Goal: Task Accomplishment & Management: Use online tool/utility

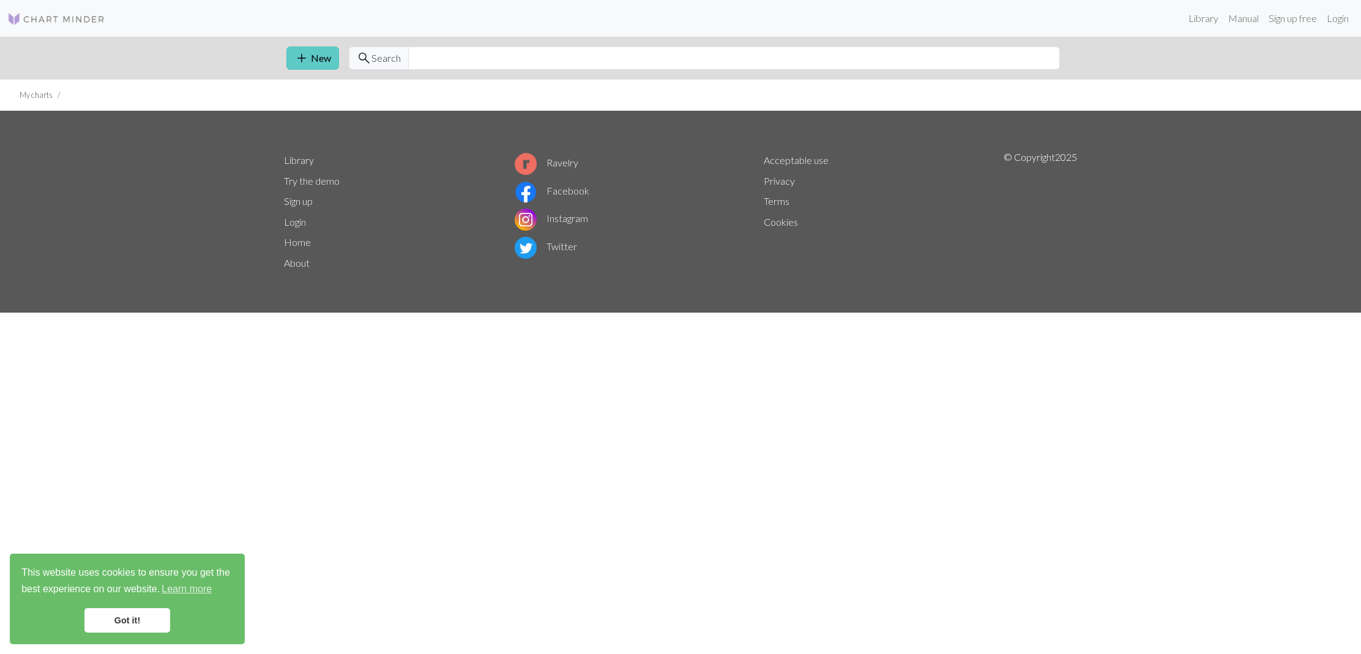
click at [324, 58] on link "add New" at bounding box center [312, 58] width 53 height 23
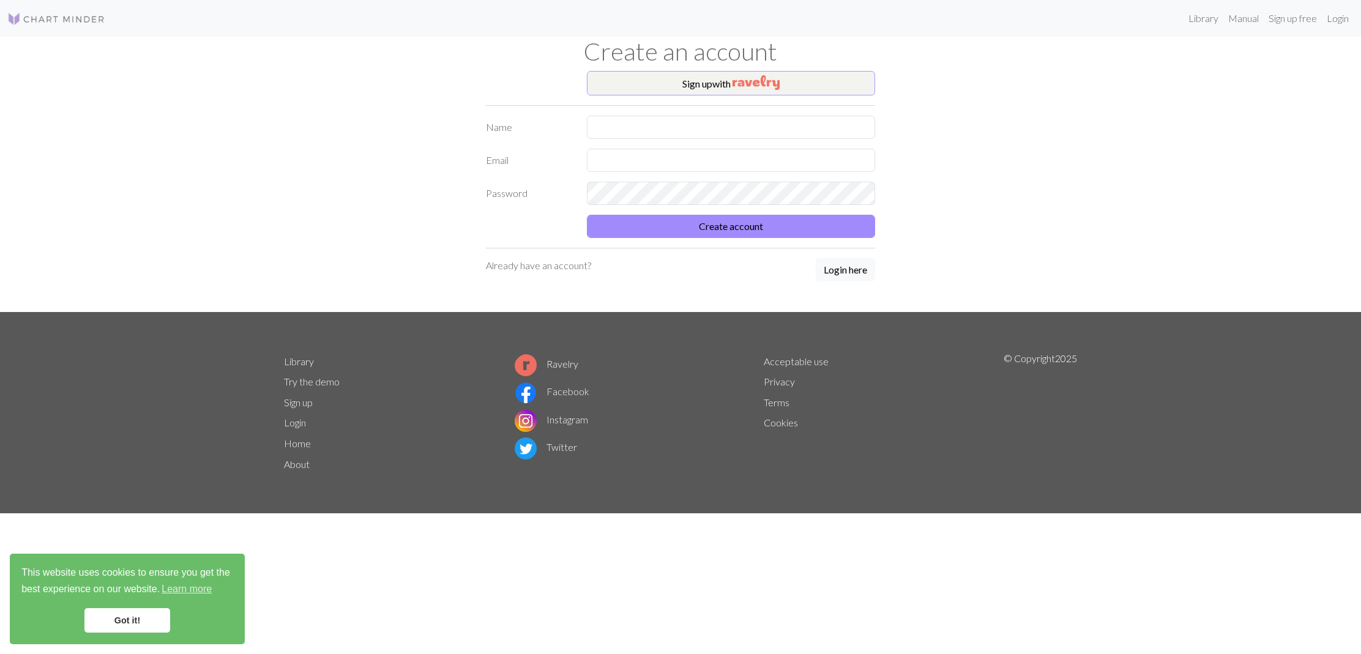
click at [727, 81] on button "Sign up with" at bounding box center [731, 83] width 288 height 24
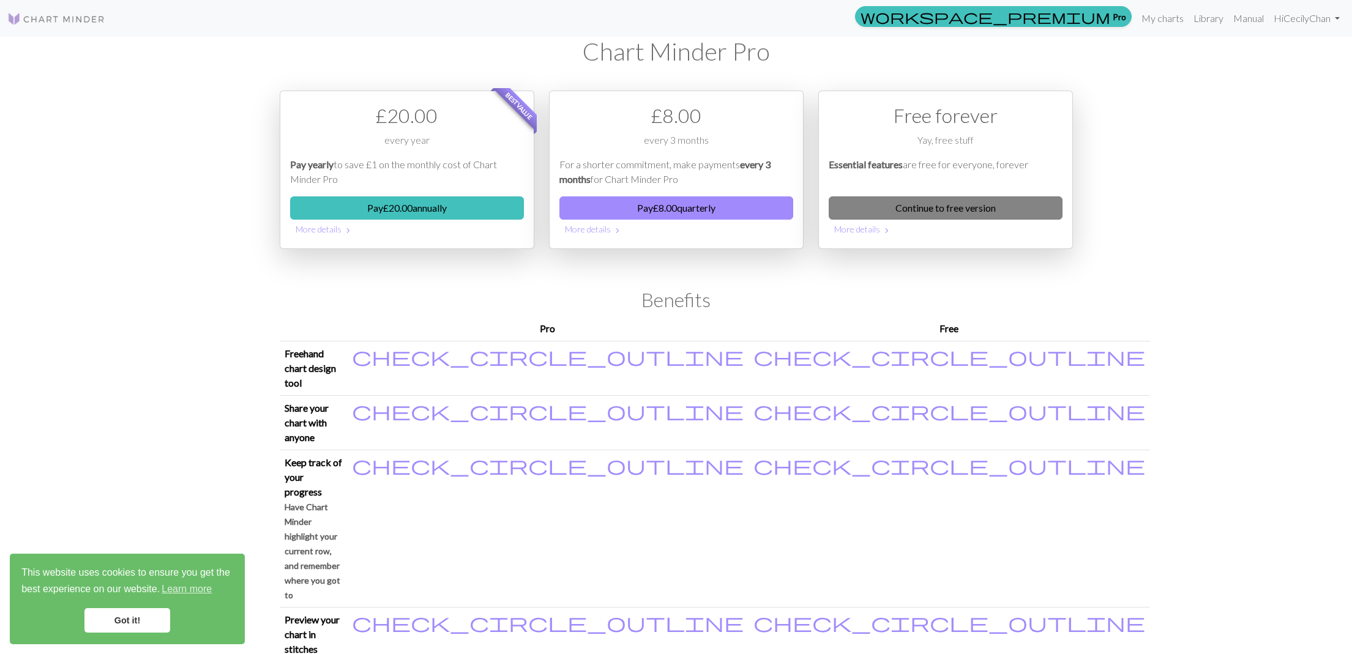
click at [918, 204] on link "Continue to free version" at bounding box center [946, 207] width 234 height 23
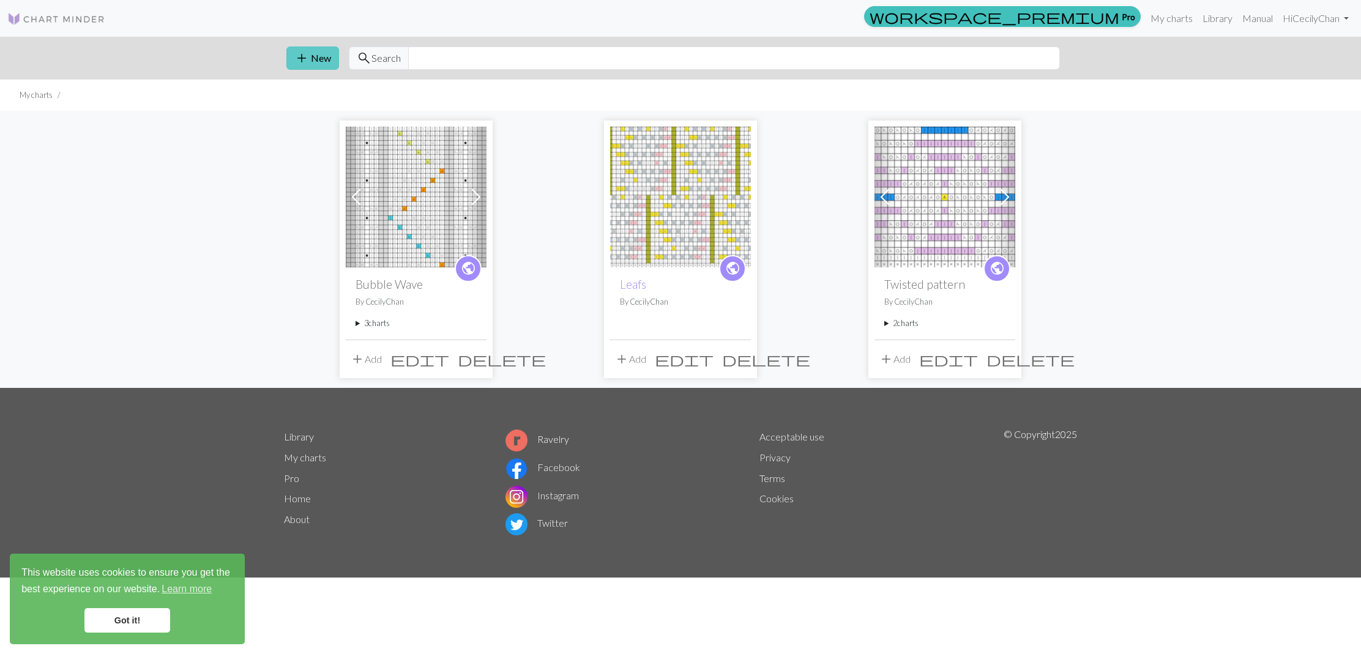
click at [330, 60] on button "add New" at bounding box center [312, 58] width 53 height 23
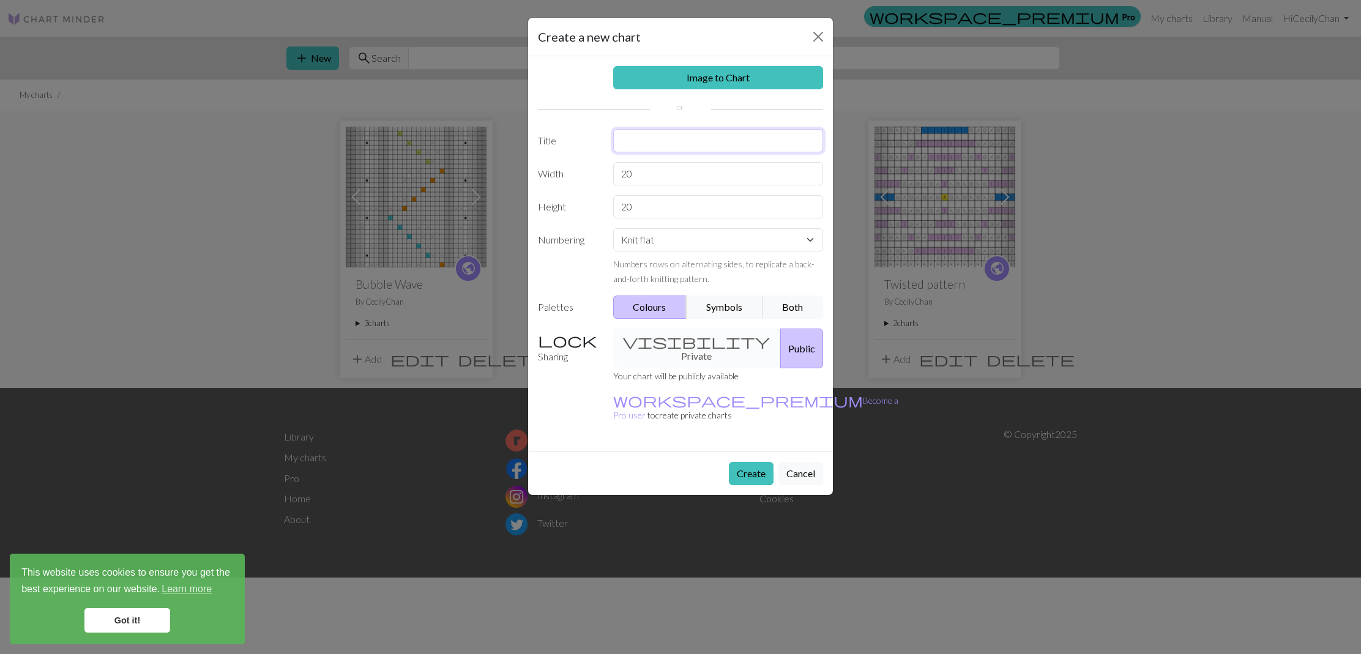
click at [666, 143] on input "text" at bounding box center [718, 140] width 211 height 23
type input "twisted triangle"
click at [715, 78] on link "Image to Chart" at bounding box center [718, 77] width 211 height 23
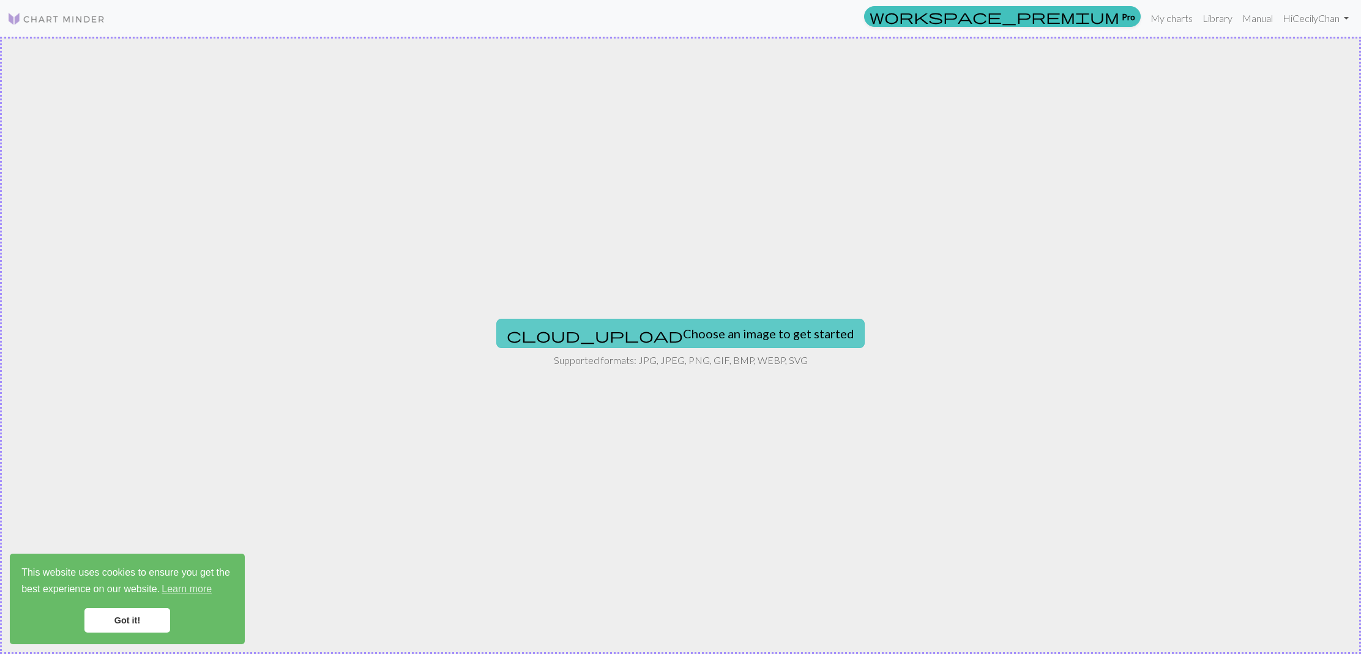
click at [695, 336] on button "cloud_upload Choose an image to get started" at bounding box center [680, 333] width 368 height 29
click at [704, 331] on button "cloud_upload Choose an image to get started" at bounding box center [680, 333] width 368 height 29
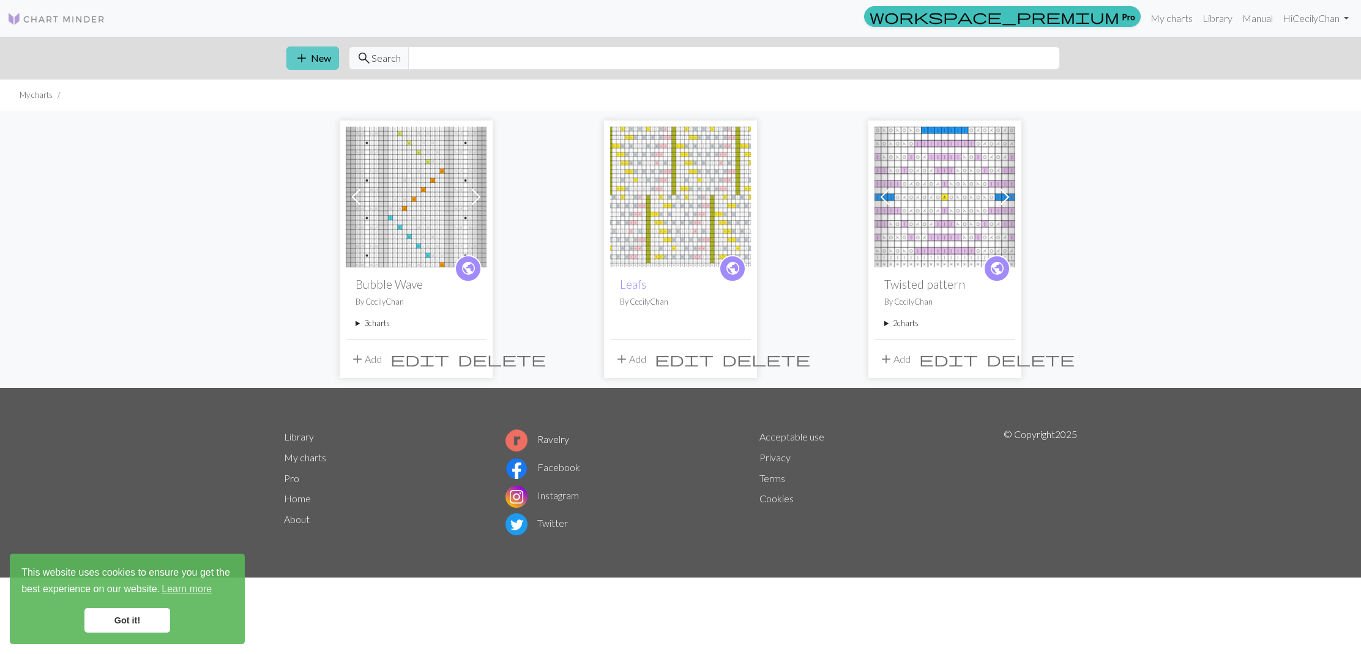
click at [330, 59] on button "add New" at bounding box center [312, 58] width 53 height 23
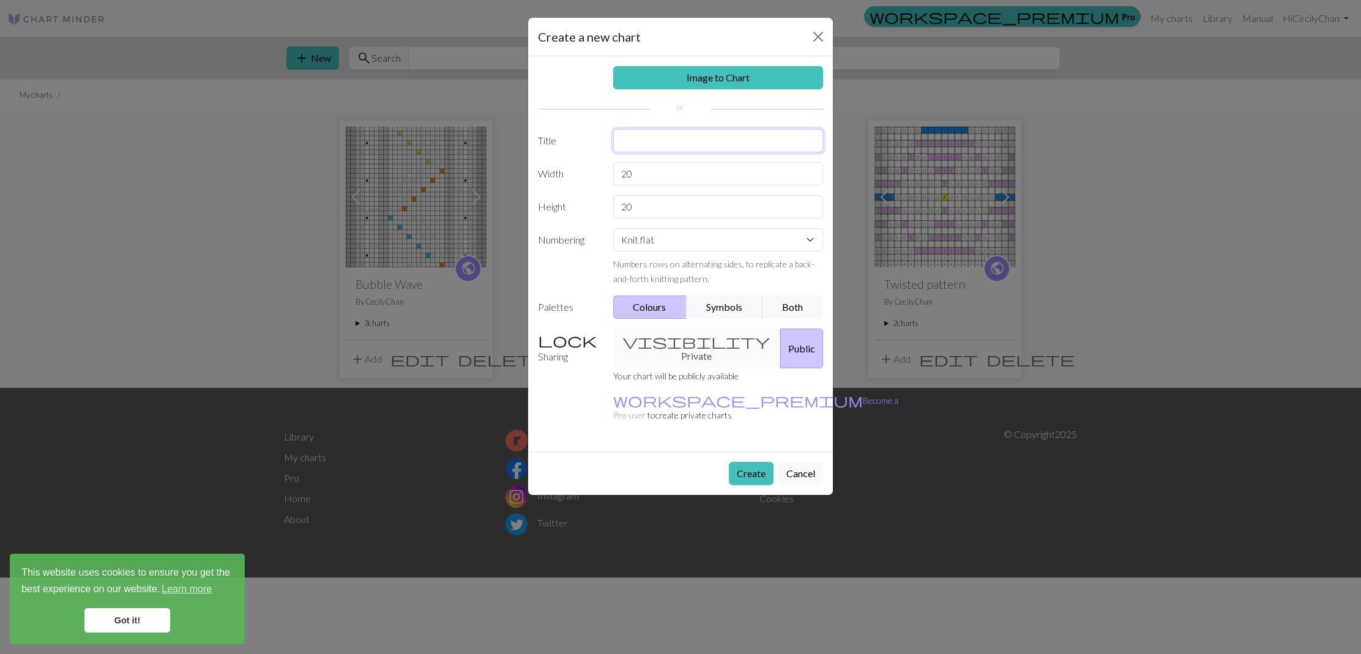
click at [659, 147] on input "text" at bounding box center [718, 140] width 211 height 23
type input "Twisted Triangle"
drag, startPoint x: 89, startPoint y: 483, endPoint x: 649, endPoint y: 170, distance: 641.7
click at [649, 170] on input "20" at bounding box center [718, 173] width 211 height 23
type input "2"
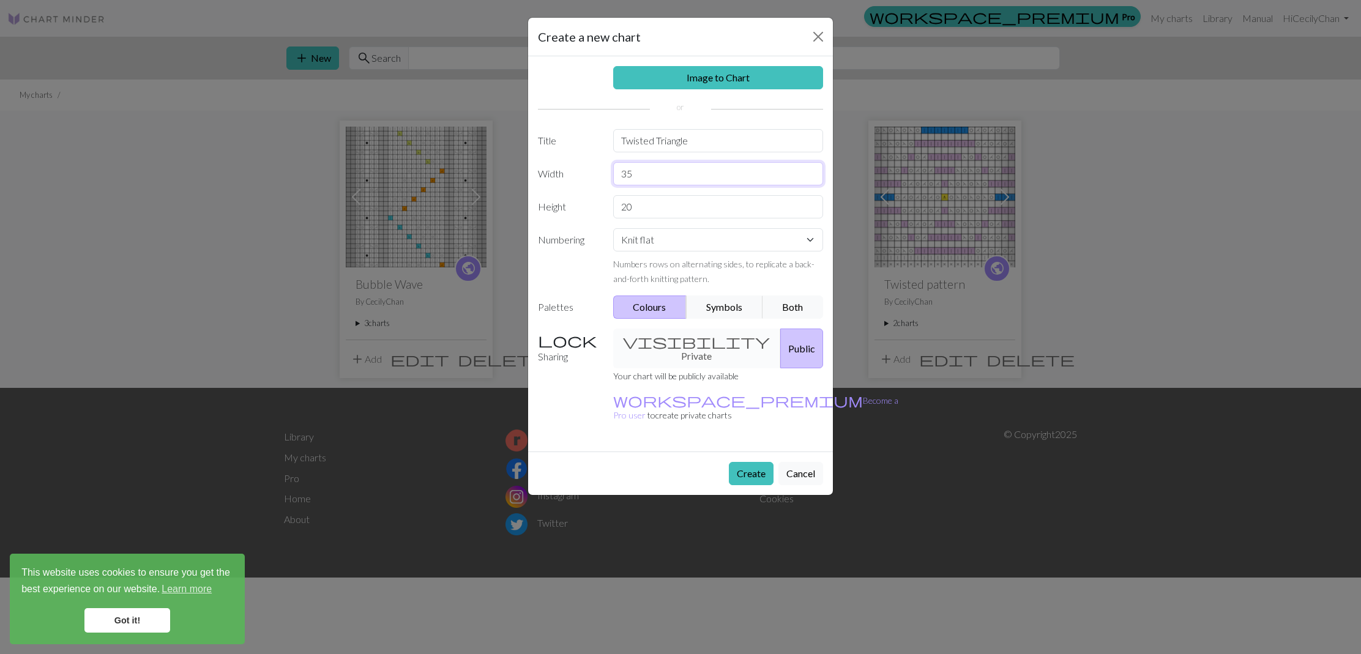
type input "35"
click at [651, 198] on input "20" at bounding box center [718, 206] width 211 height 23
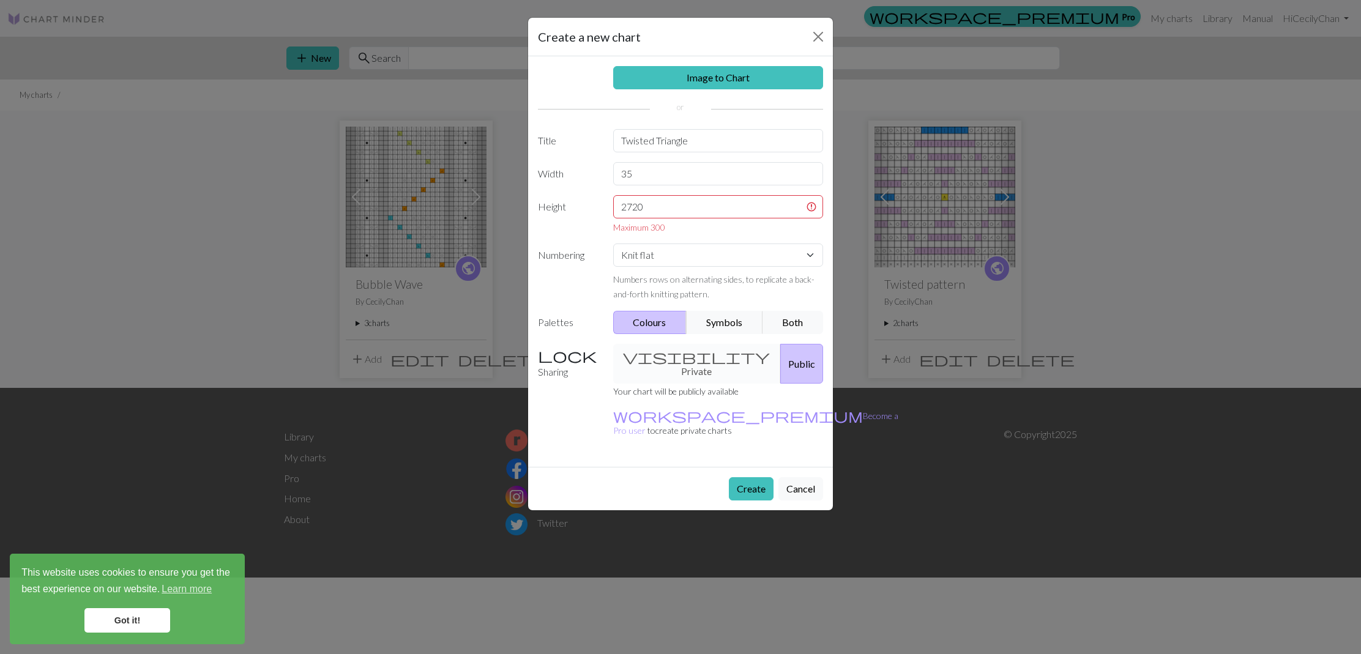
click at [648, 324] on button "Colours" at bounding box center [650, 322] width 74 height 23
click at [655, 356] on div "visibility Private Public" at bounding box center [718, 364] width 225 height 40
click at [734, 325] on button "Symbols" at bounding box center [724, 322] width 77 height 23
click at [788, 321] on button "Both" at bounding box center [793, 322] width 61 height 23
click at [756, 477] on button "Create" at bounding box center [751, 488] width 45 height 23
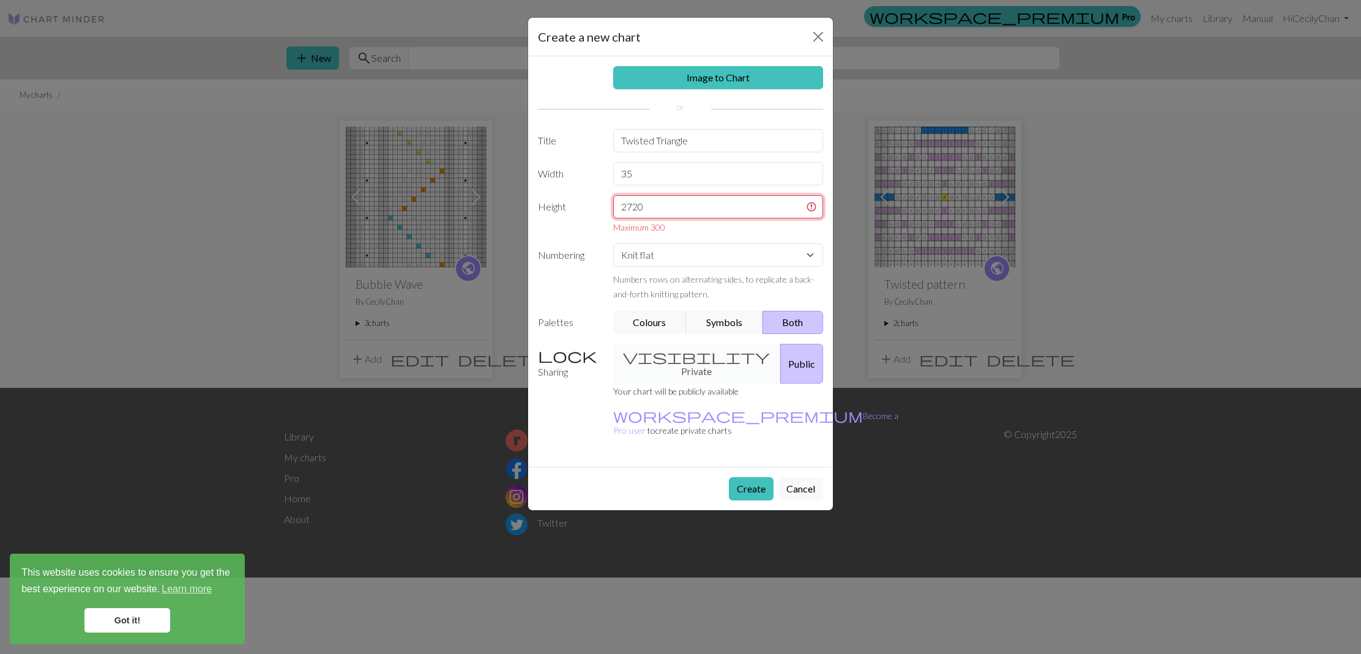
click at [654, 207] on input "2720" at bounding box center [718, 206] width 211 height 23
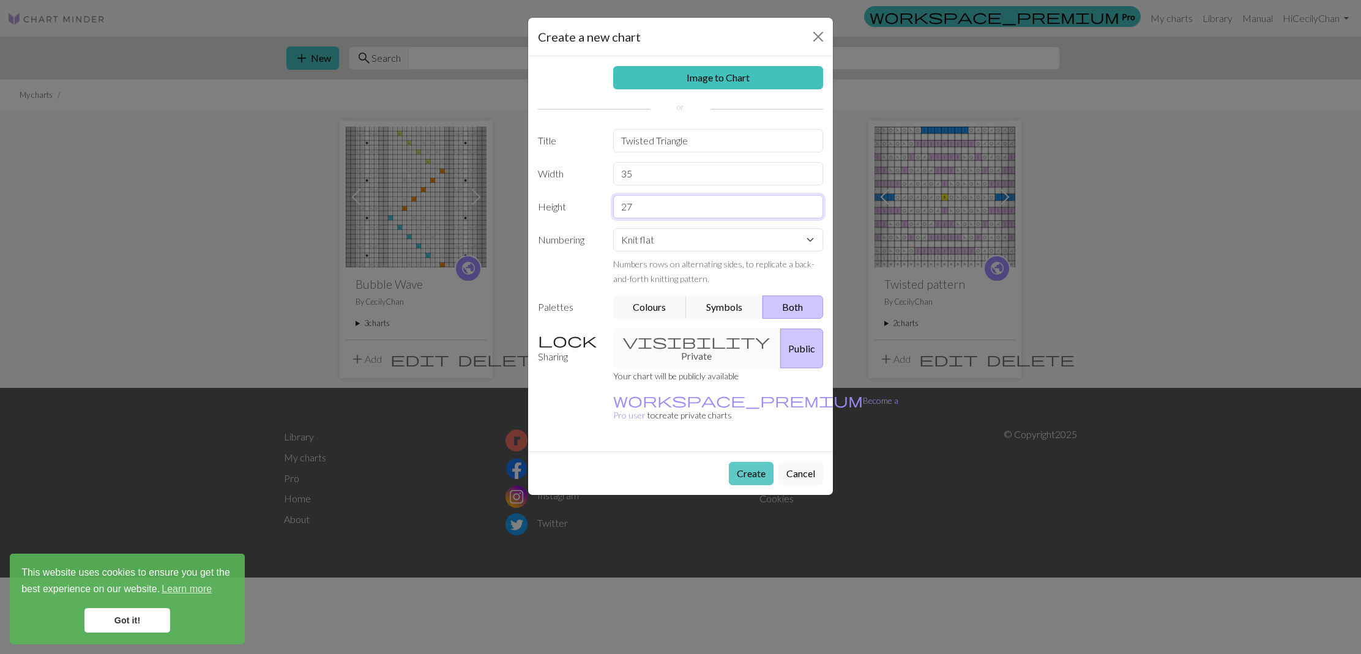
type input "27"
click at [751, 462] on button "Create" at bounding box center [751, 473] width 45 height 23
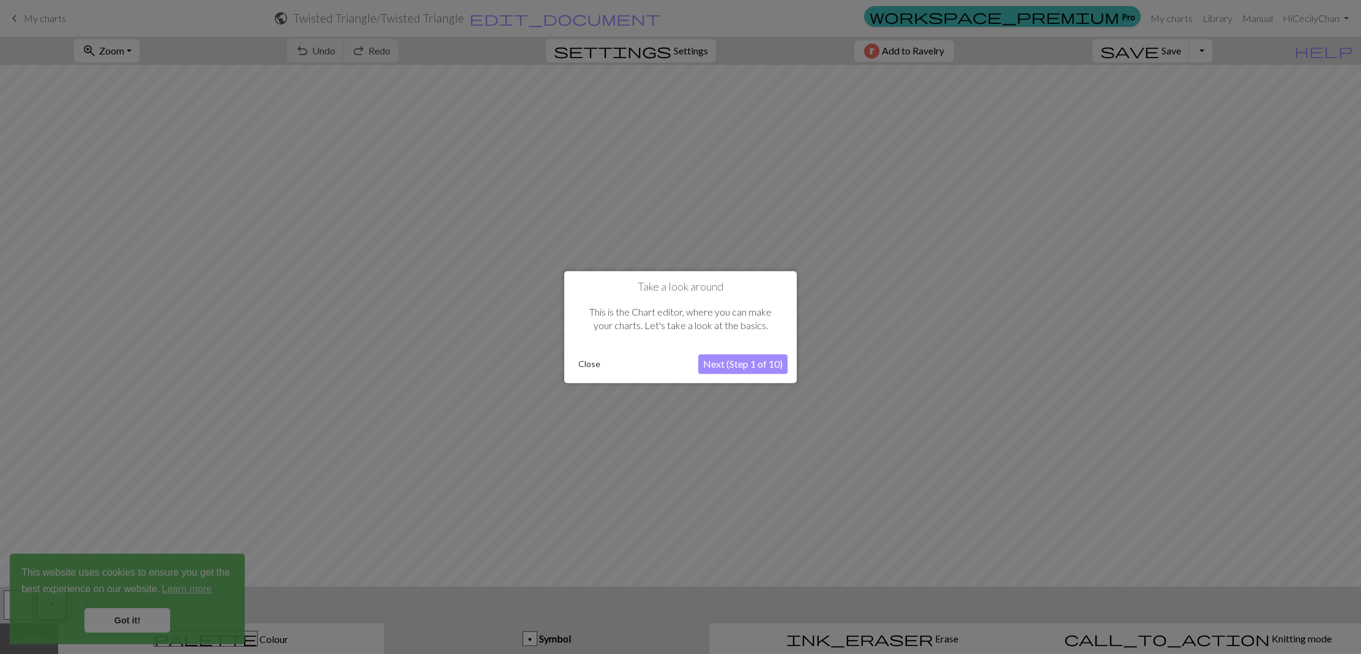
click at [723, 365] on button "Next (Step 1 of 10)" at bounding box center [742, 364] width 89 height 20
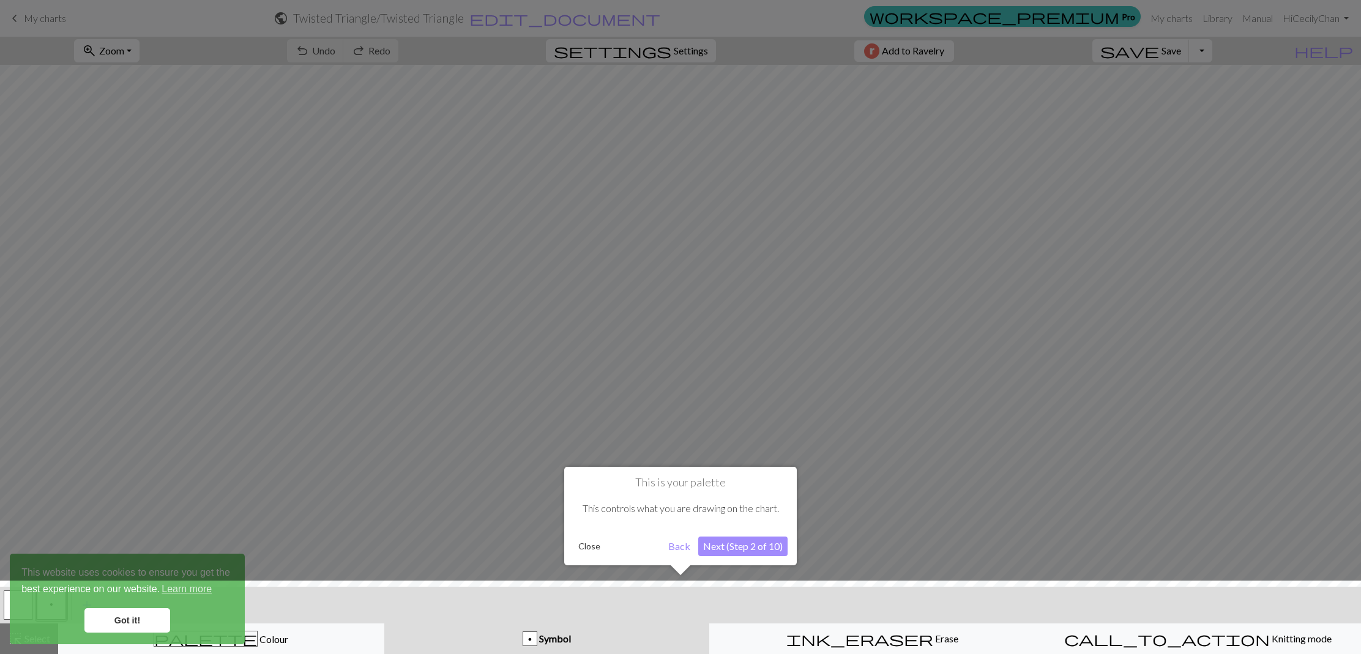
click at [750, 548] on button "Next (Step 2 of 10)" at bounding box center [742, 547] width 89 height 20
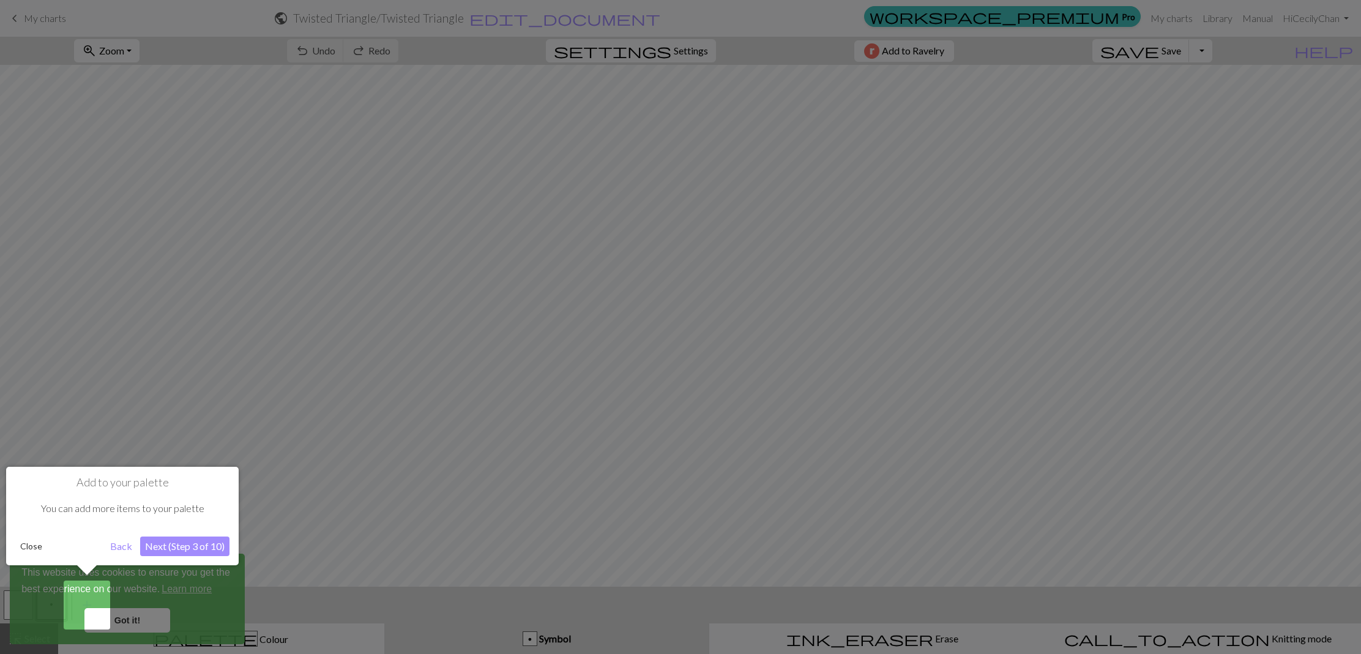
click at [165, 548] on button "Next (Step 3 of 10)" at bounding box center [184, 547] width 89 height 20
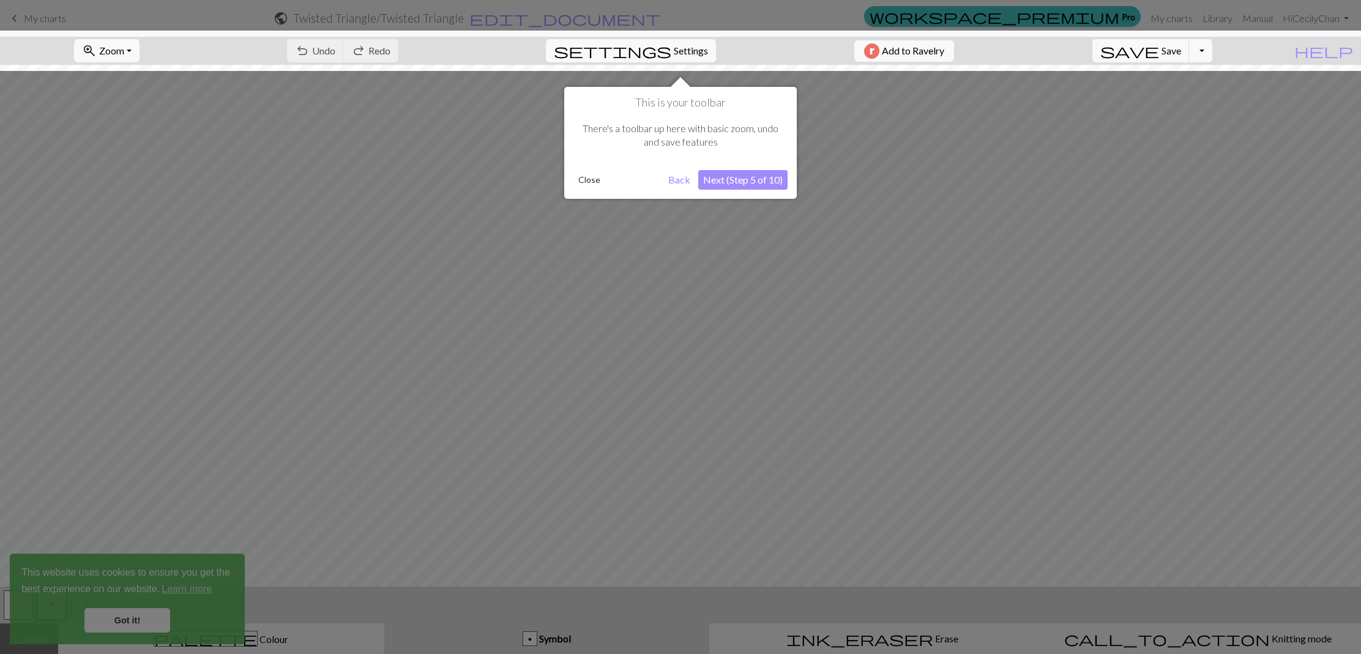
click at [583, 177] on button "Close" at bounding box center [589, 180] width 32 height 18
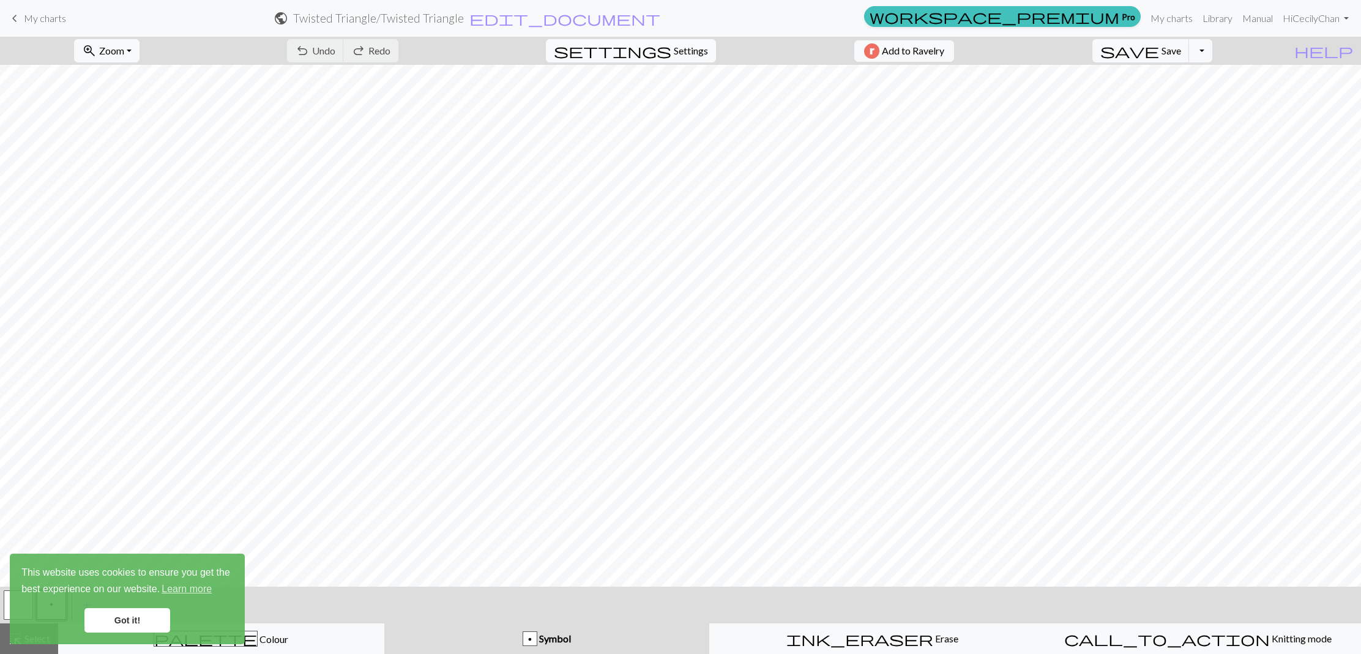
click at [684, 52] on span "Settings" at bounding box center [691, 50] width 34 height 15
select select "aran"
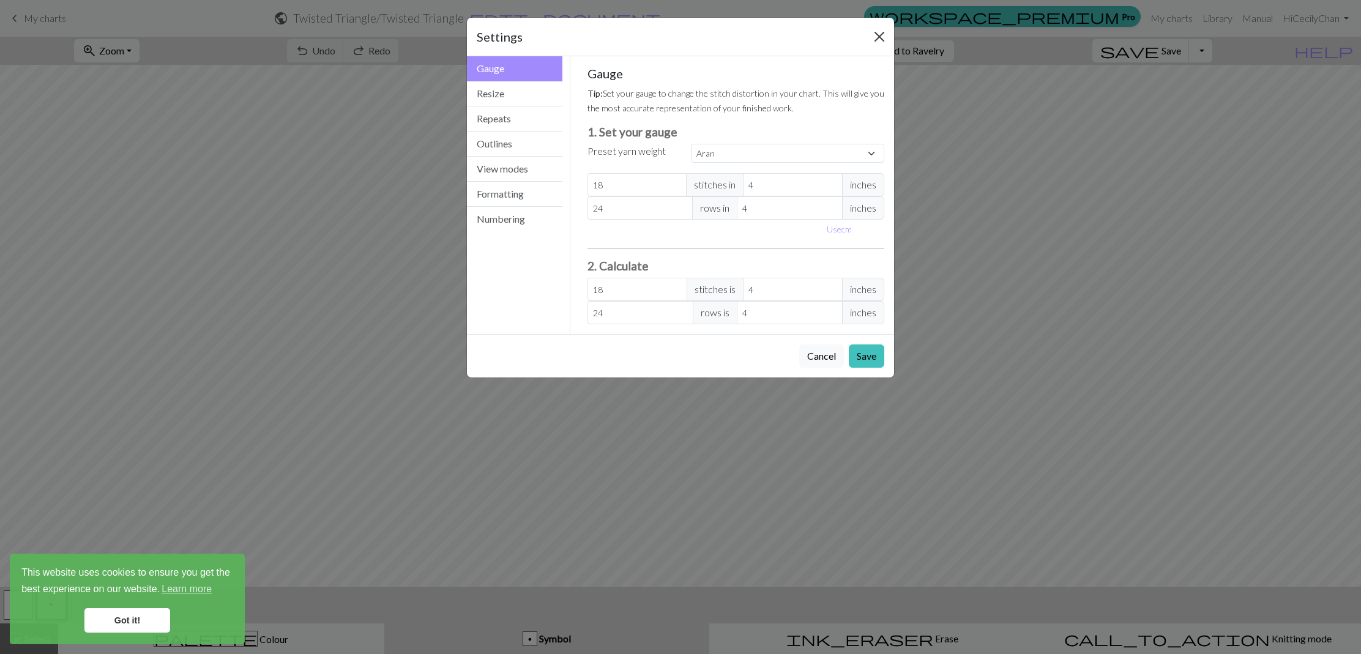
click at [875, 34] on button "Close" at bounding box center [880, 37] width 20 height 20
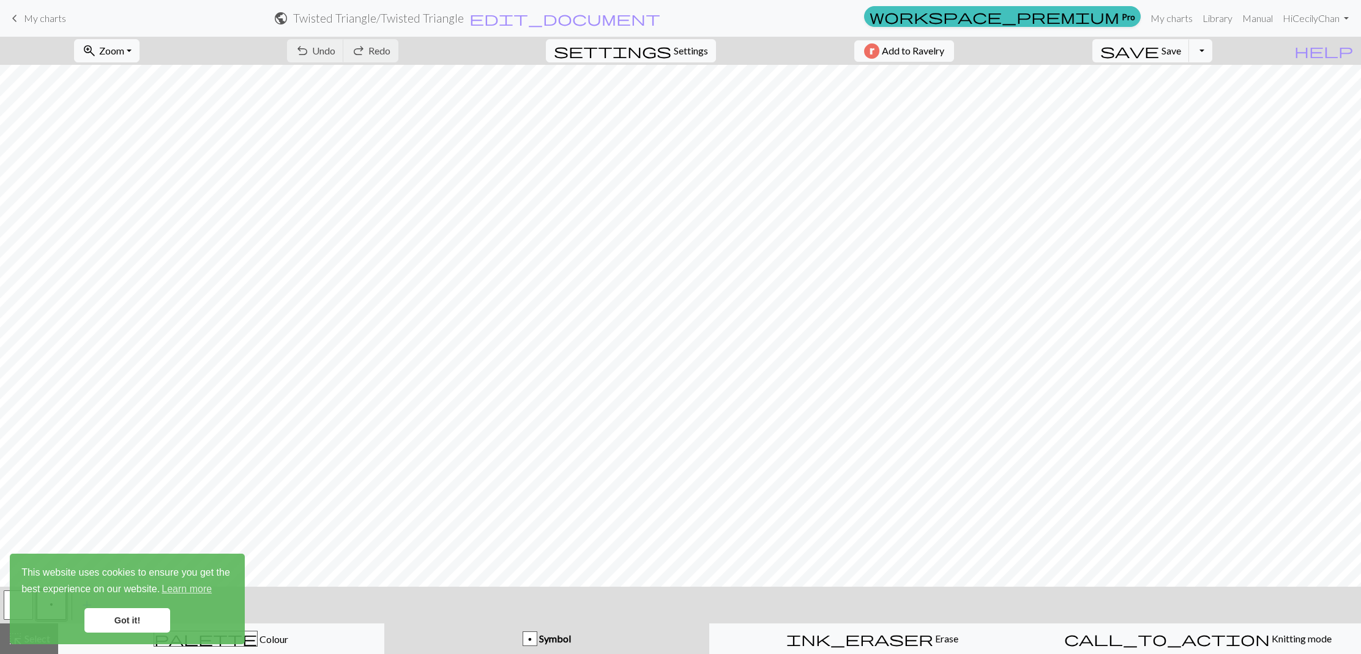
click at [485, 639] on div "p Symbol" at bounding box center [547, 639] width 310 height 15
click at [134, 619] on link "Got it!" at bounding box center [127, 620] width 86 height 24
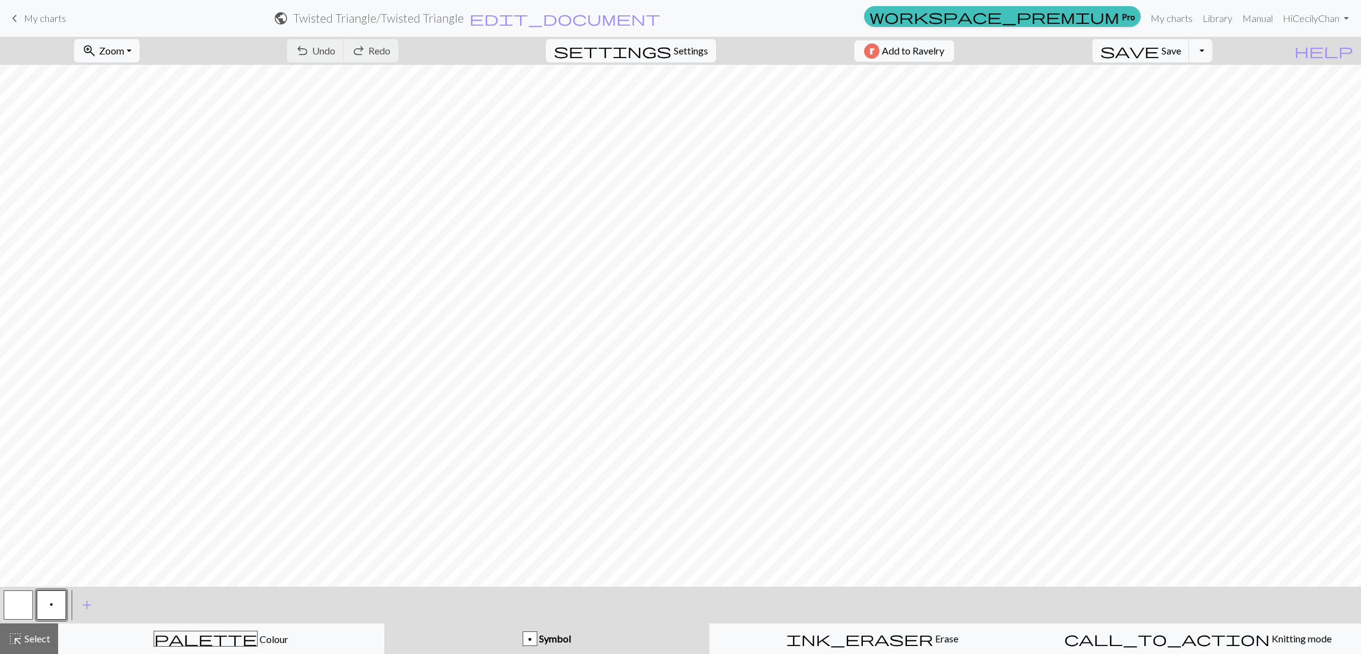
click at [15, 607] on button "button" at bounding box center [18, 605] width 29 height 29
click at [601, 636] on div "Symbol" at bounding box center [547, 639] width 310 height 15
click at [34, 640] on span "Select" at bounding box center [37, 639] width 28 height 12
click at [555, 639] on span "Symbol" at bounding box center [554, 639] width 34 height 12
click at [27, 605] on button "button" at bounding box center [18, 605] width 29 height 29
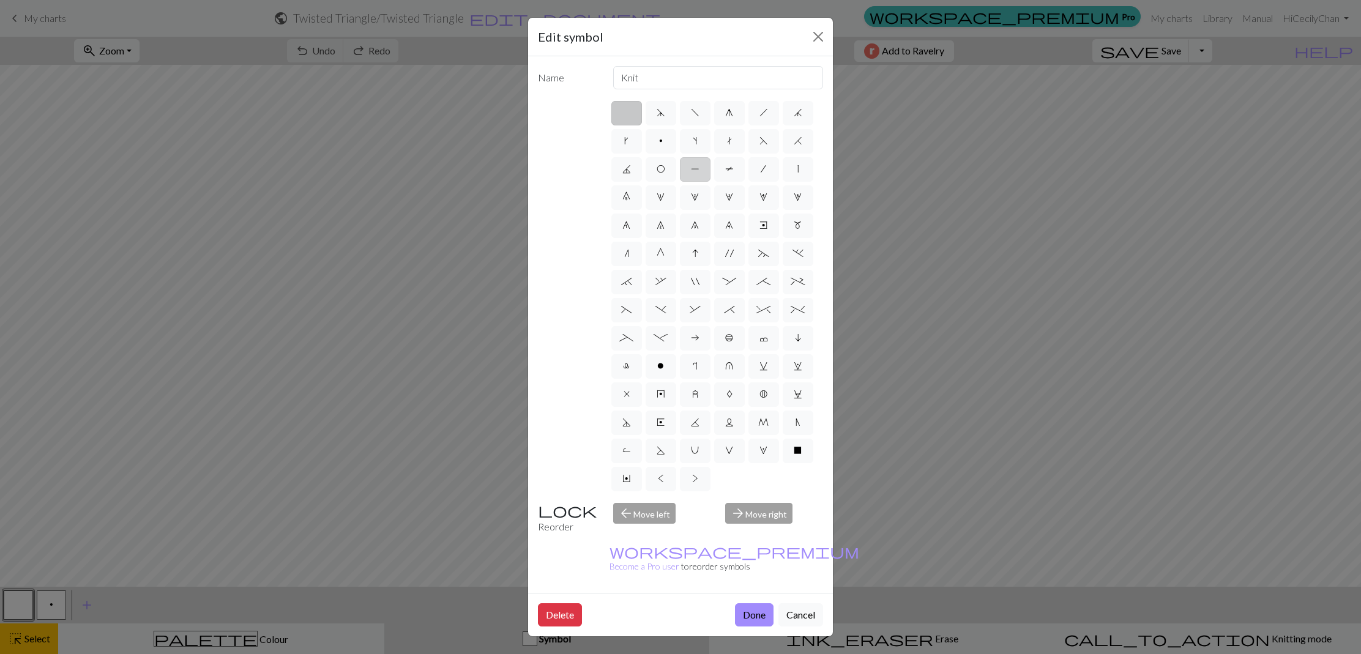
click at [694, 168] on span "P" at bounding box center [695, 169] width 9 height 10
click at [694, 168] on input "P" at bounding box center [695, 166] width 8 height 8
radio input "true"
type input "purl"
click at [752, 603] on button "Done" at bounding box center [754, 614] width 39 height 23
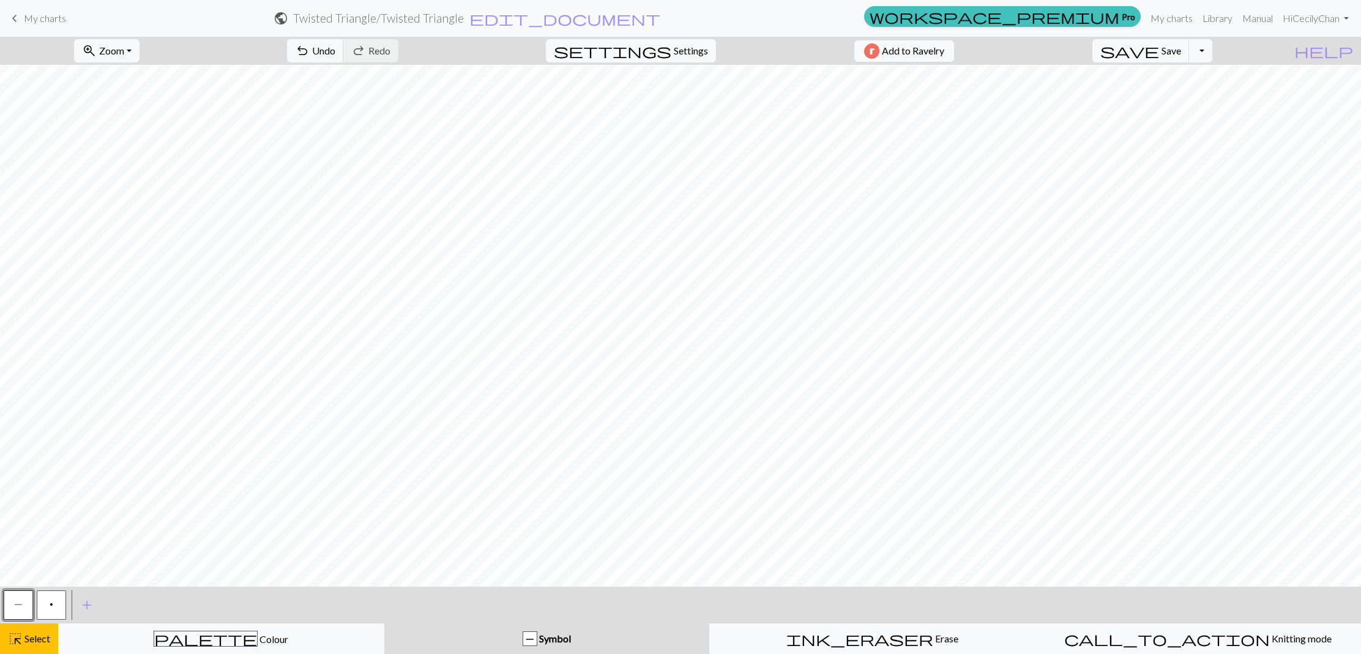
click at [57, 607] on button "p" at bounding box center [51, 605] width 29 height 29
click at [39, 641] on span "Select" at bounding box center [37, 639] width 28 height 12
click at [50, 608] on span "p" at bounding box center [52, 605] width 4 height 10
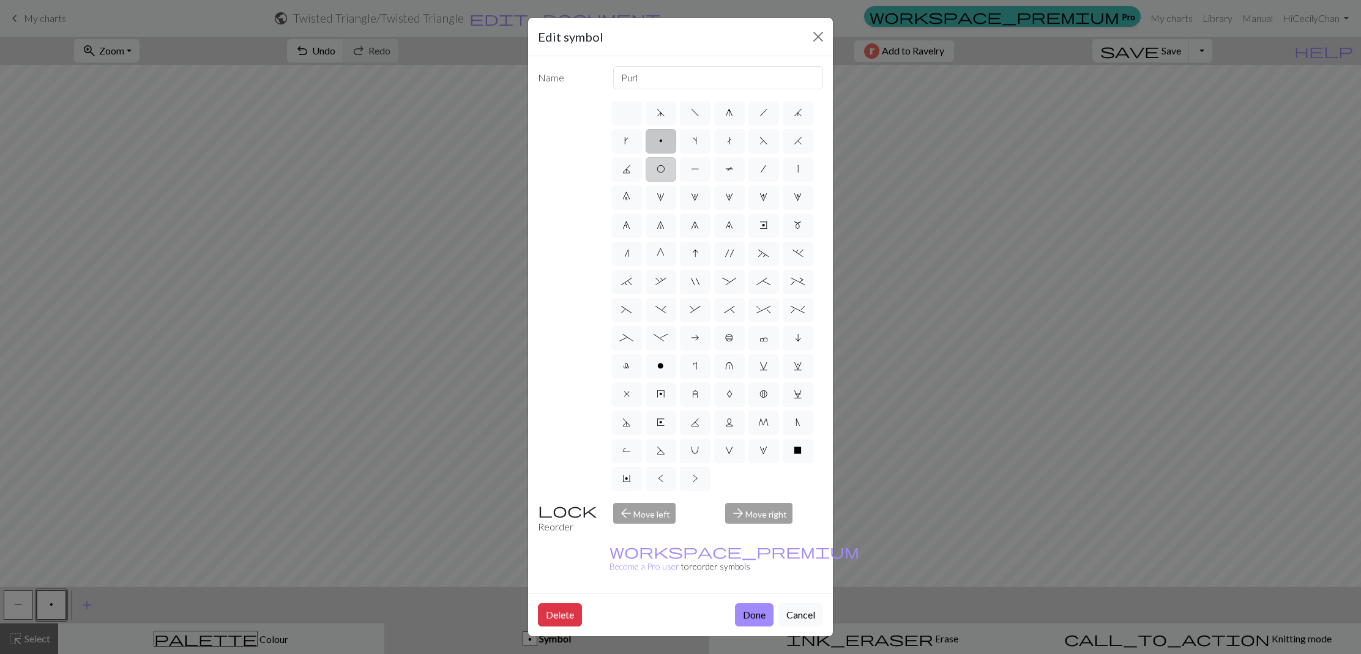
click at [662, 168] on span "O" at bounding box center [661, 169] width 9 height 10
click at [662, 168] on input "O" at bounding box center [661, 166] width 8 height 8
radio input "true"
type input "yo"
click at [760, 603] on button "Done" at bounding box center [754, 614] width 39 height 23
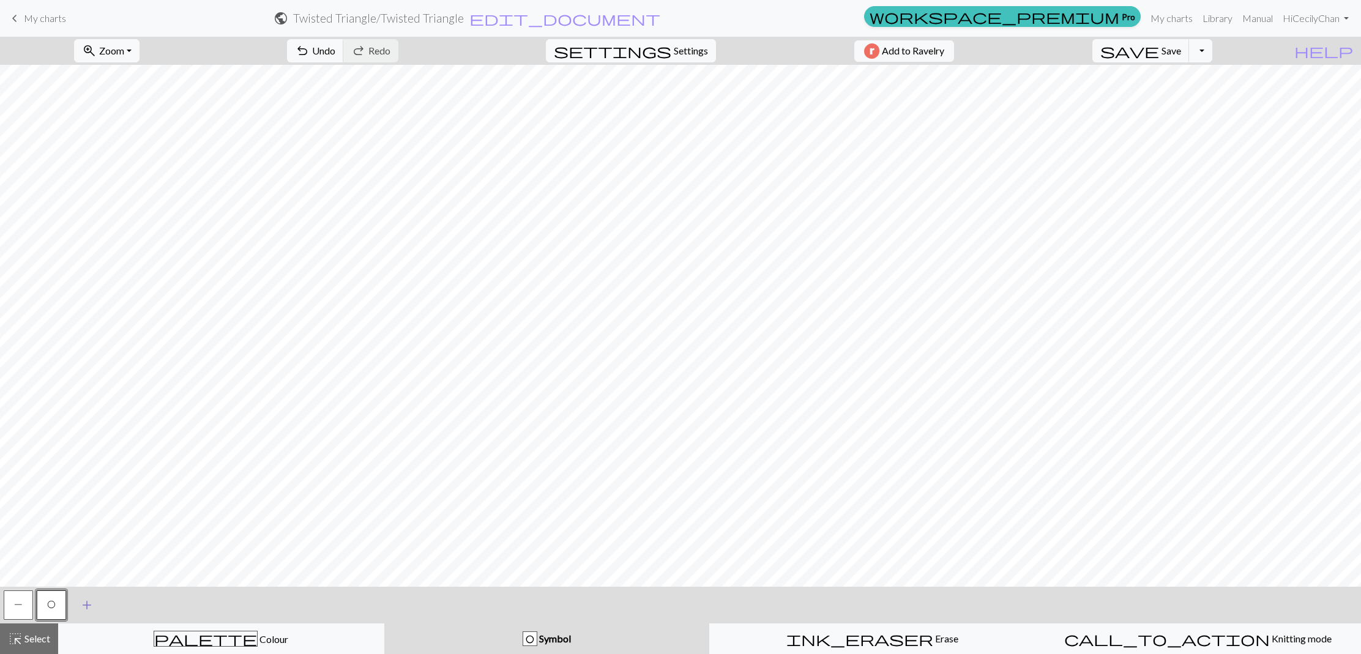
click at [87, 603] on span "add" at bounding box center [87, 605] width 15 height 17
click at [38, 639] on span "Select" at bounding box center [37, 639] width 28 height 12
click at [94, 602] on button "button" at bounding box center [84, 605] width 29 height 29
click at [40, 637] on span "Select" at bounding box center [37, 639] width 28 height 12
click at [486, 635] on div "Symbol" at bounding box center [547, 639] width 310 height 15
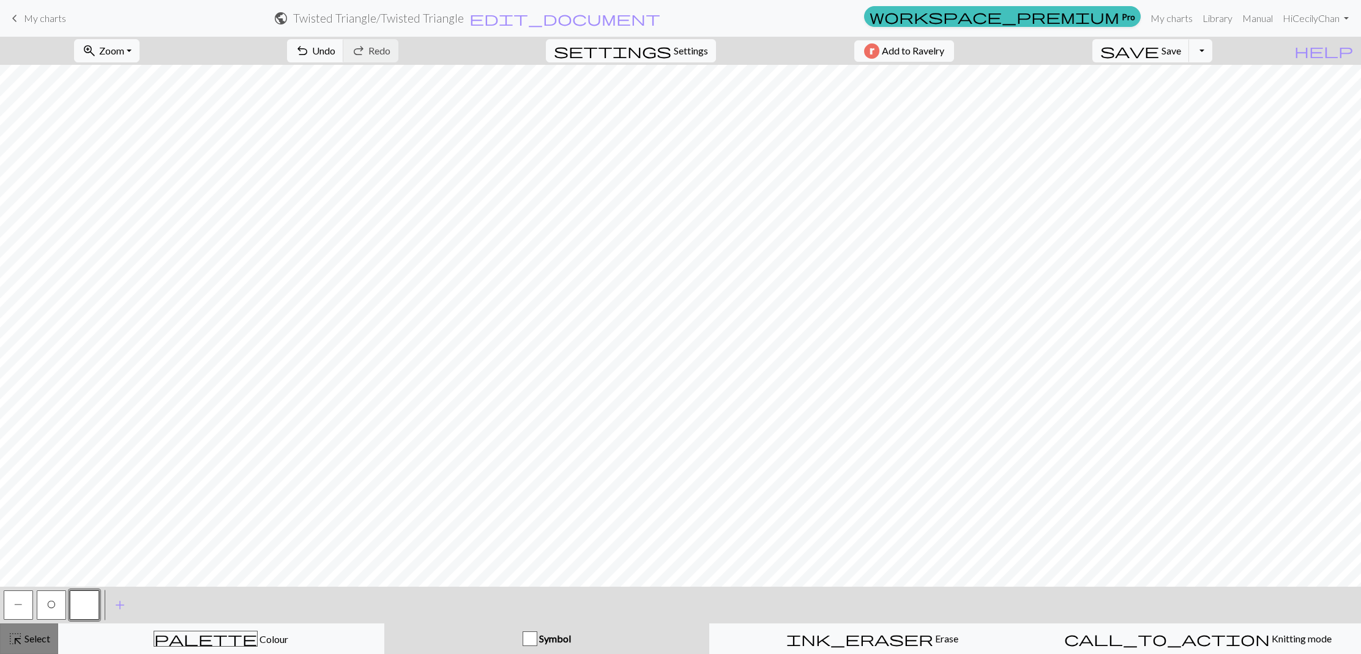
click at [14, 635] on span "highlight_alt" at bounding box center [15, 638] width 15 height 17
click at [79, 602] on button "button" at bounding box center [84, 605] width 29 height 29
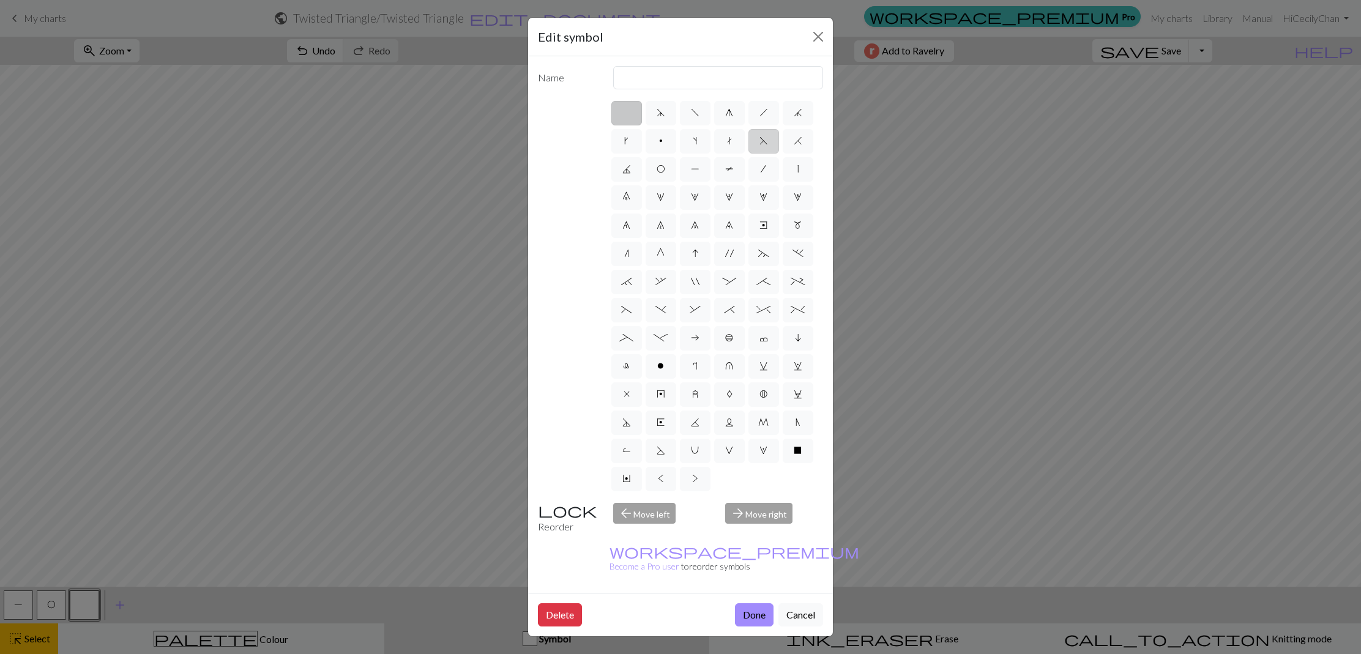
click at [766, 146] on label "F" at bounding box center [764, 141] width 31 height 24
click at [766, 141] on input "F" at bounding box center [764, 137] width 8 height 8
radio input "true"
type input "ssk"
click at [753, 603] on button "Done" at bounding box center [754, 614] width 39 height 23
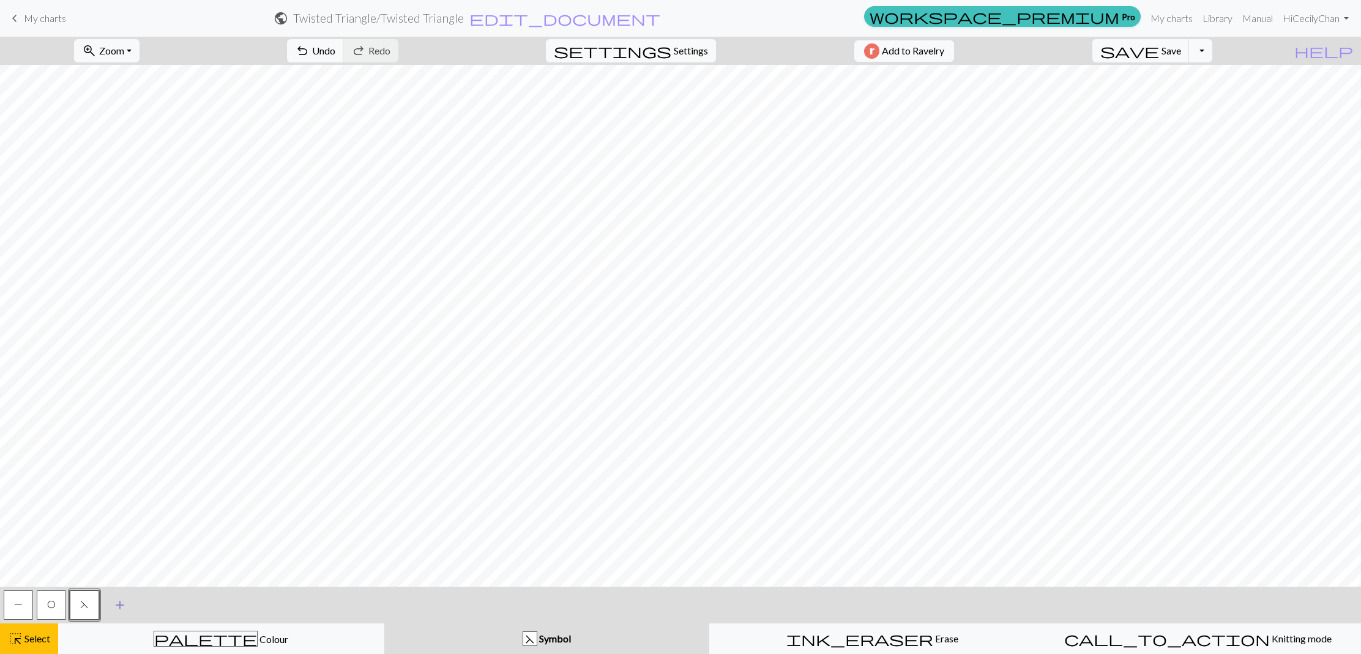
click at [115, 604] on span "add" at bounding box center [120, 605] width 15 height 17
click at [119, 608] on button "button" at bounding box center [117, 605] width 29 height 29
click at [40, 644] on div "highlight_alt Select Select" at bounding box center [29, 639] width 42 height 15
click at [29, 642] on span "Select" at bounding box center [37, 639] width 28 height 12
click at [117, 615] on button "button" at bounding box center [117, 605] width 29 height 29
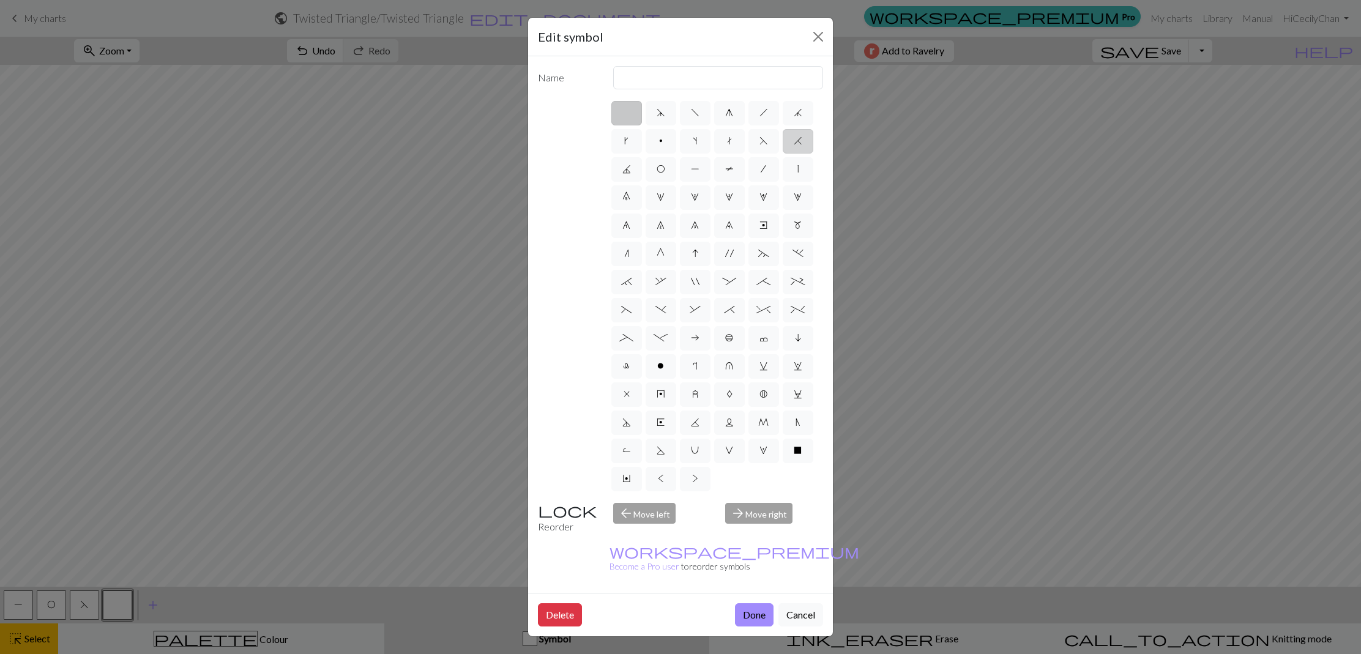
click at [801, 143] on span "H" at bounding box center [798, 141] width 9 height 10
click at [801, 141] on input "H" at bounding box center [798, 137] width 8 height 8
radio input "true"
type input "k2tog"
click at [760, 603] on button "Done" at bounding box center [754, 614] width 39 height 23
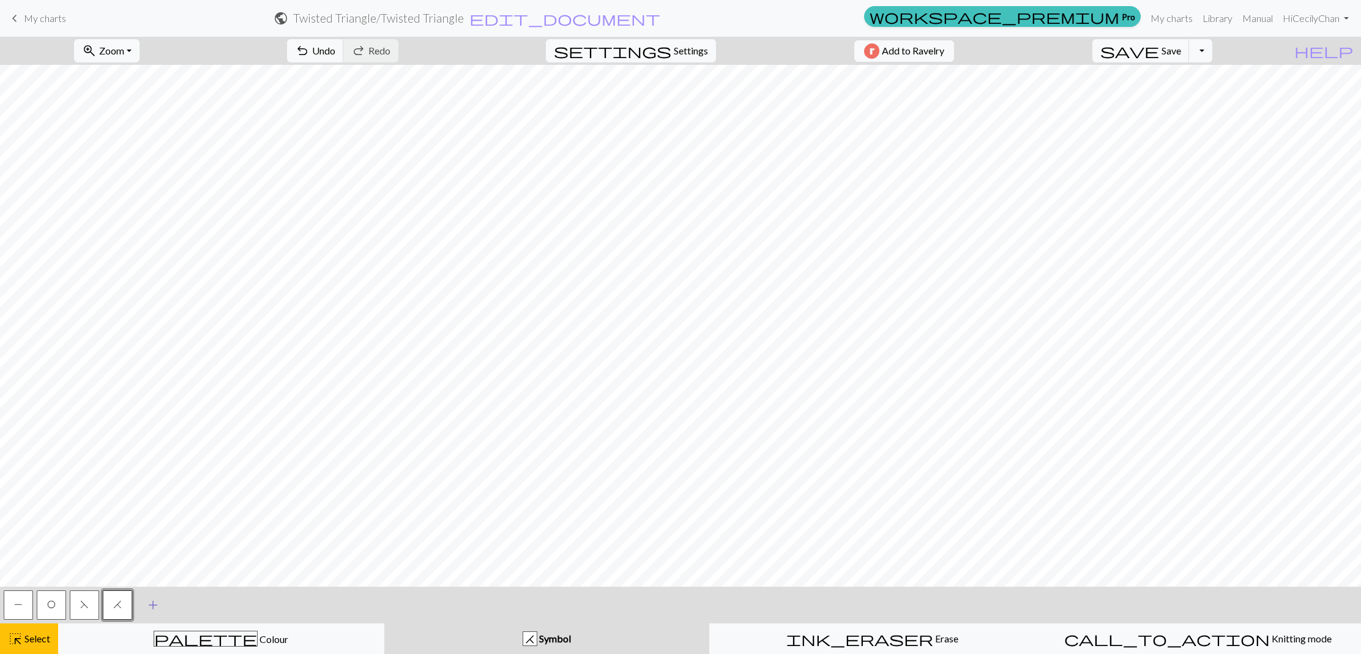
click at [153, 604] on span "add" at bounding box center [153, 605] width 15 height 17
click at [157, 603] on button "button" at bounding box center [150, 605] width 29 height 29
click at [29, 636] on span "Select" at bounding box center [37, 639] width 28 height 12
click at [147, 608] on button "button" at bounding box center [150, 605] width 29 height 29
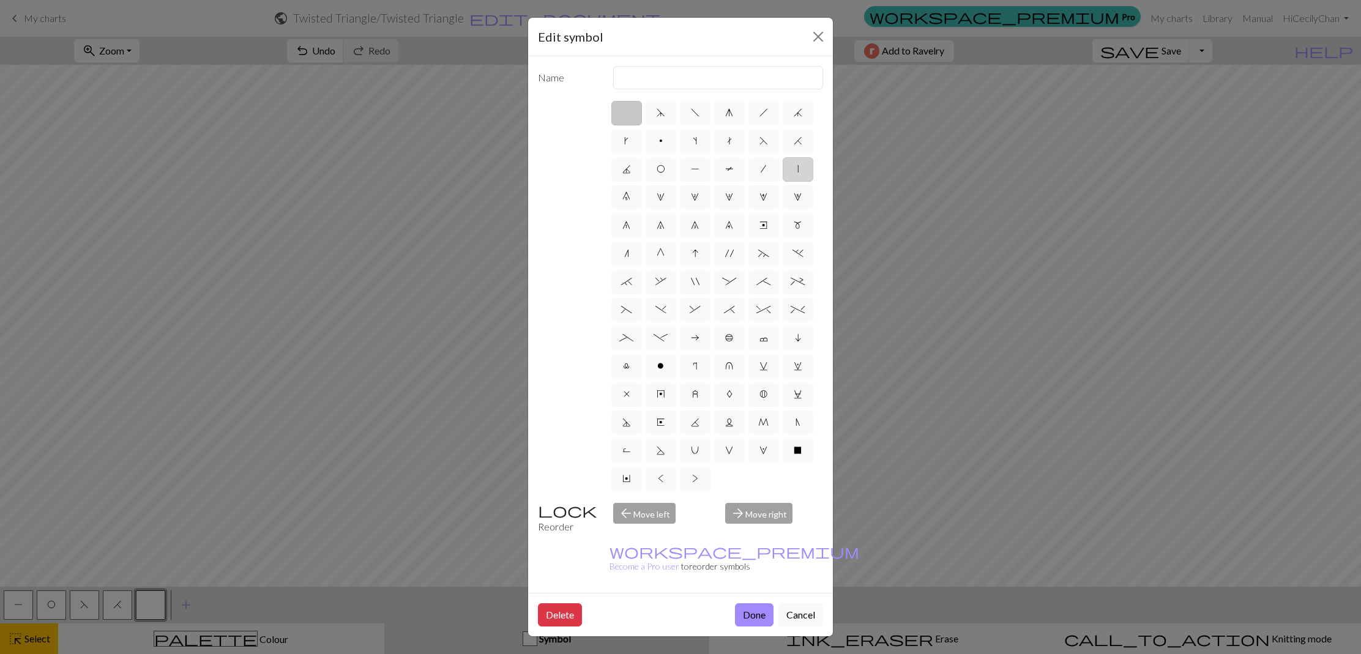
click at [797, 172] on span "|" at bounding box center [797, 169] width 1 height 10
click at [797, 170] on input "|" at bounding box center [801, 166] width 8 height 8
radio input "true"
type input "slip stitch"
click at [777, 517] on div "arrow_forward Move right" at bounding box center [774, 518] width 113 height 31
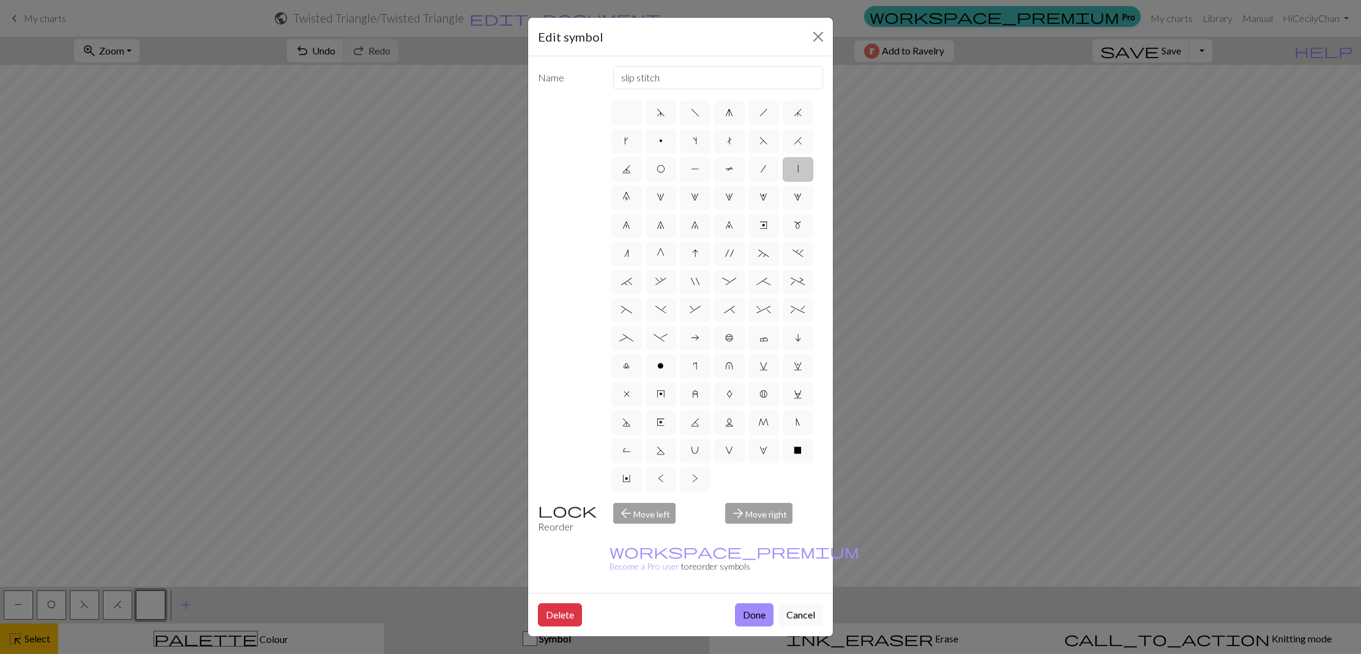
click at [635, 519] on div "arrow_back Move left" at bounding box center [662, 518] width 113 height 31
click at [755, 603] on button "Done" at bounding box center [754, 614] width 39 height 23
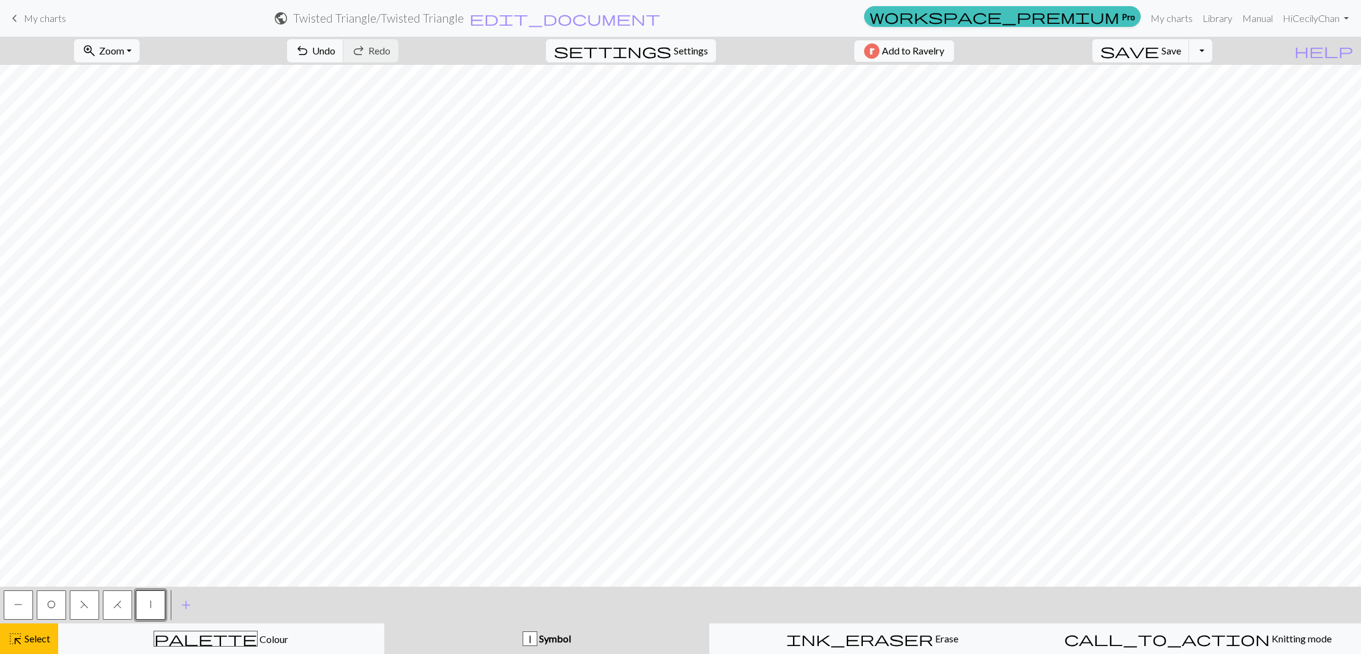
click at [53, 607] on span "O" at bounding box center [51, 605] width 9 height 10
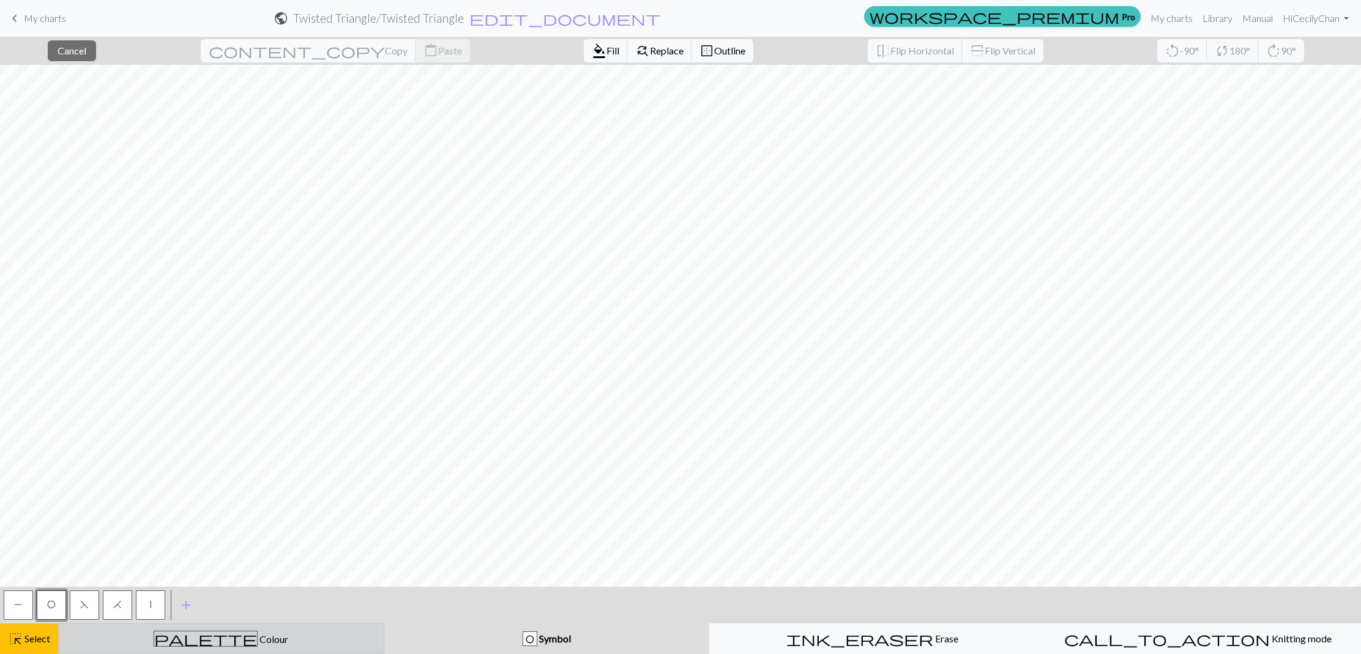
click at [327, 633] on div "palette Colour Colour" at bounding box center [221, 639] width 310 height 16
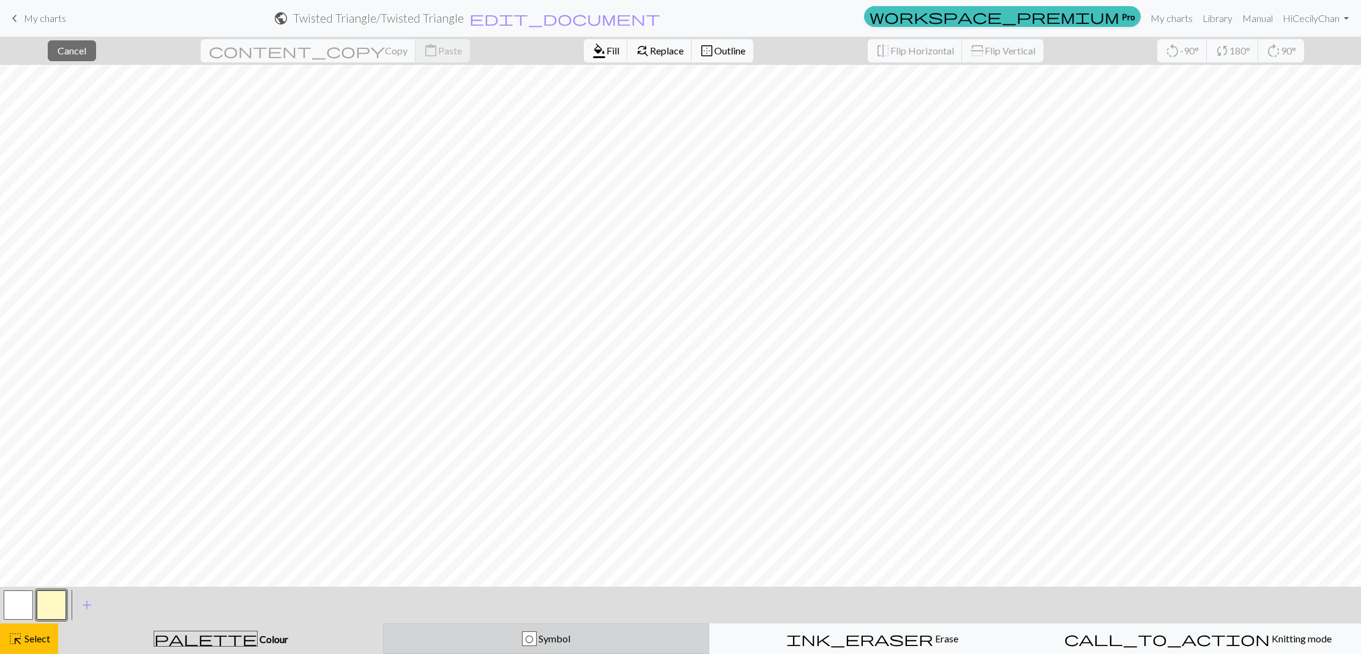
click at [449, 635] on div "O Symbol" at bounding box center [546, 639] width 310 height 15
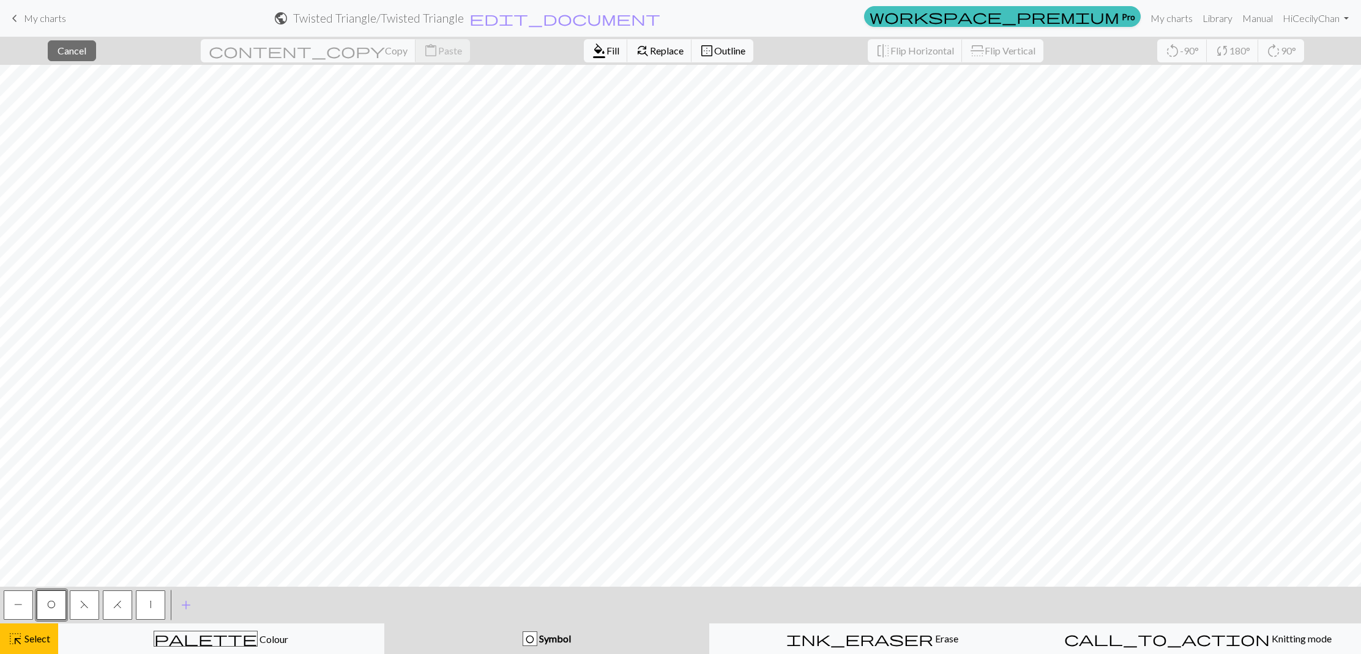
click at [53, 603] on span "O" at bounding box center [51, 605] width 9 height 10
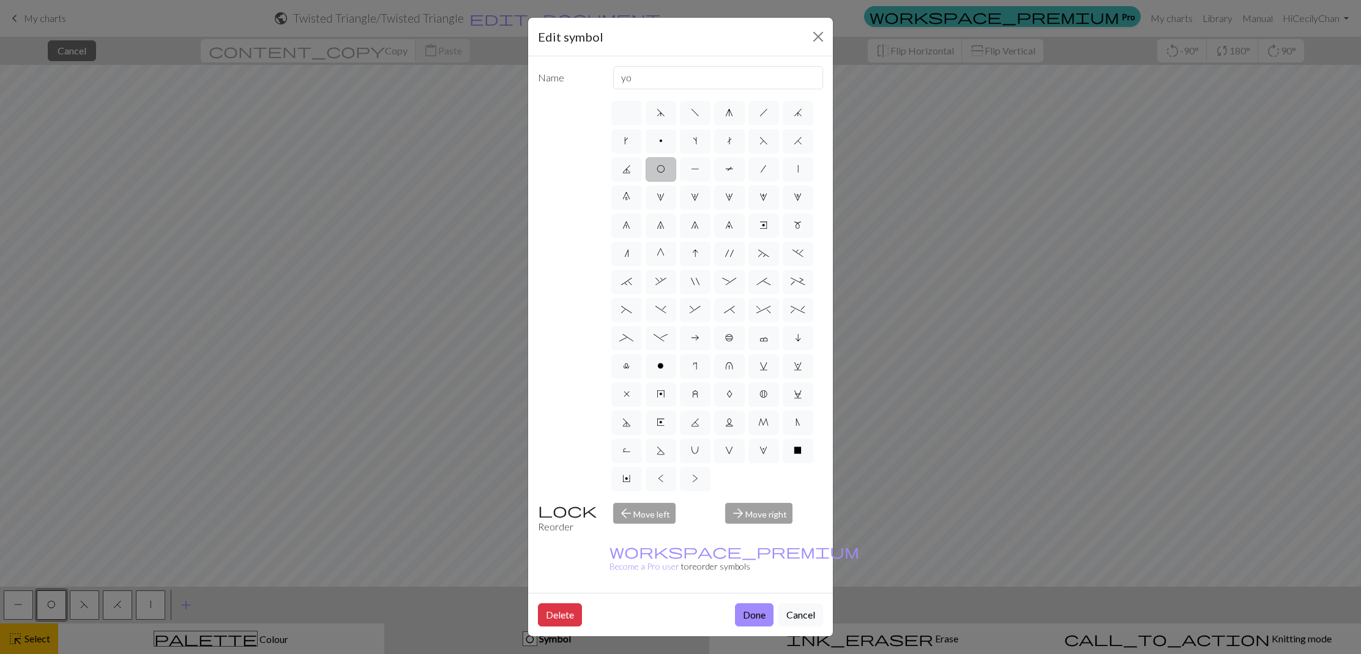
click at [53, 603] on div "Edit symbol Name yo d f g h j k p s t F H J O P T / | 0 1 2 3 4 5 6 7 8 9 e m n…" at bounding box center [680, 327] width 1361 height 654
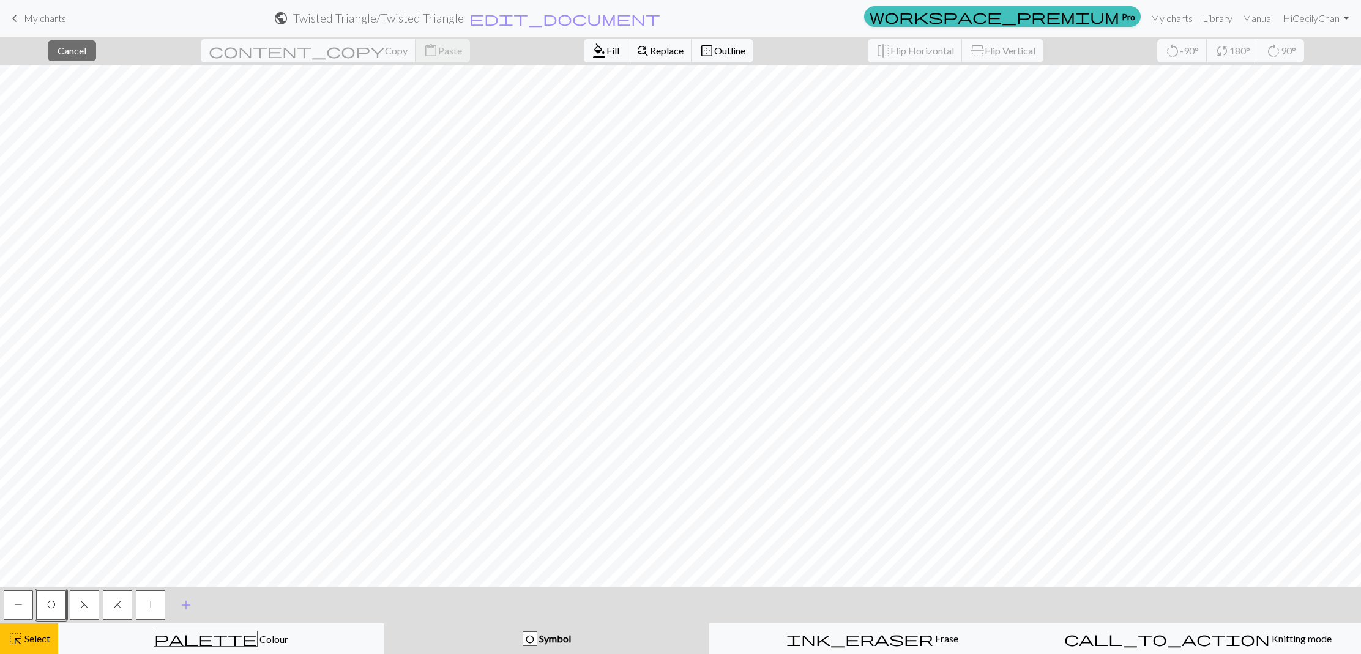
click at [23, 610] on button "P" at bounding box center [18, 605] width 29 height 29
click at [87, 609] on span "F" at bounding box center [84, 605] width 9 height 10
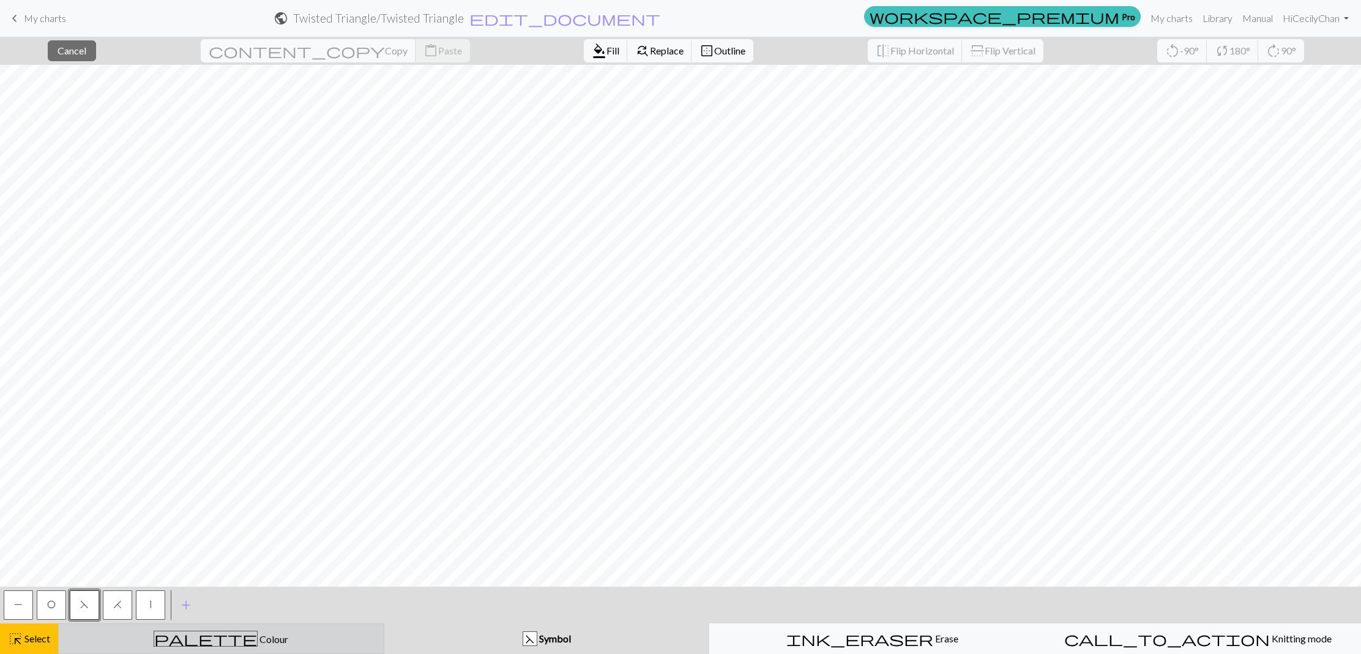
click at [319, 646] on div "palette Colour Colour" at bounding box center [221, 639] width 310 height 16
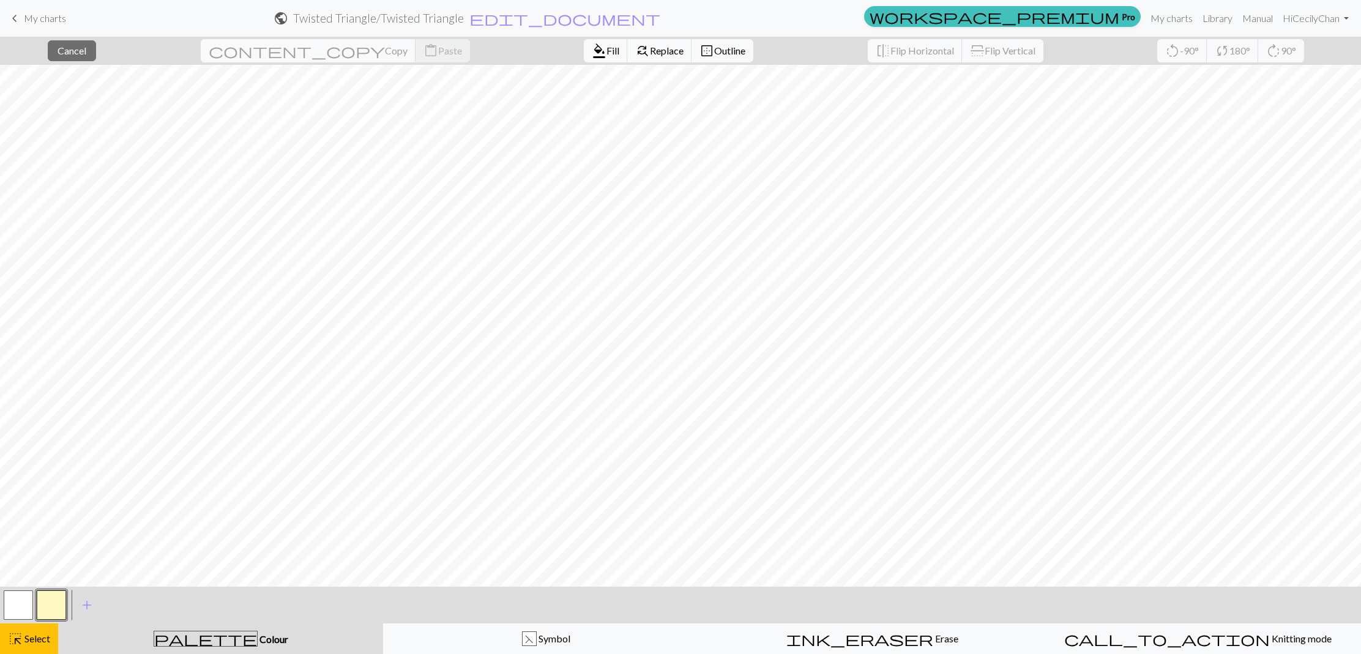
click at [15, 609] on button "button" at bounding box center [18, 605] width 29 height 29
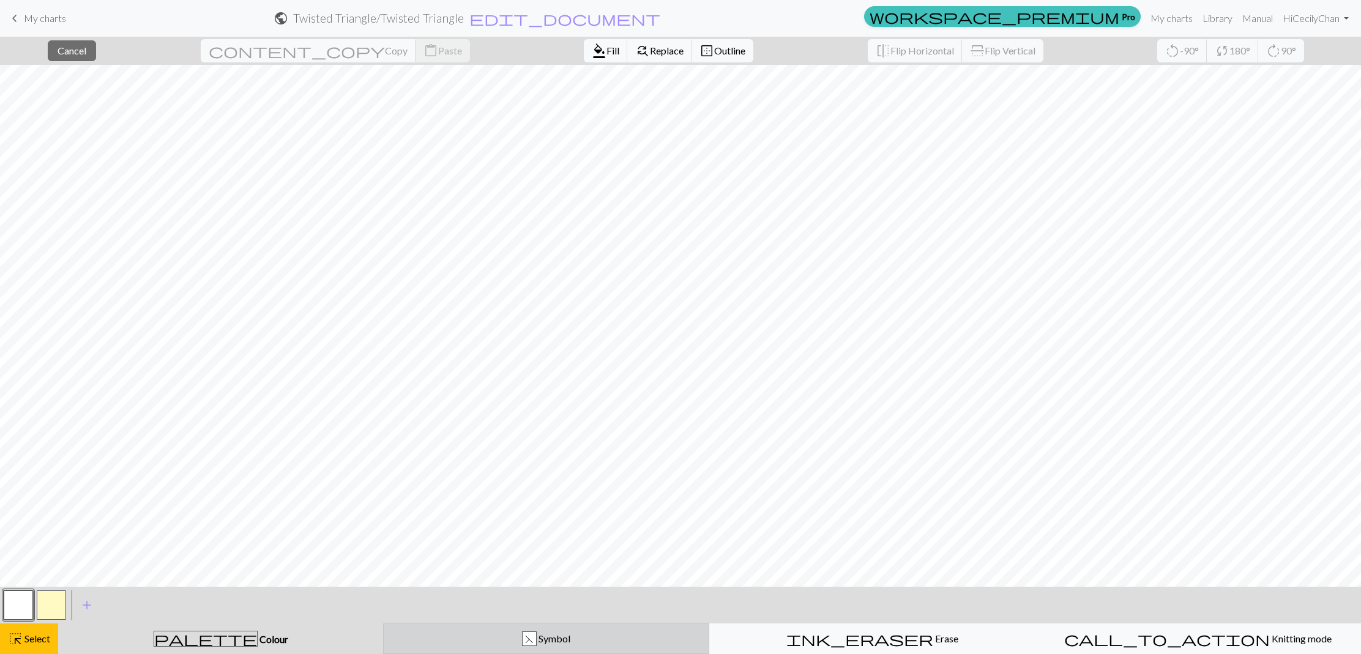
click at [479, 642] on div "F Symbol" at bounding box center [546, 639] width 310 height 15
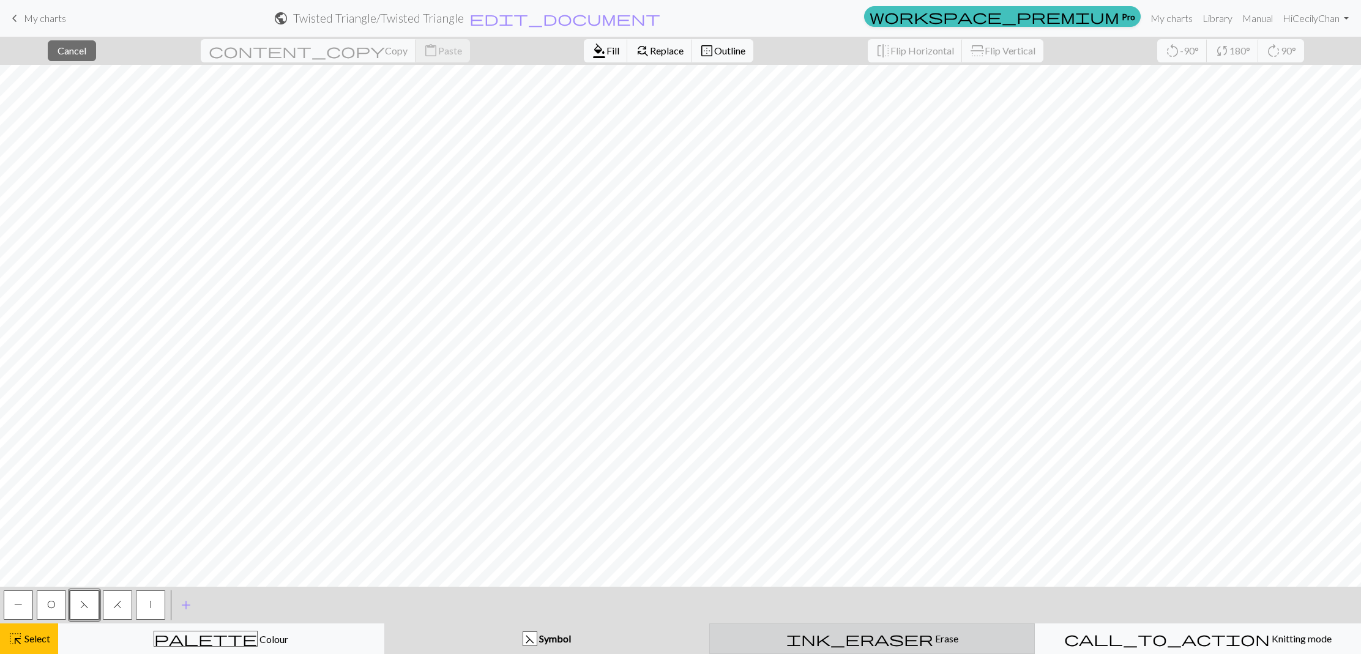
click at [933, 638] on span "Erase" at bounding box center [945, 639] width 25 height 12
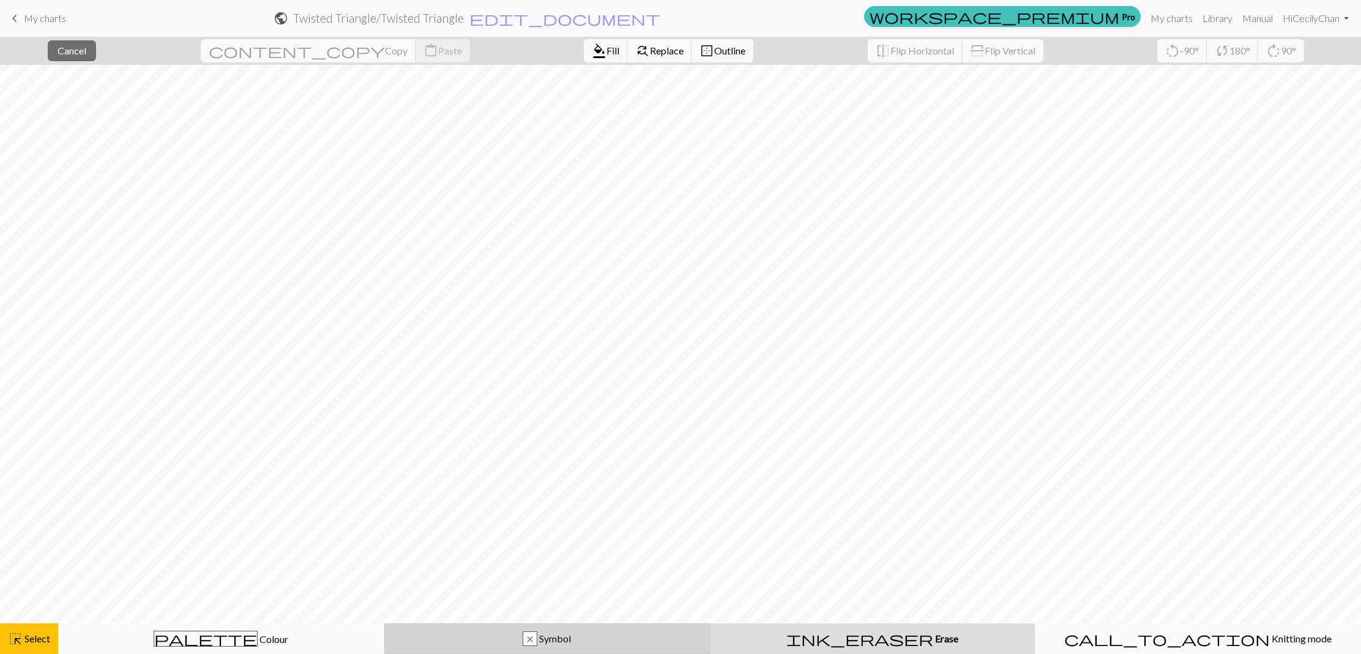
click at [427, 632] on div "x Symbol" at bounding box center [547, 639] width 310 height 15
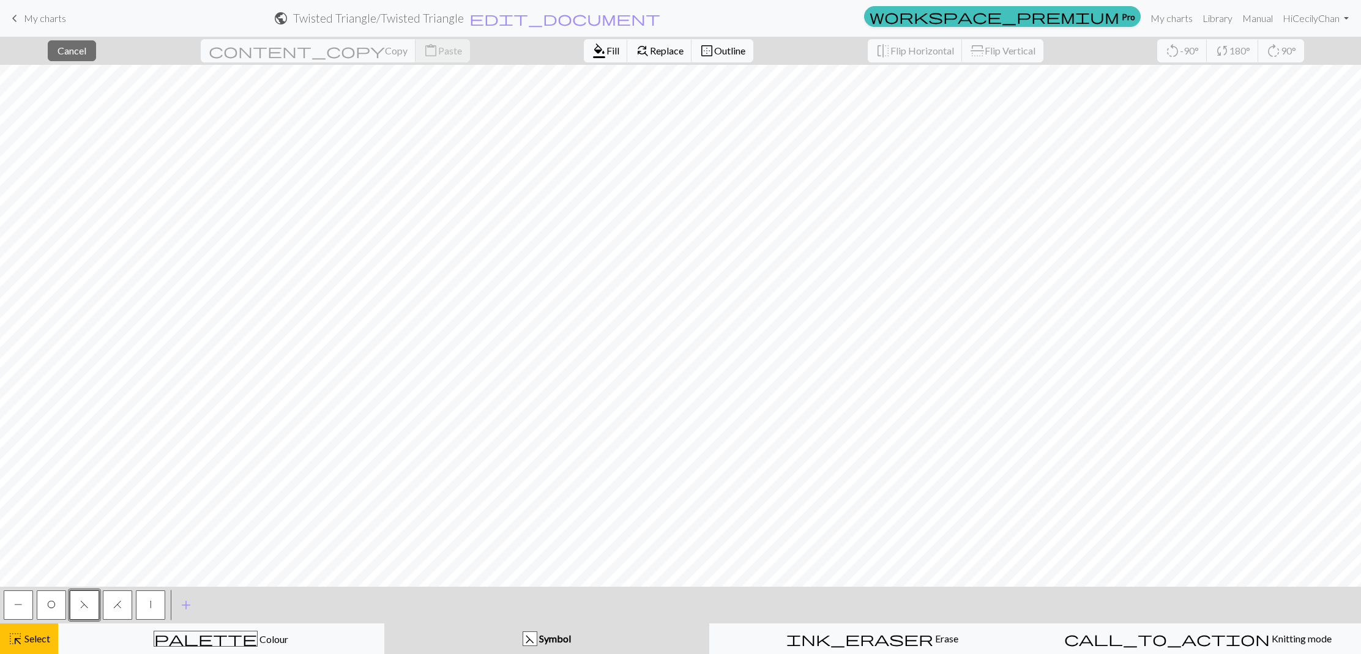
click at [910, 484] on div "close Cancel content_copy Copy content_paste Paste format_color_fill Fill find_…" at bounding box center [680, 346] width 1361 height 618
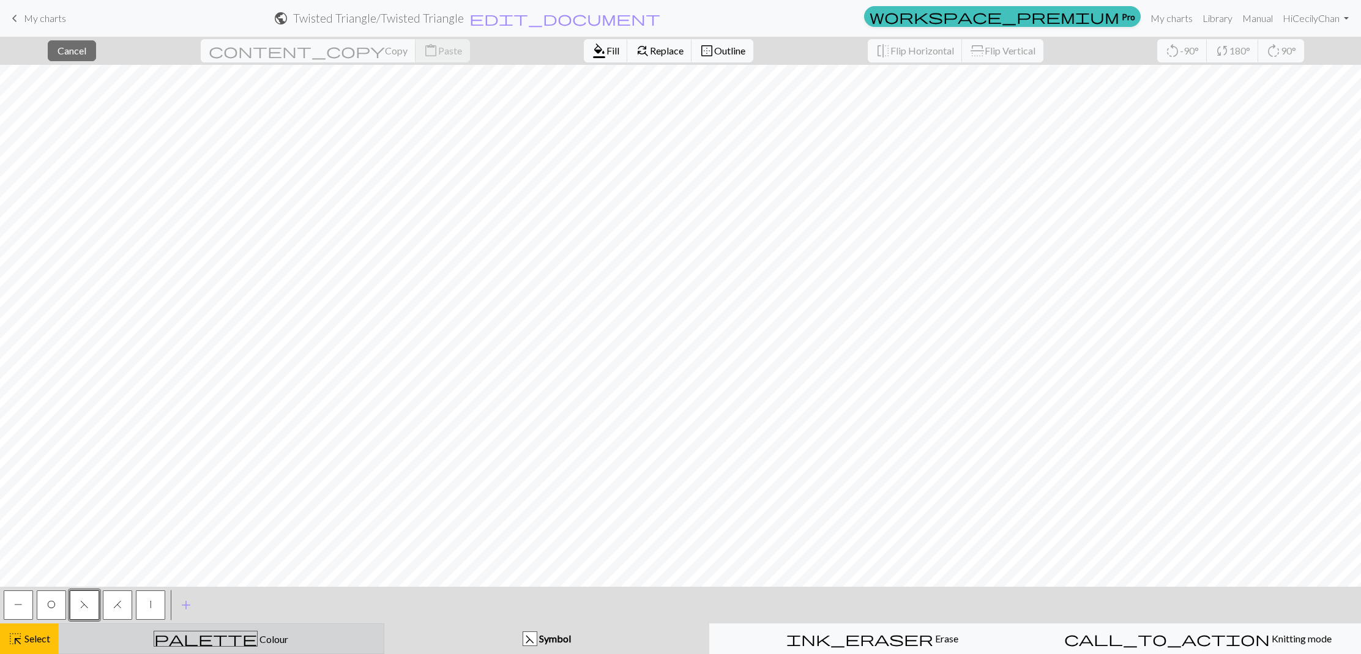
click at [296, 638] on div "palette Colour Colour" at bounding box center [221, 639] width 310 height 16
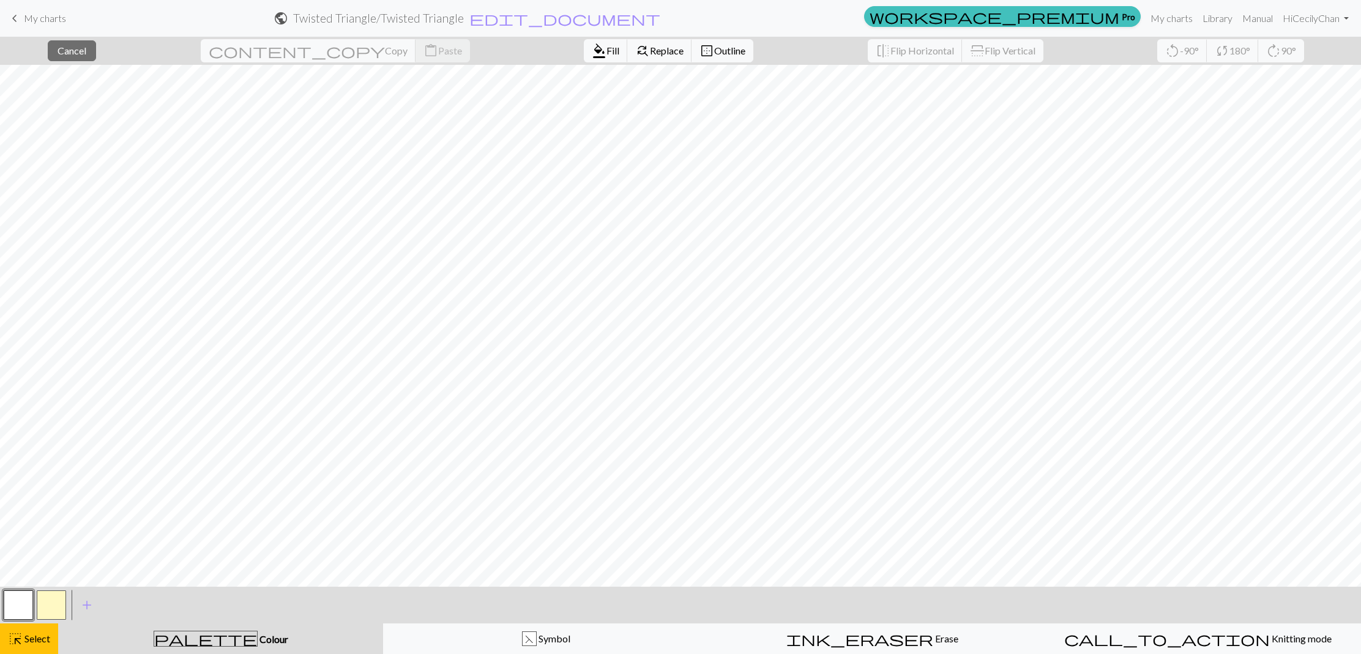
click at [10, 600] on button "button" at bounding box center [18, 605] width 29 height 29
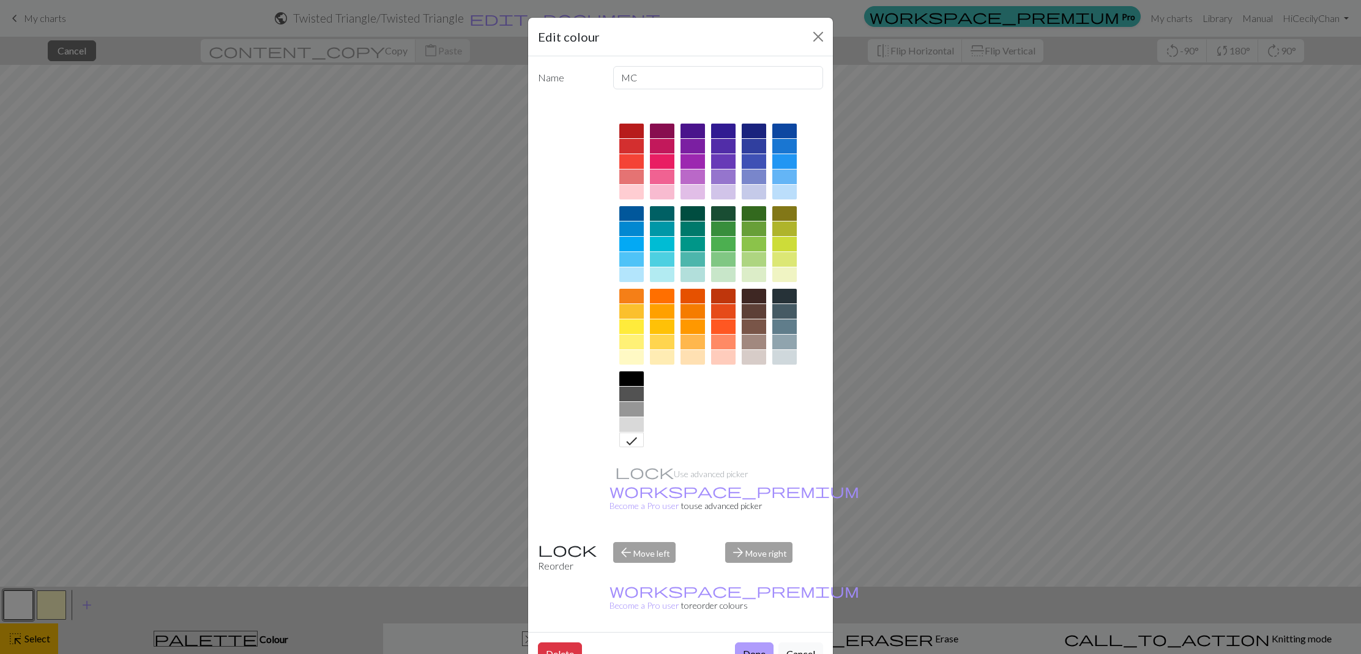
click at [752, 643] on button "Done" at bounding box center [754, 654] width 39 height 23
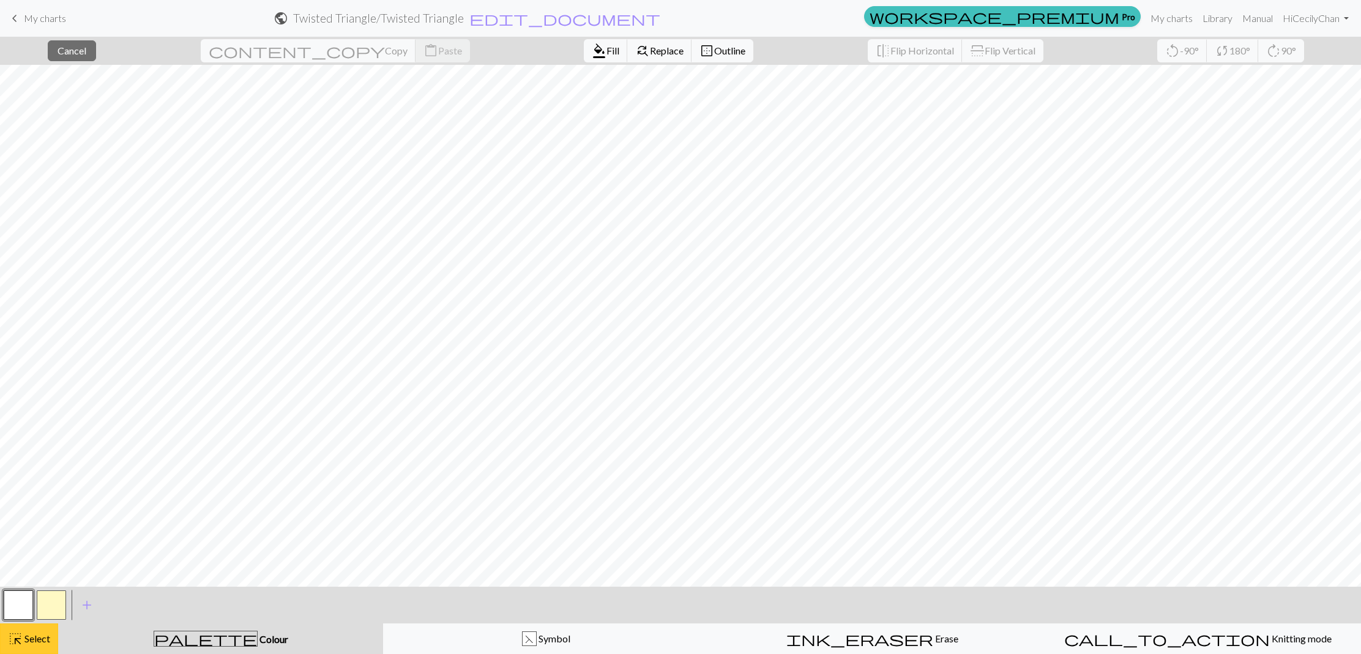
click at [33, 640] on span "Select" at bounding box center [37, 639] width 28 height 12
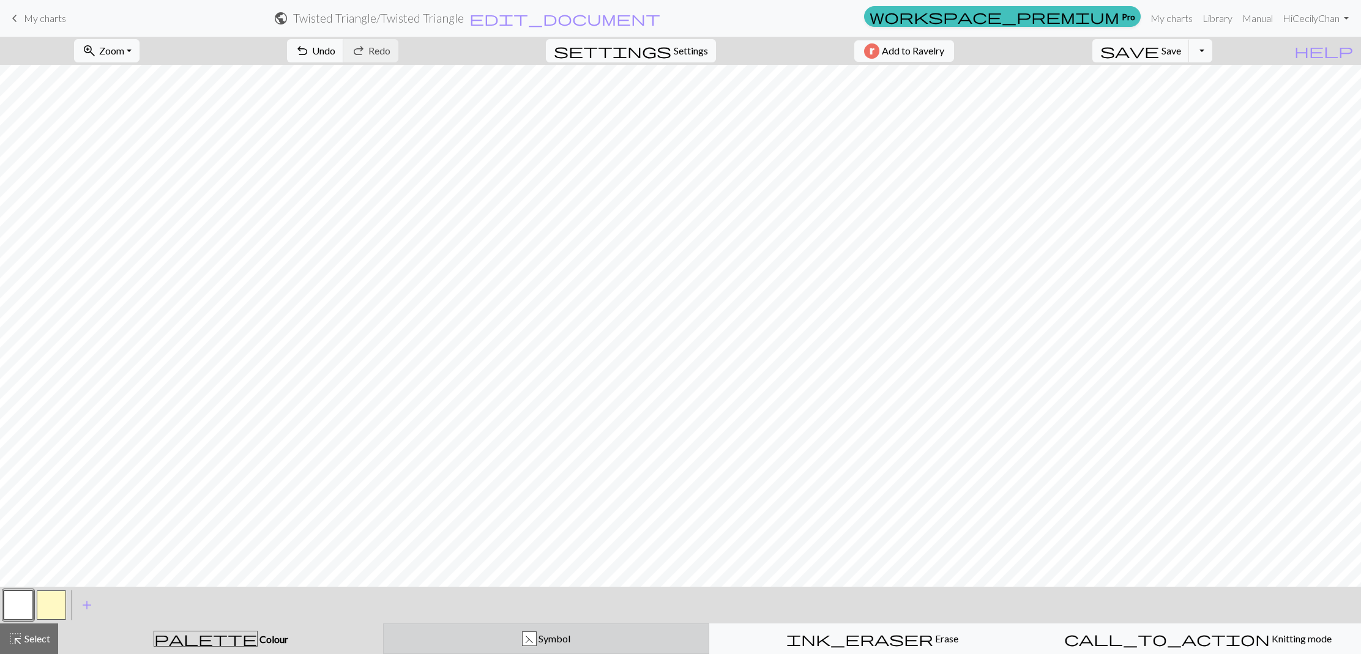
click at [488, 641] on div "F Symbol" at bounding box center [546, 639] width 310 height 15
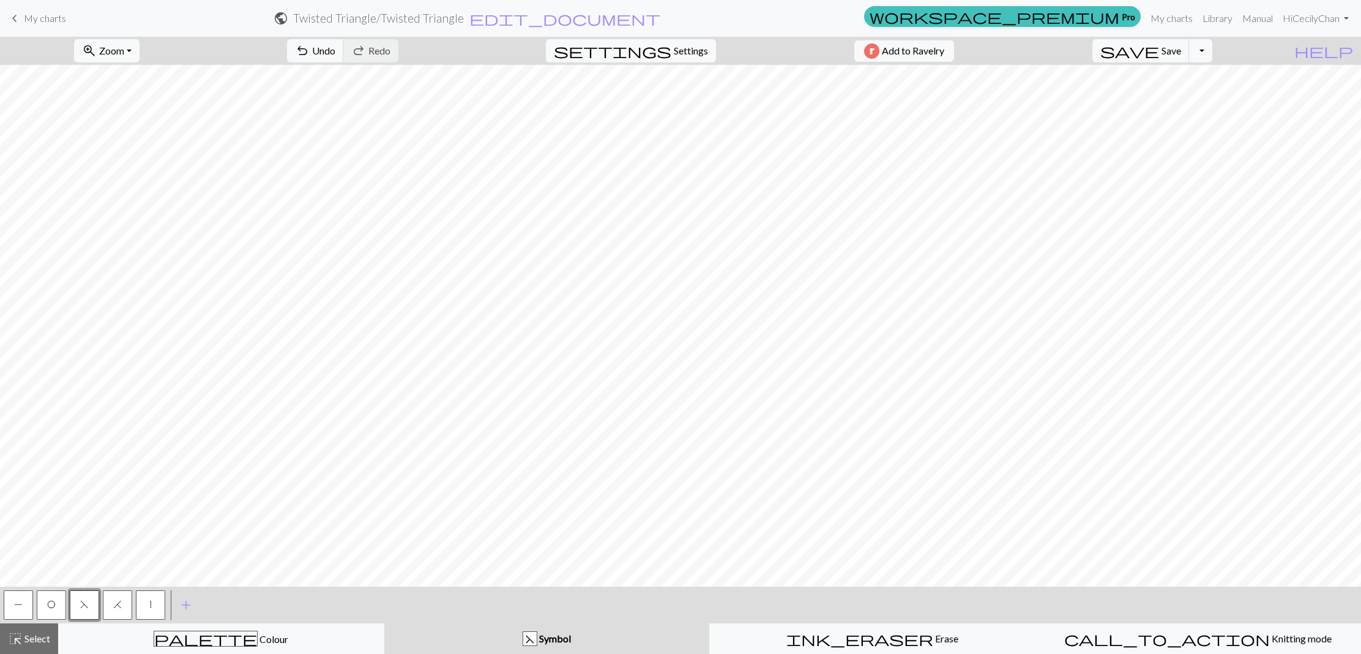
click at [56, 606] on button "O" at bounding box center [51, 605] width 29 height 29
click at [17, 603] on span "P" at bounding box center [18, 605] width 9 height 10
click at [43, 603] on button "O" at bounding box center [51, 605] width 29 height 29
click at [89, 608] on button "F" at bounding box center [84, 605] width 29 height 29
click at [26, 609] on button "P" at bounding box center [18, 605] width 29 height 29
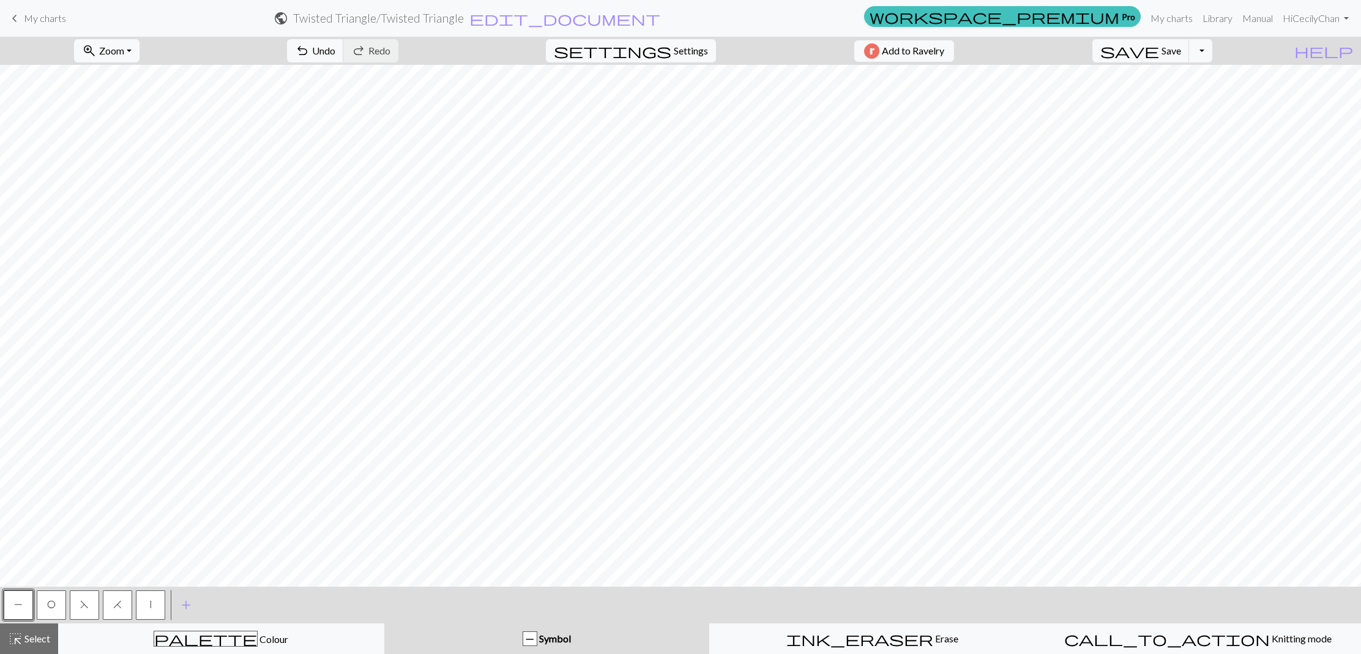
click at [18, 609] on span "P" at bounding box center [18, 605] width 9 height 10
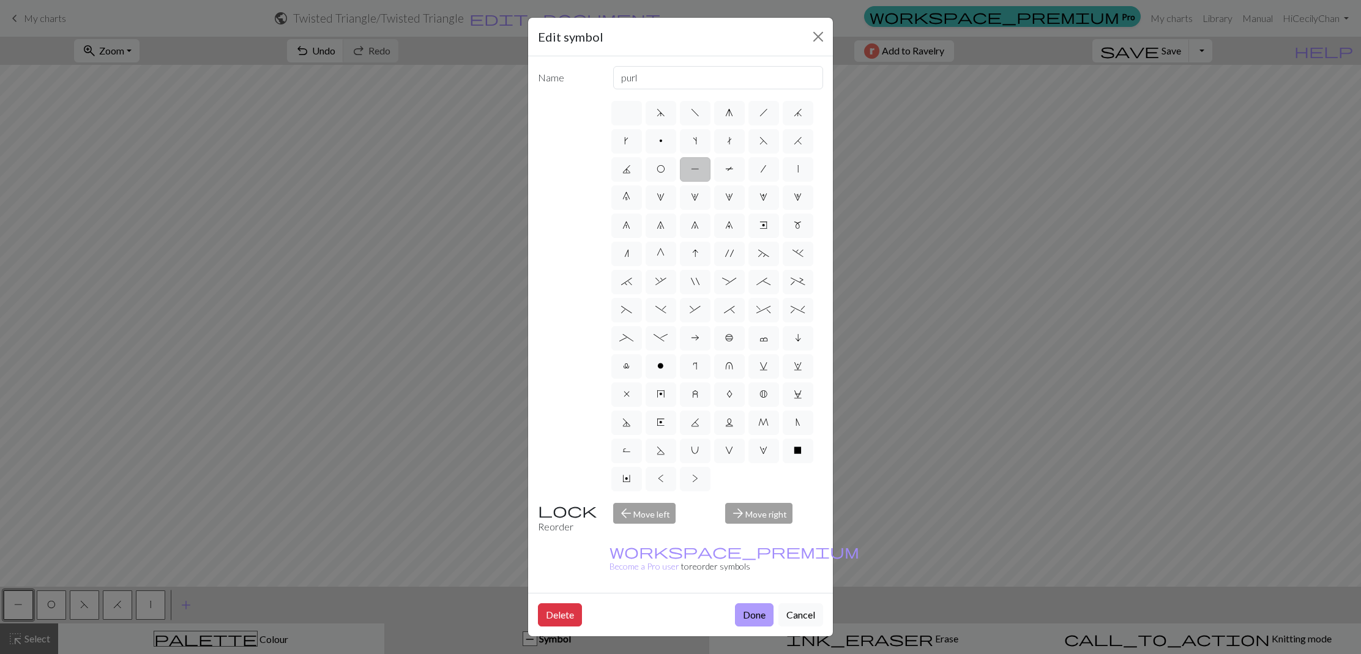
click at [748, 603] on button "Done" at bounding box center [754, 614] width 39 height 23
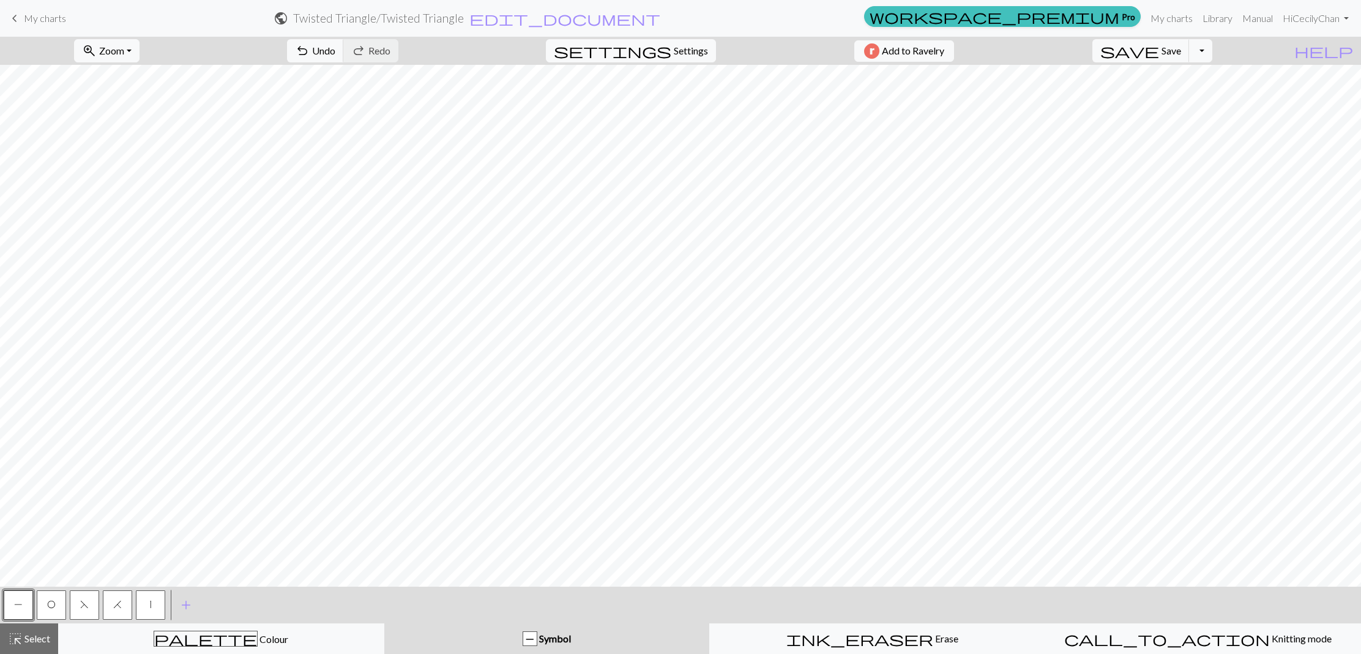
click at [90, 609] on button "F" at bounding box center [84, 605] width 29 height 29
click at [21, 603] on span "P" at bounding box center [18, 605] width 9 height 10
click at [15, 600] on span "P" at bounding box center [18, 605] width 9 height 10
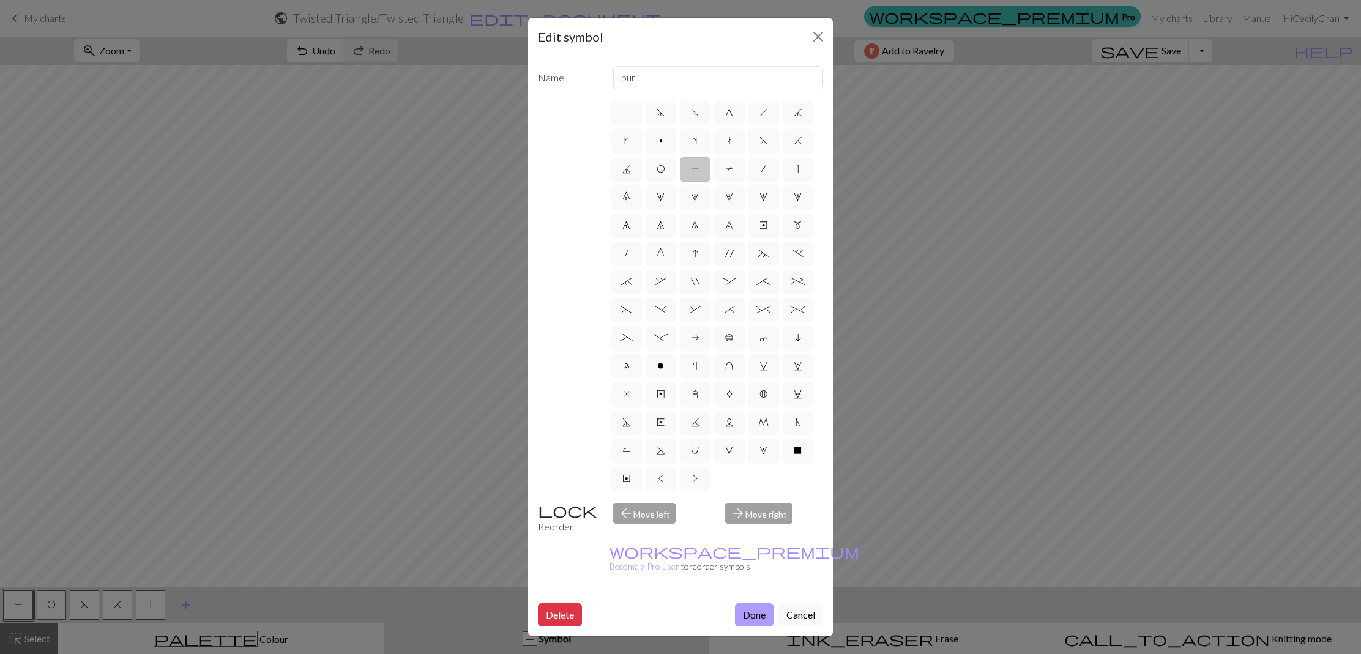
click at [750, 603] on button "Done" at bounding box center [754, 614] width 39 height 23
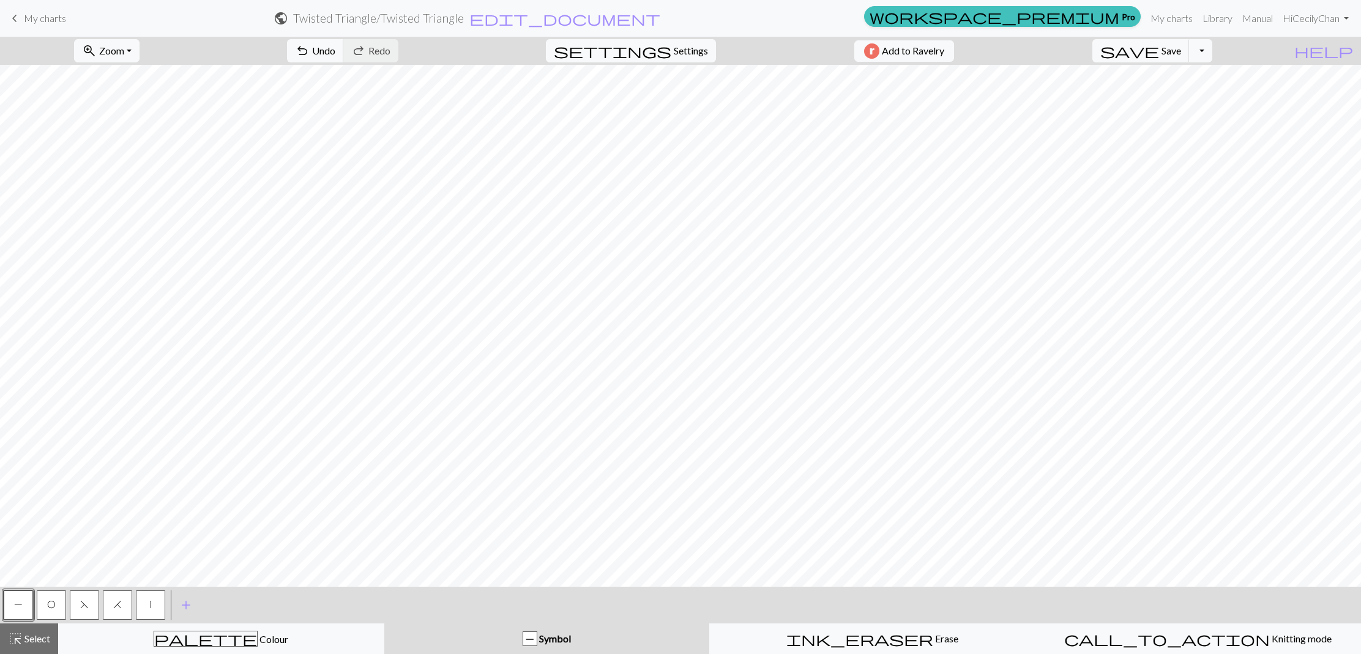
click at [126, 608] on button "H" at bounding box center [117, 605] width 29 height 29
click at [63, 603] on button "O" at bounding box center [51, 605] width 29 height 29
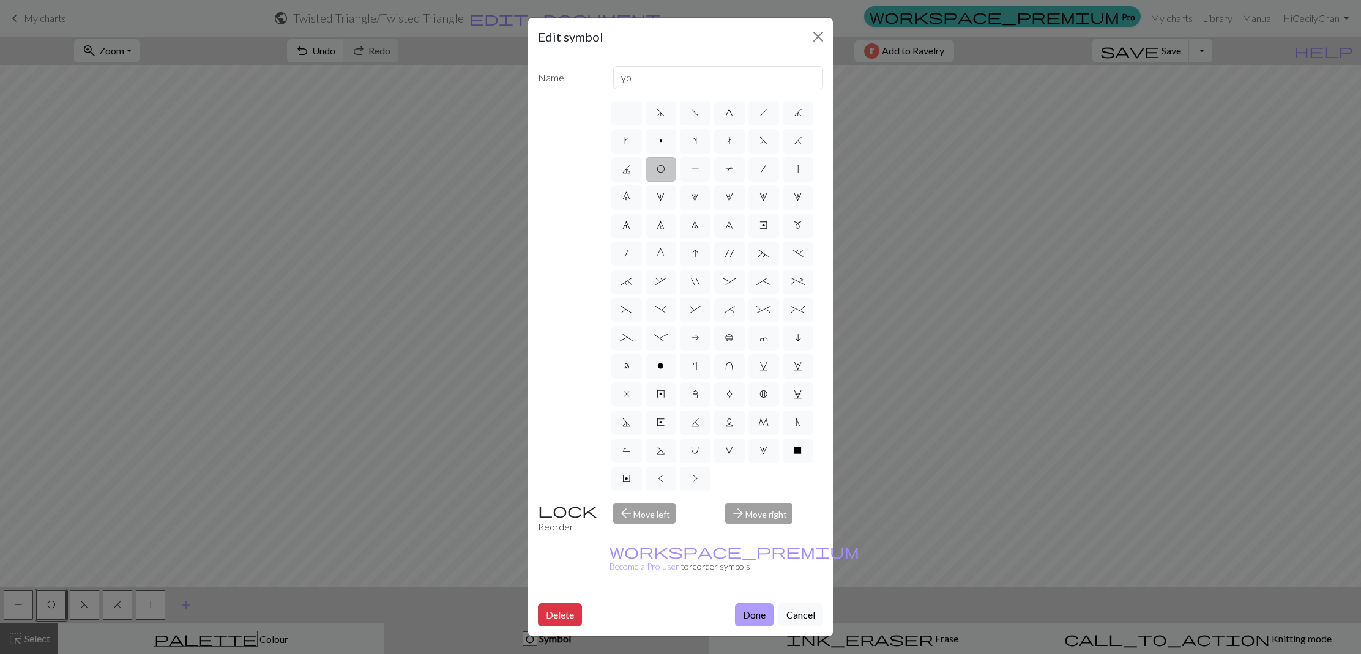
click at [753, 603] on button "Done" at bounding box center [754, 614] width 39 height 23
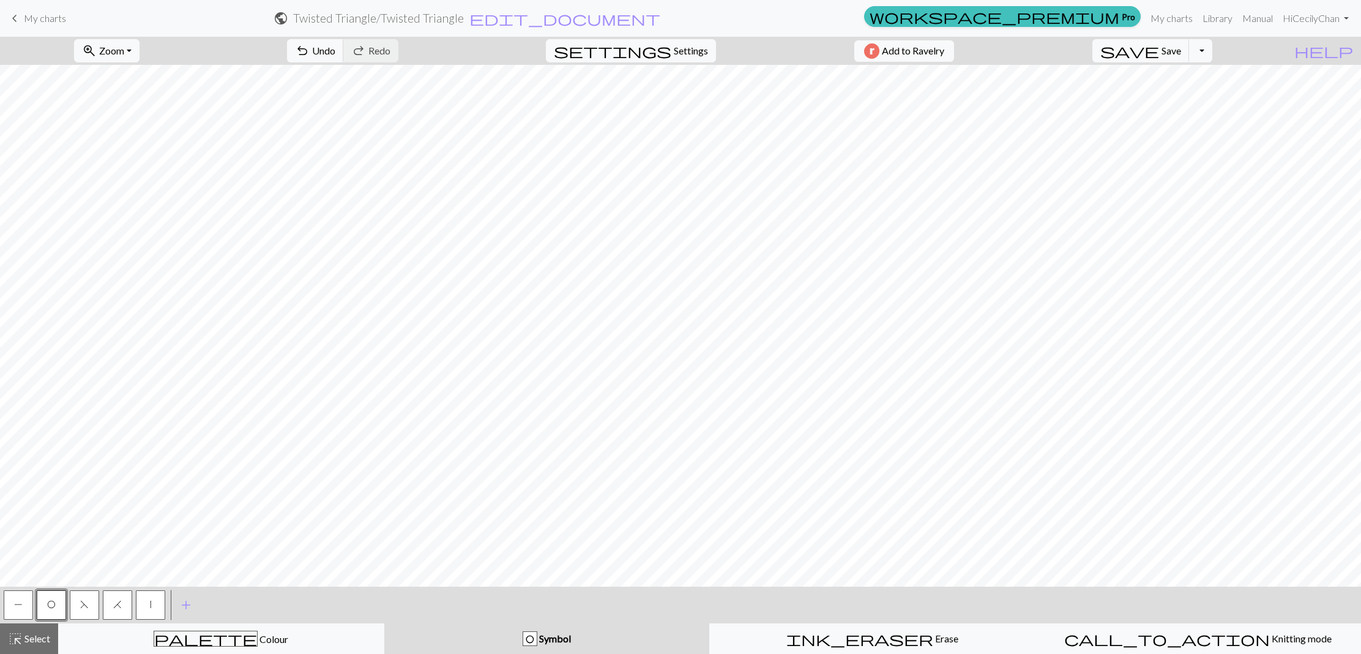
click at [156, 600] on button "|" at bounding box center [150, 605] width 29 height 29
click at [189, 605] on span "add" at bounding box center [186, 605] width 15 height 17
click at [183, 608] on button "button" at bounding box center [183, 605] width 29 height 29
click at [24, 613] on button "P" at bounding box center [18, 605] width 29 height 29
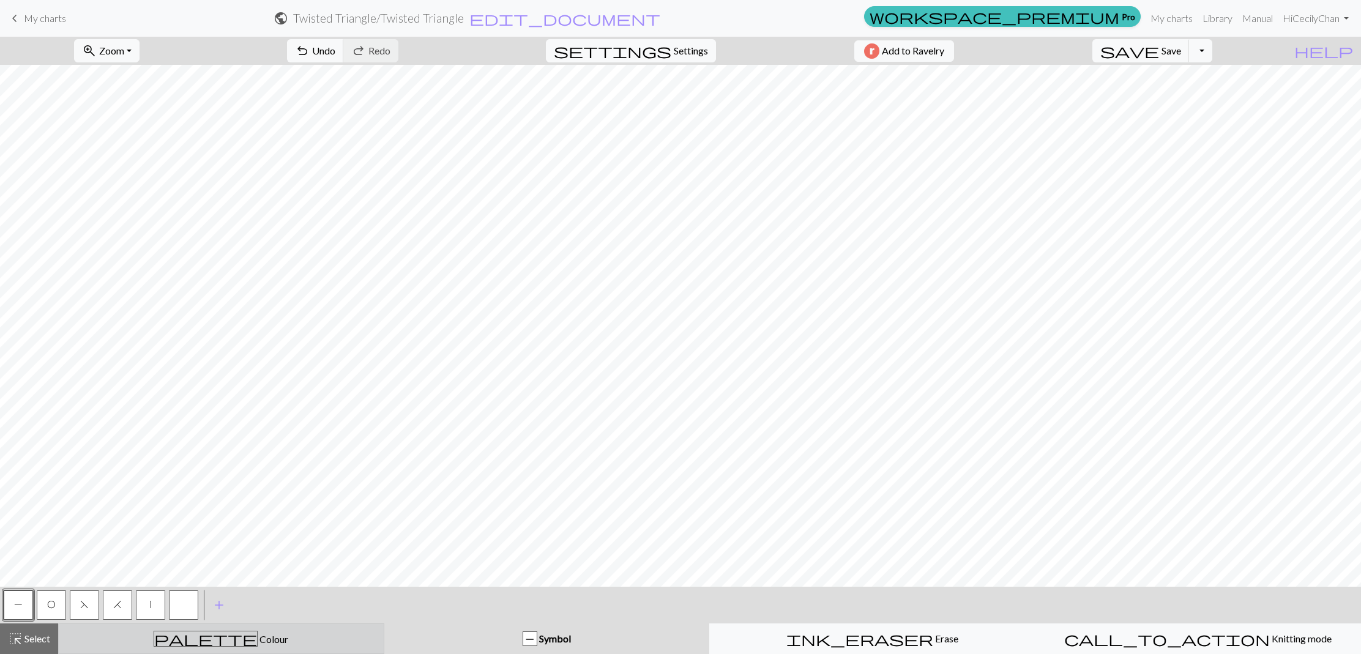
click at [258, 638] on span "Colour" at bounding box center [273, 639] width 31 height 12
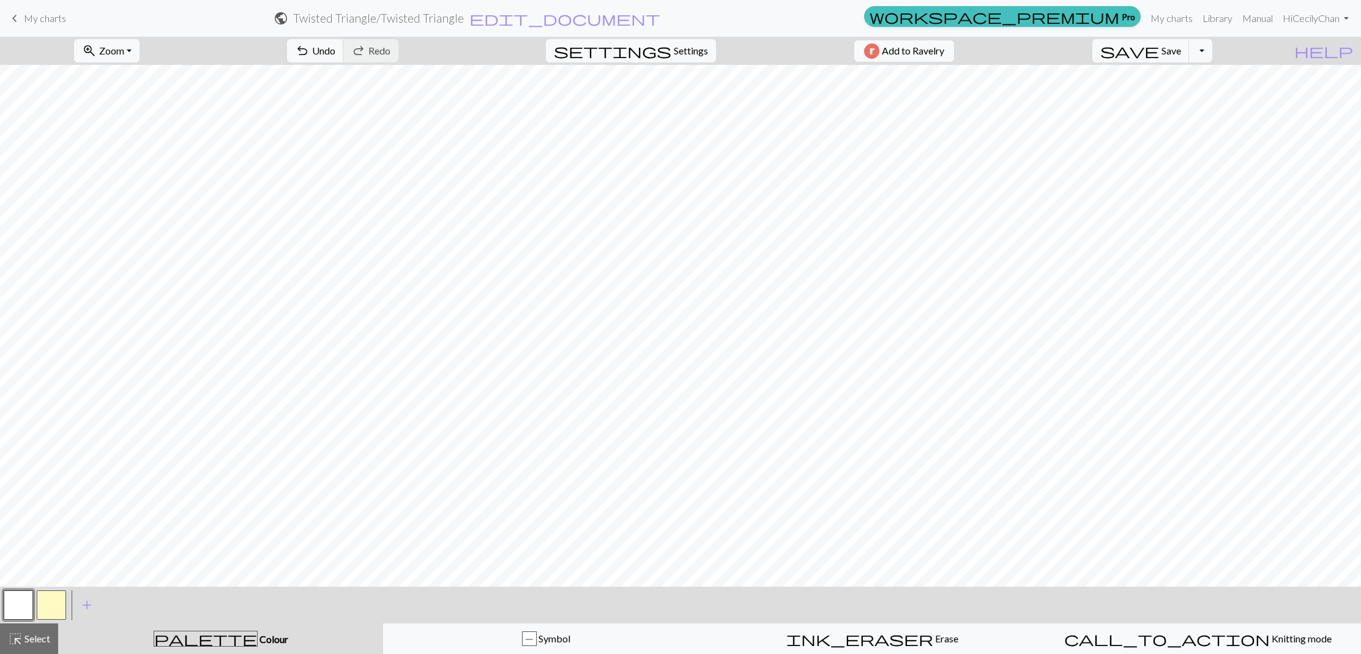
click at [61, 610] on button "button" at bounding box center [51, 605] width 29 height 29
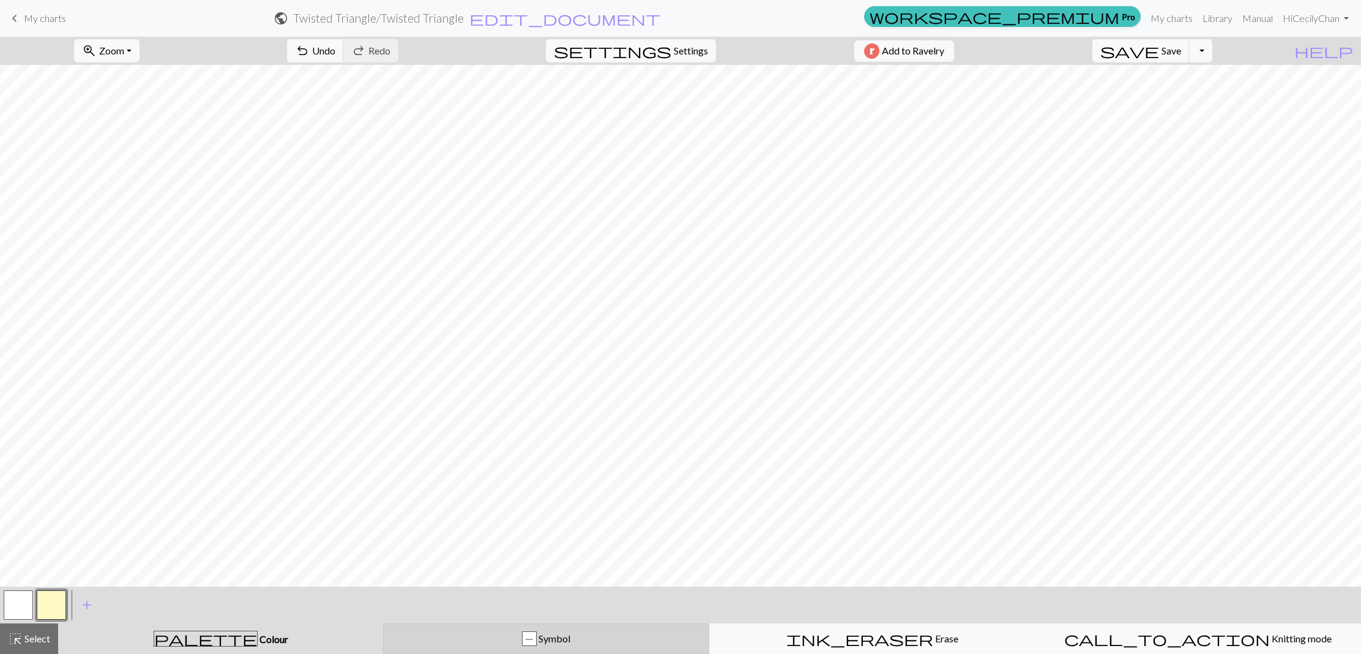
click at [491, 648] on button "P Symbol" at bounding box center [546, 639] width 326 height 31
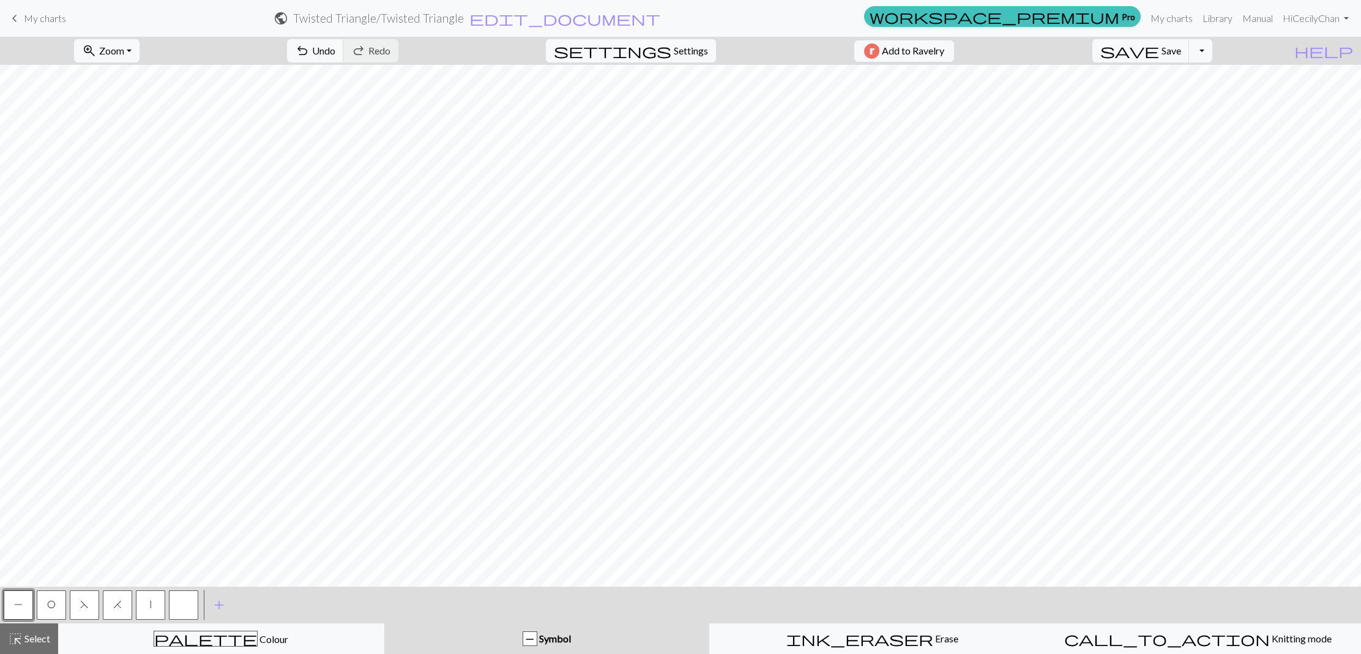
click at [189, 608] on button "button" at bounding box center [183, 605] width 29 height 29
click at [20, 608] on span "P" at bounding box center [18, 605] width 9 height 10
click at [187, 608] on button "button" at bounding box center [183, 605] width 29 height 29
click at [26, 600] on button "P" at bounding box center [18, 605] width 29 height 29
click at [85, 607] on span "F" at bounding box center [84, 605] width 9 height 10
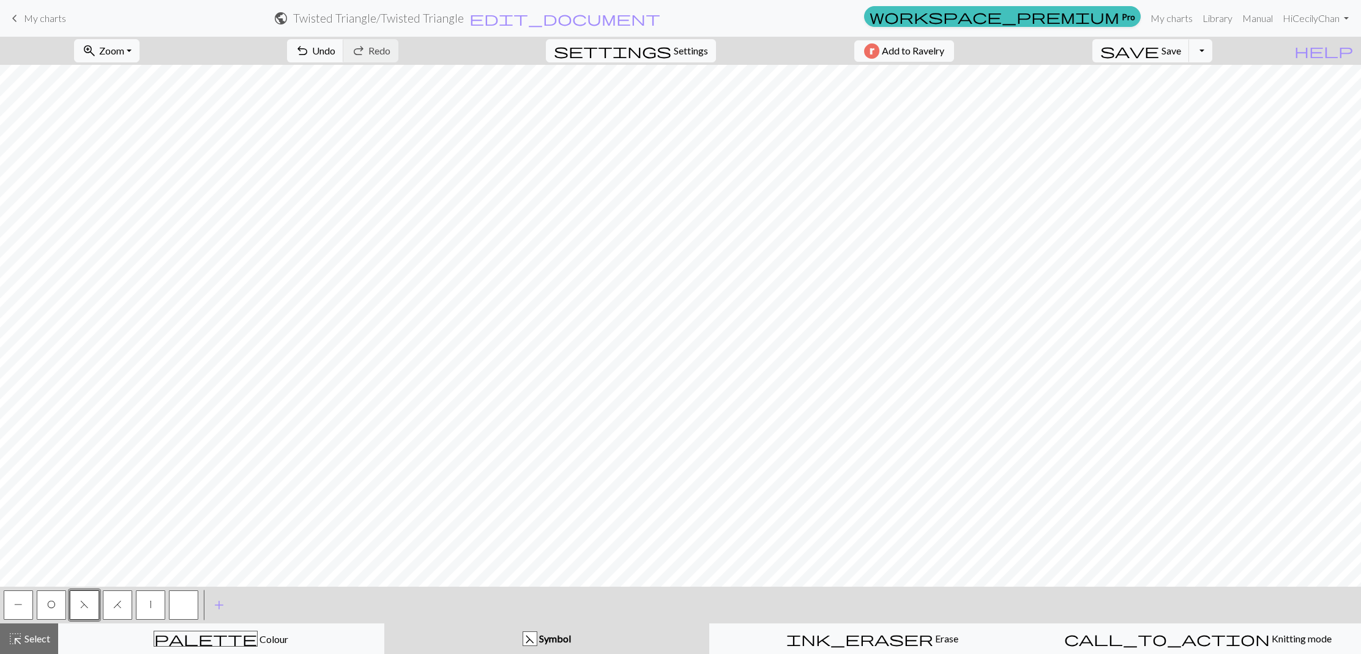
click at [152, 607] on button "|" at bounding box center [150, 605] width 29 height 29
click at [53, 602] on span "O" at bounding box center [51, 605] width 9 height 10
click at [192, 611] on button "button" at bounding box center [183, 605] width 29 height 29
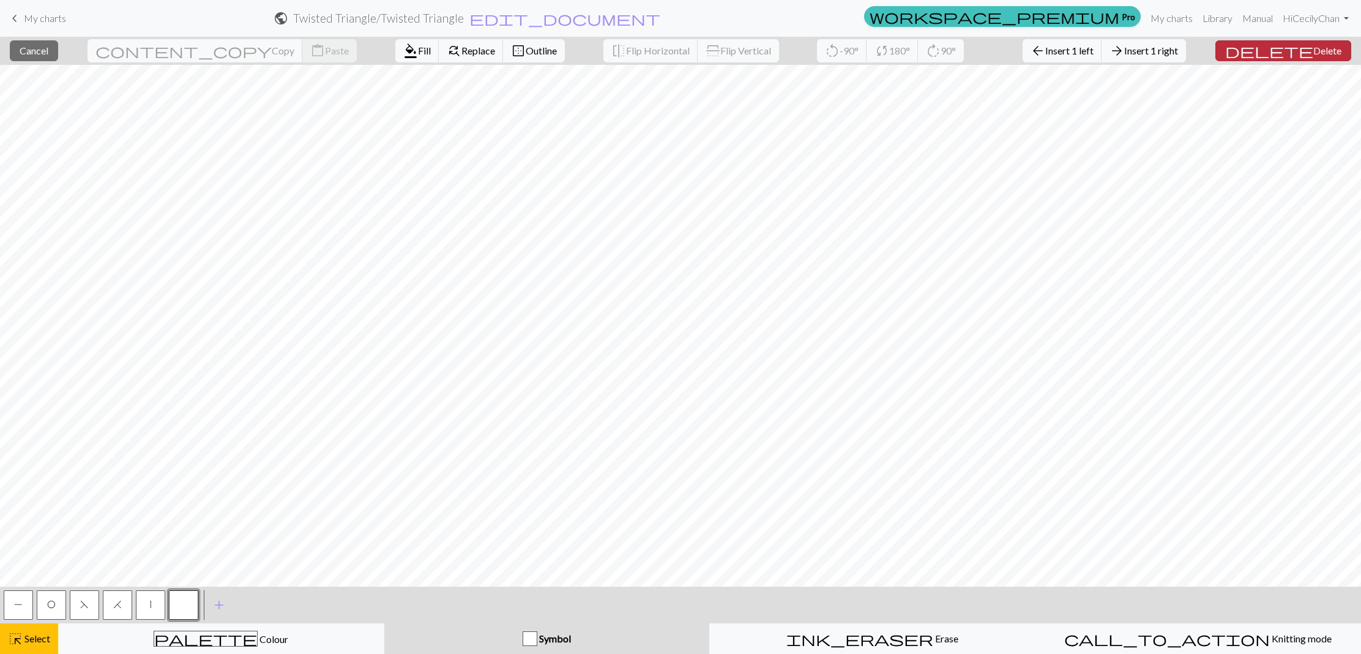
click at [1313, 55] on span "Delete" at bounding box center [1327, 51] width 28 height 12
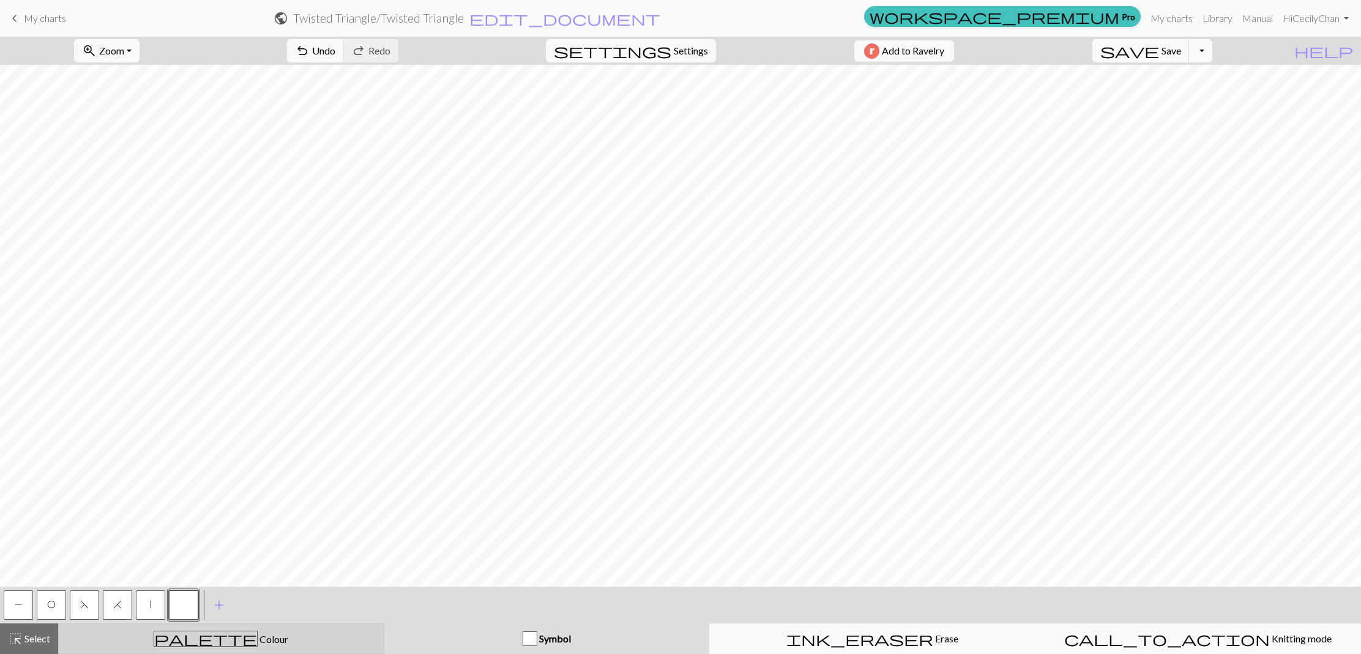
click at [258, 641] on span "Colour" at bounding box center [273, 639] width 31 height 12
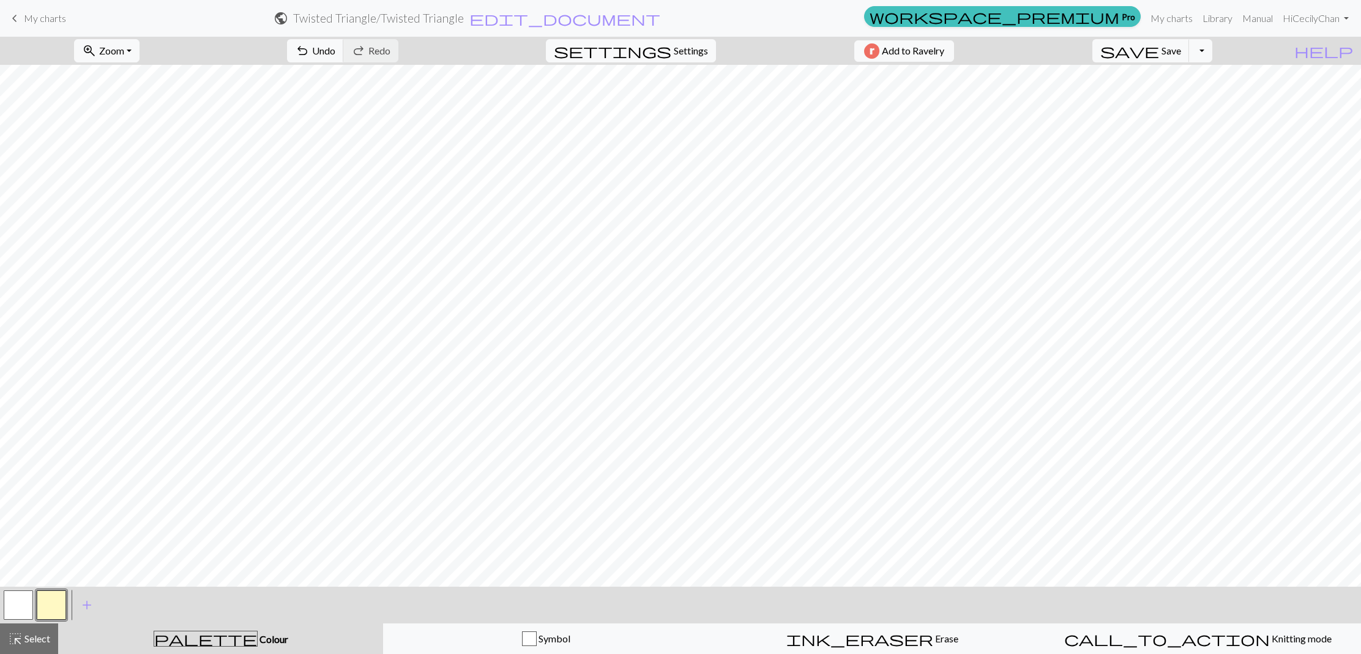
click at [8, 603] on button "button" at bounding box center [18, 605] width 29 height 29
click at [48, 611] on button "button" at bounding box center [51, 605] width 29 height 29
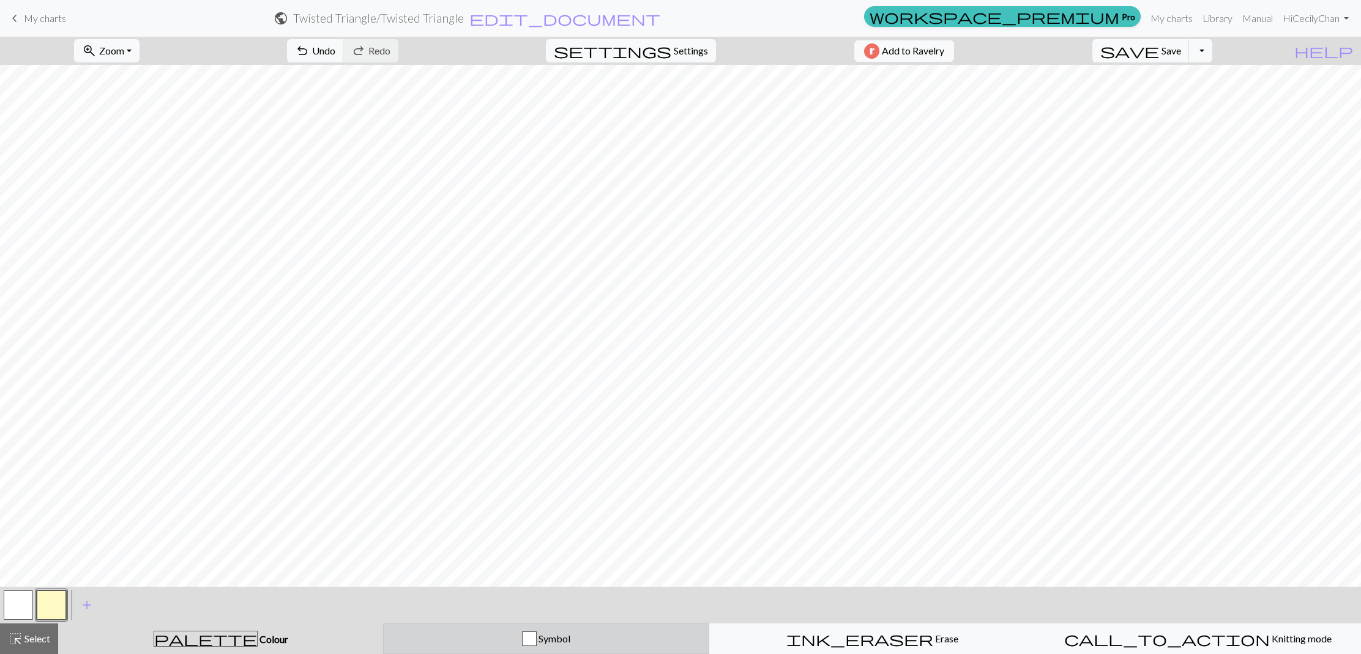
click at [482, 641] on div "Symbol" at bounding box center [546, 639] width 310 height 15
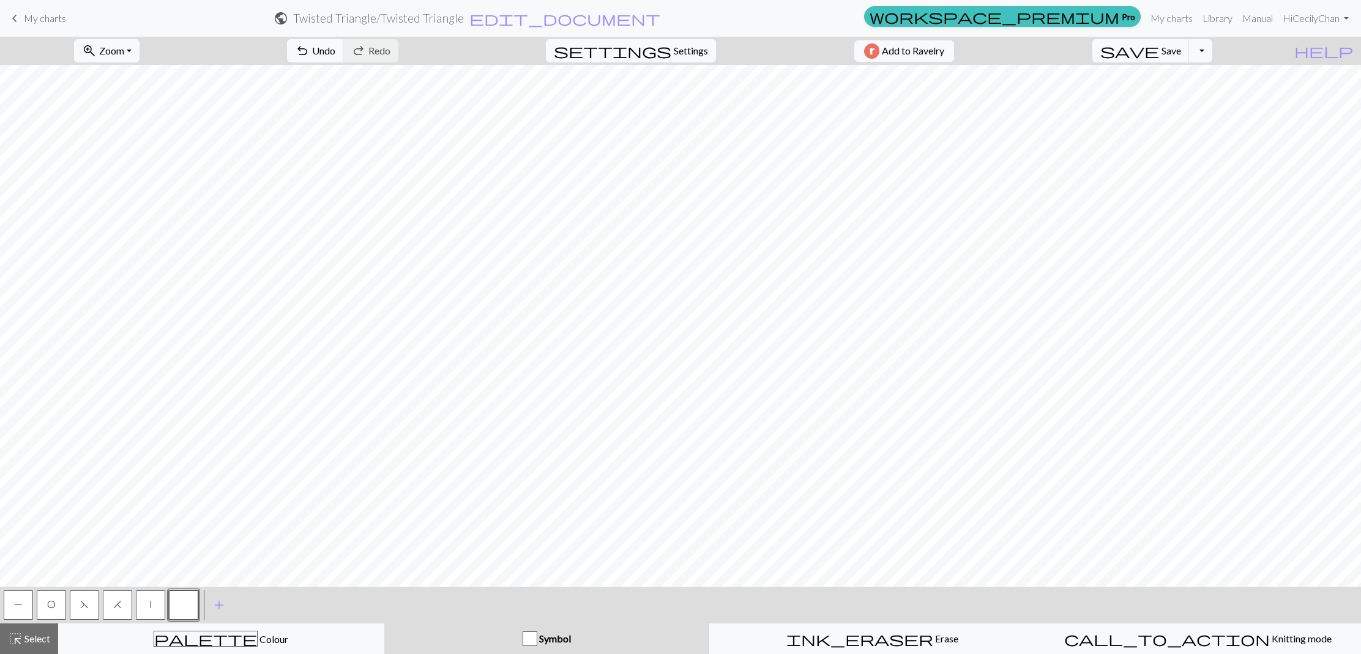
click at [11, 605] on button "P" at bounding box center [18, 605] width 29 height 29
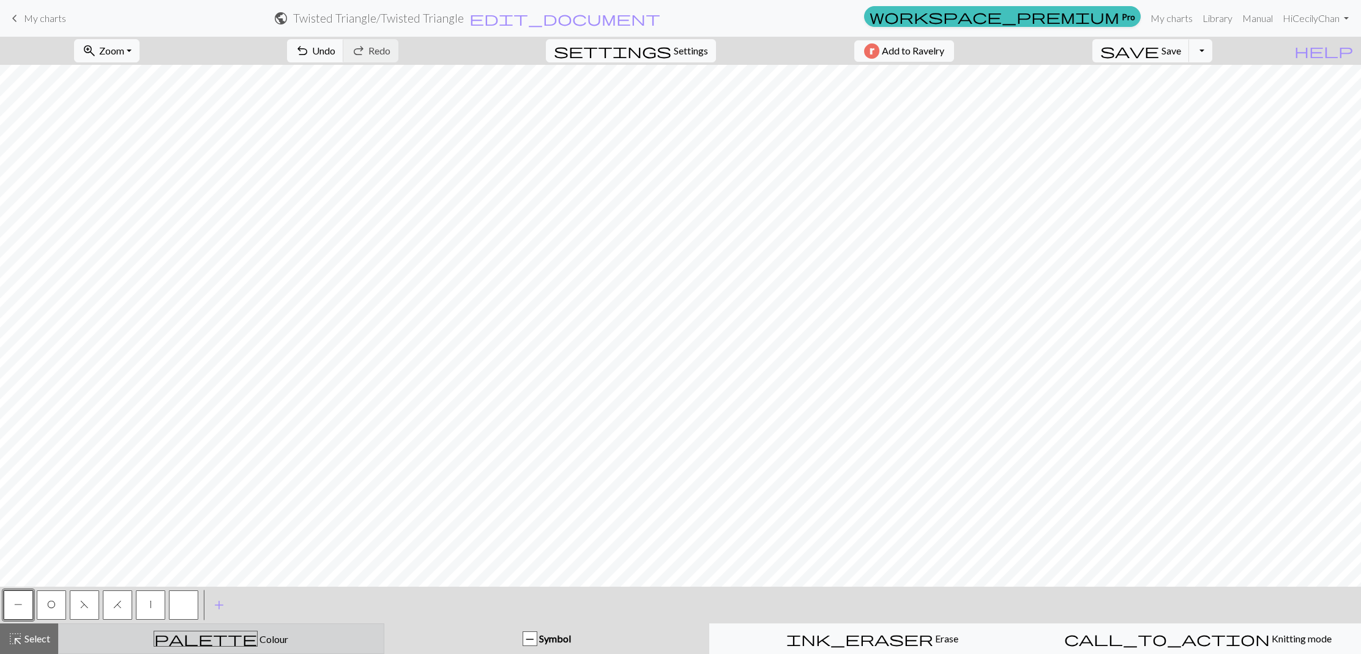
click at [161, 632] on div "palette Colour Colour" at bounding box center [221, 639] width 310 height 16
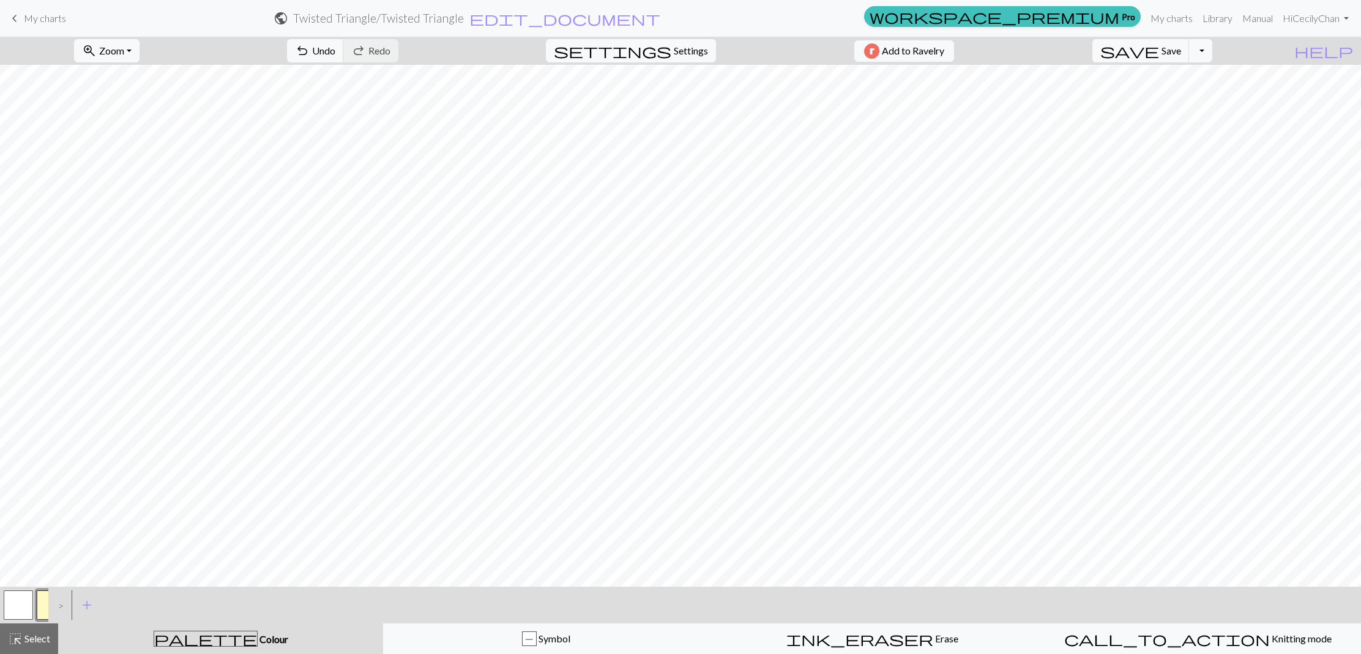
click at [48, 601] on button "button" at bounding box center [51, 605] width 29 height 29
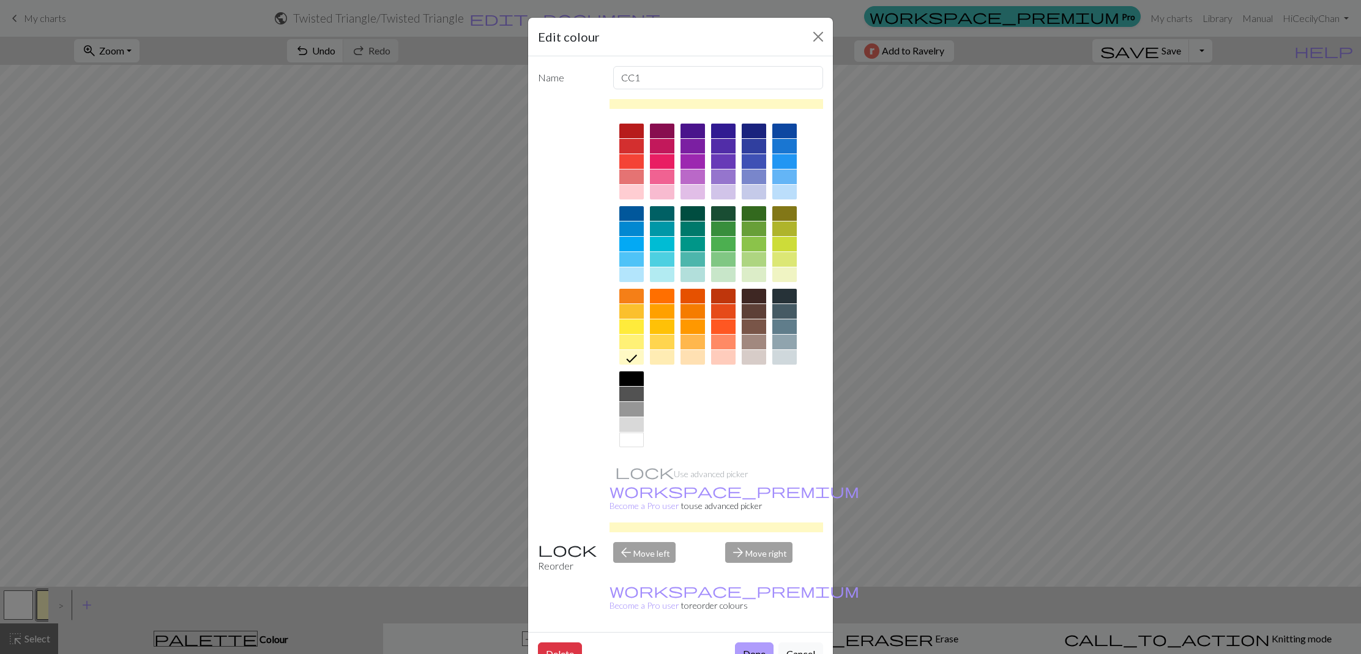
click at [753, 643] on button "Done" at bounding box center [754, 654] width 39 height 23
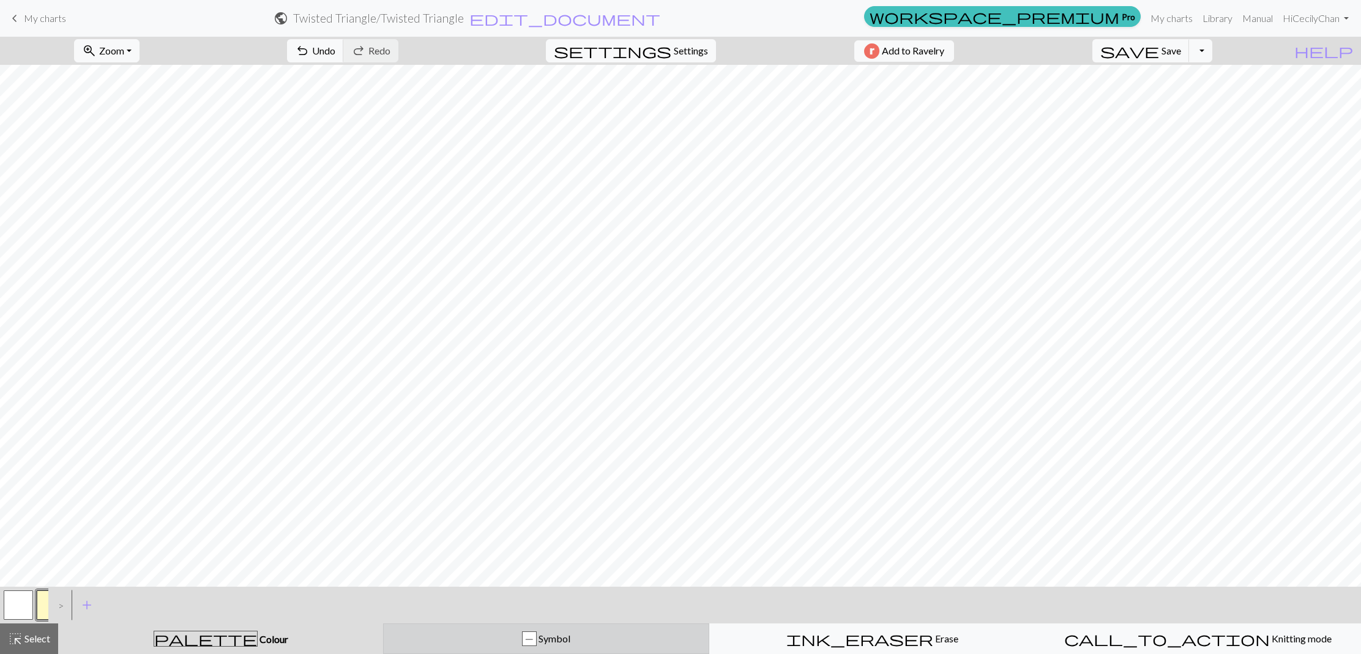
click at [425, 639] on div "P Symbol" at bounding box center [546, 639] width 310 height 15
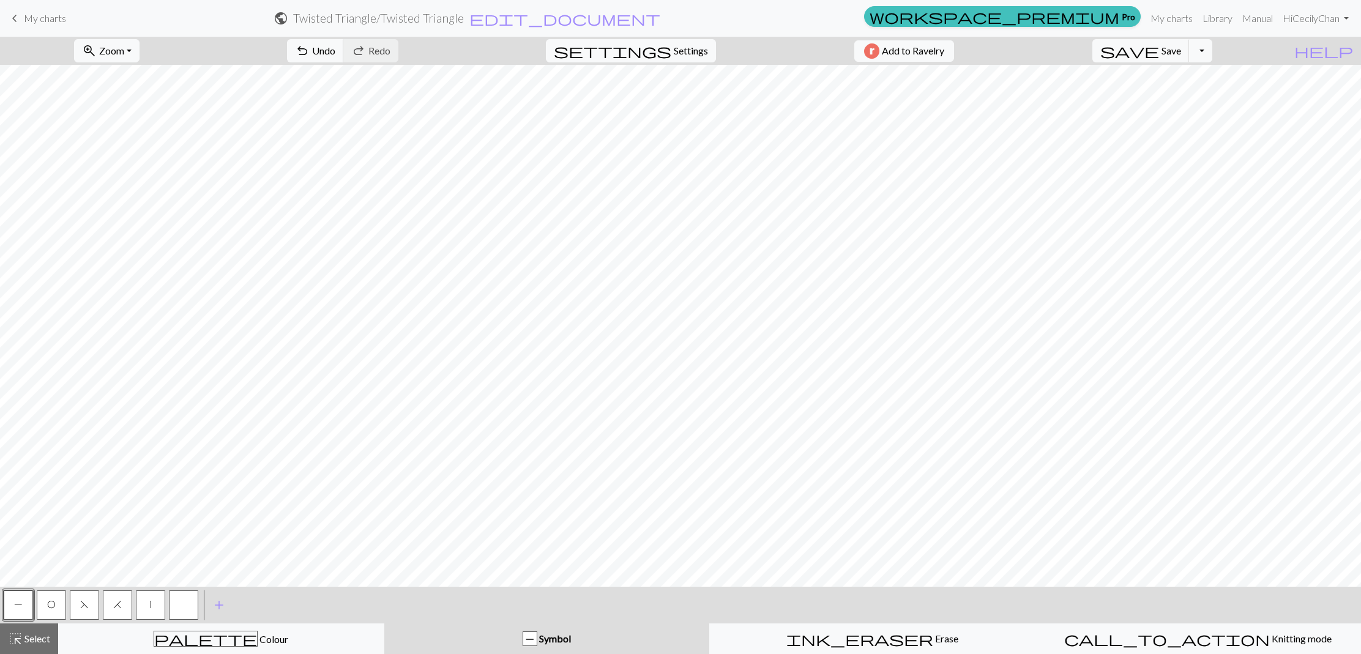
click at [79, 614] on button "F" at bounding box center [84, 605] width 29 height 29
click at [144, 605] on button "|" at bounding box center [150, 605] width 29 height 29
click at [184, 613] on button "button" at bounding box center [183, 605] width 29 height 29
click at [26, 603] on button "P" at bounding box center [18, 605] width 29 height 29
click at [193, 610] on button "button" at bounding box center [183, 605] width 29 height 29
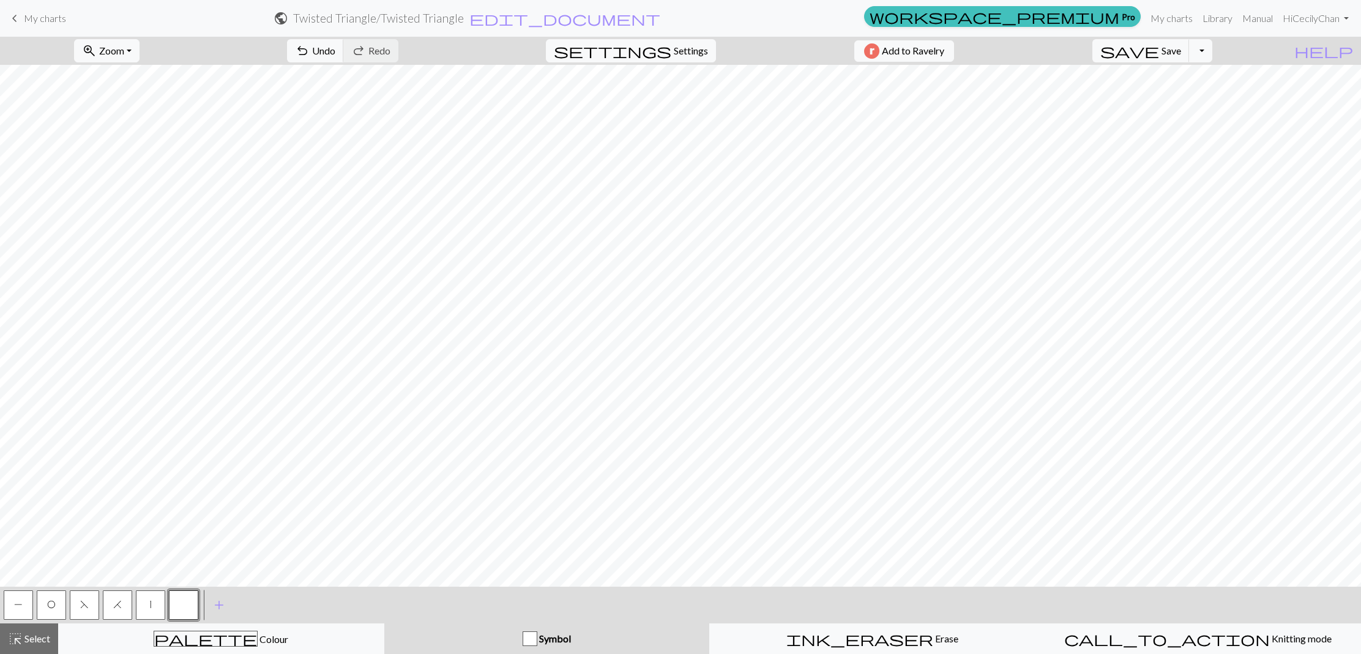
click at [24, 603] on button "P" at bounding box center [18, 605] width 29 height 29
click at [190, 610] on button "button" at bounding box center [183, 605] width 29 height 29
click at [13, 608] on button "P" at bounding box center [18, 605] width 29 height 29
click at [182, 608] on button "button" at bounding box center [183, 605] width 29 height 29
click at [42, 600] on button "O" at bounding box center [51, 605] width 29 height 29
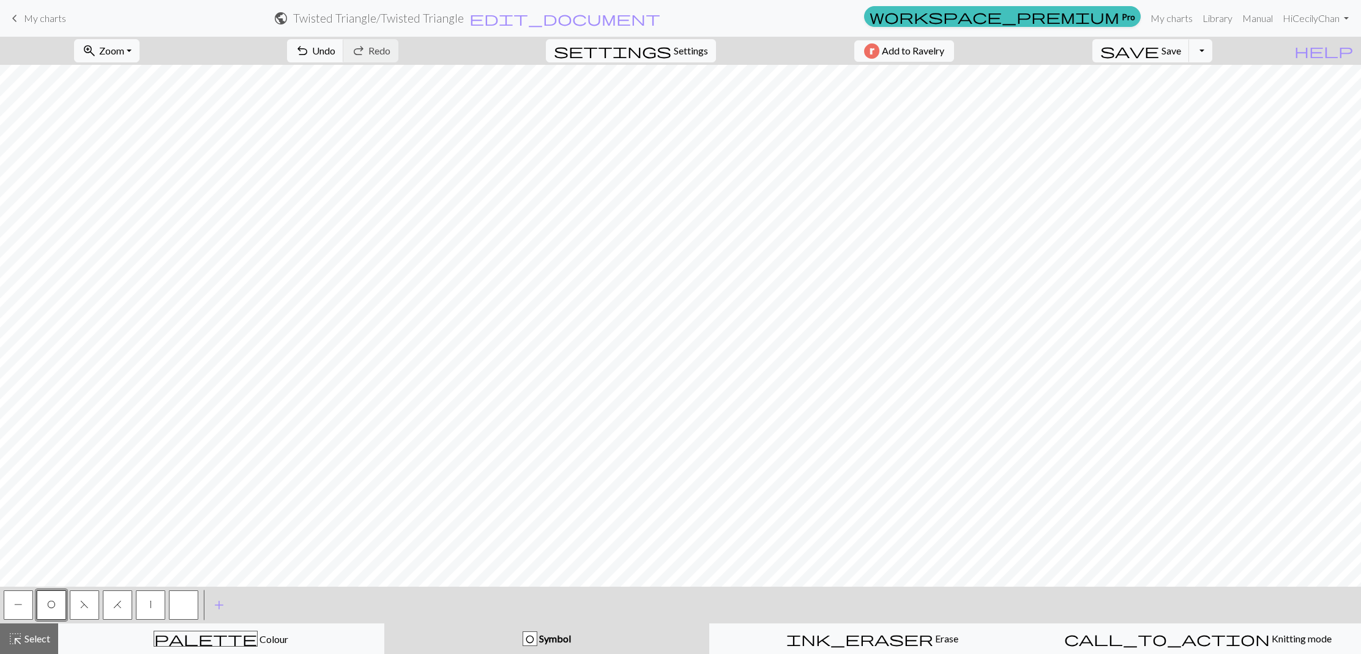
click at [86, 603] on span "F" at bounding box center [84, 605] width 9 height 10
click at [111, 607] on button "H" at bounding box center [117, 605] width 29 height 29
click at [184, 608] on button "button" at bounding box center [183, 605] width 29 height 29
click at [119, 600] on span "H" at bounding box center [117, 605] width 9 height 10
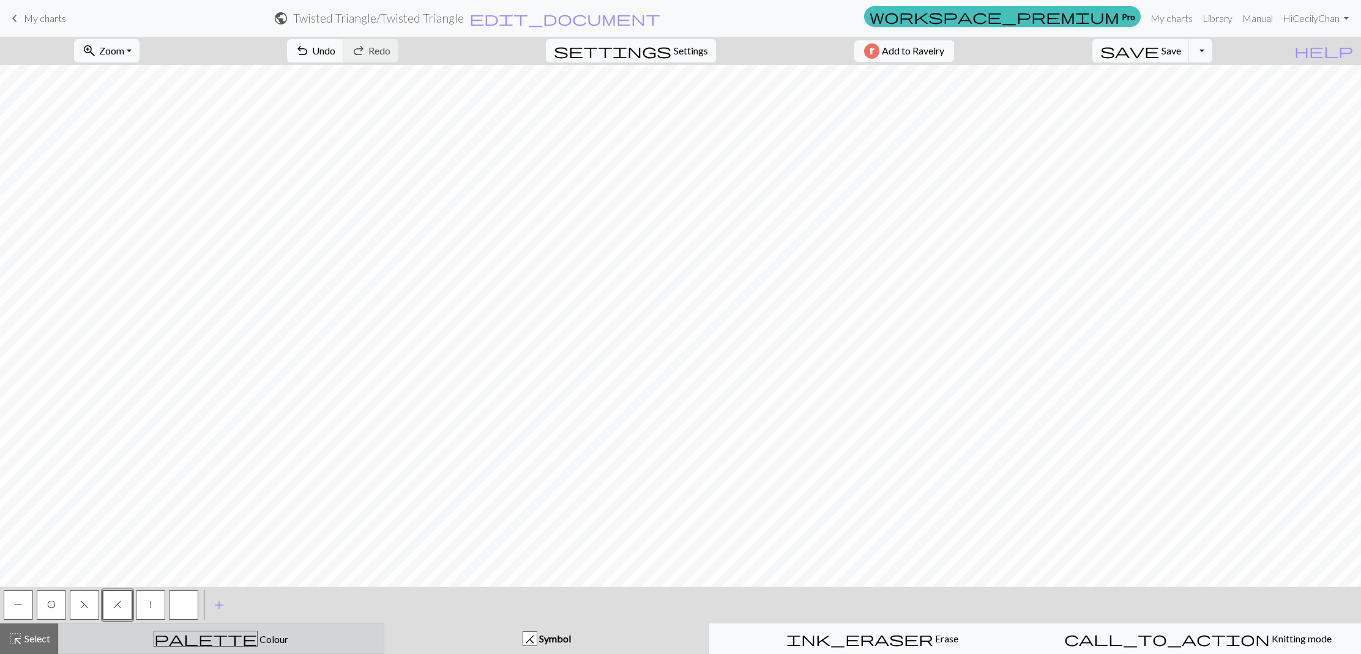
click at [170, 637] on div "palette Colour Colour" at bounding box center [221, 639] width 310 height 16
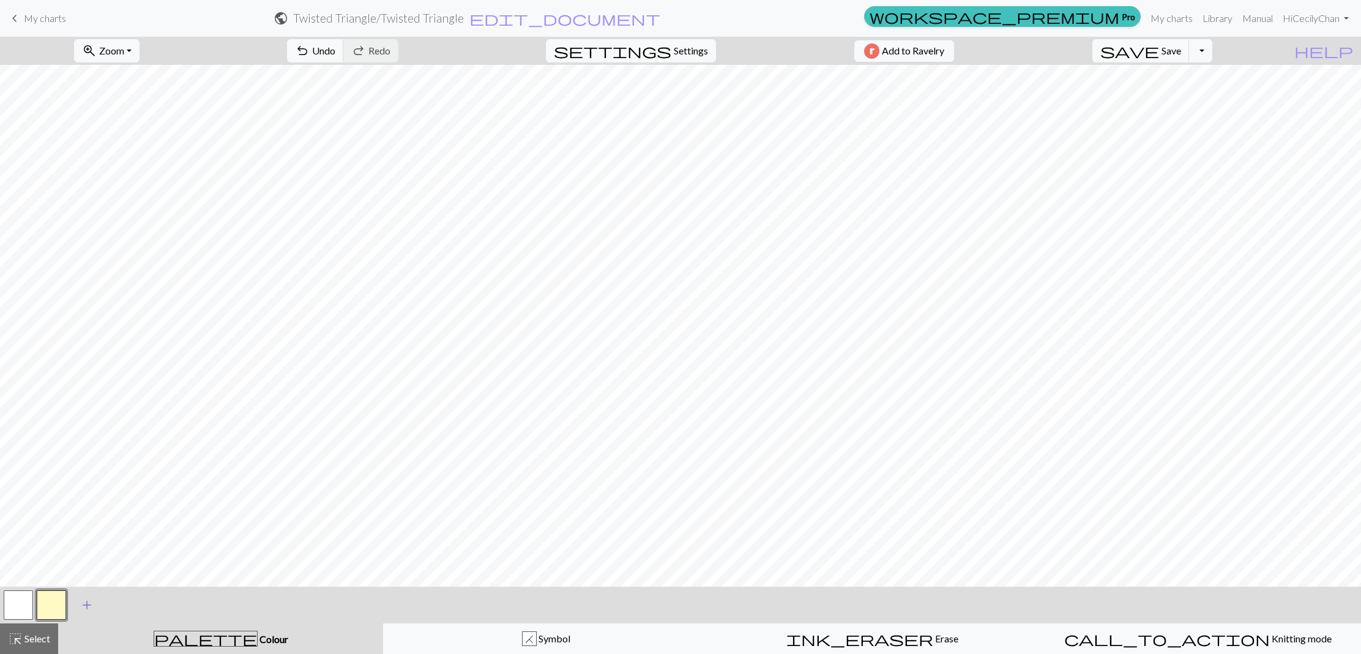
click at [85, 603] on span "add" at bounding box center [87, 605] width 15 height 17
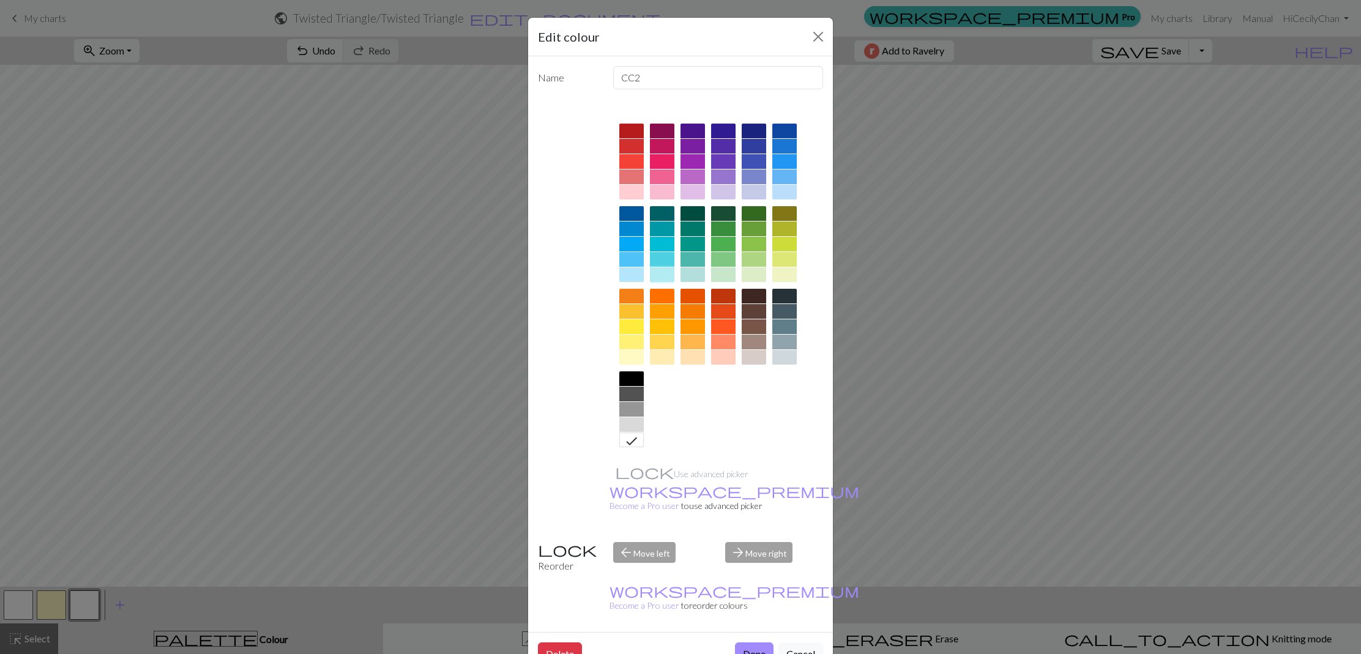
click at [655, 275] on div at bounding box center [662, 274] width 24 height 15
click at [756, 643] on button "Done" at bounding box center [754, 654] width 39 height 23
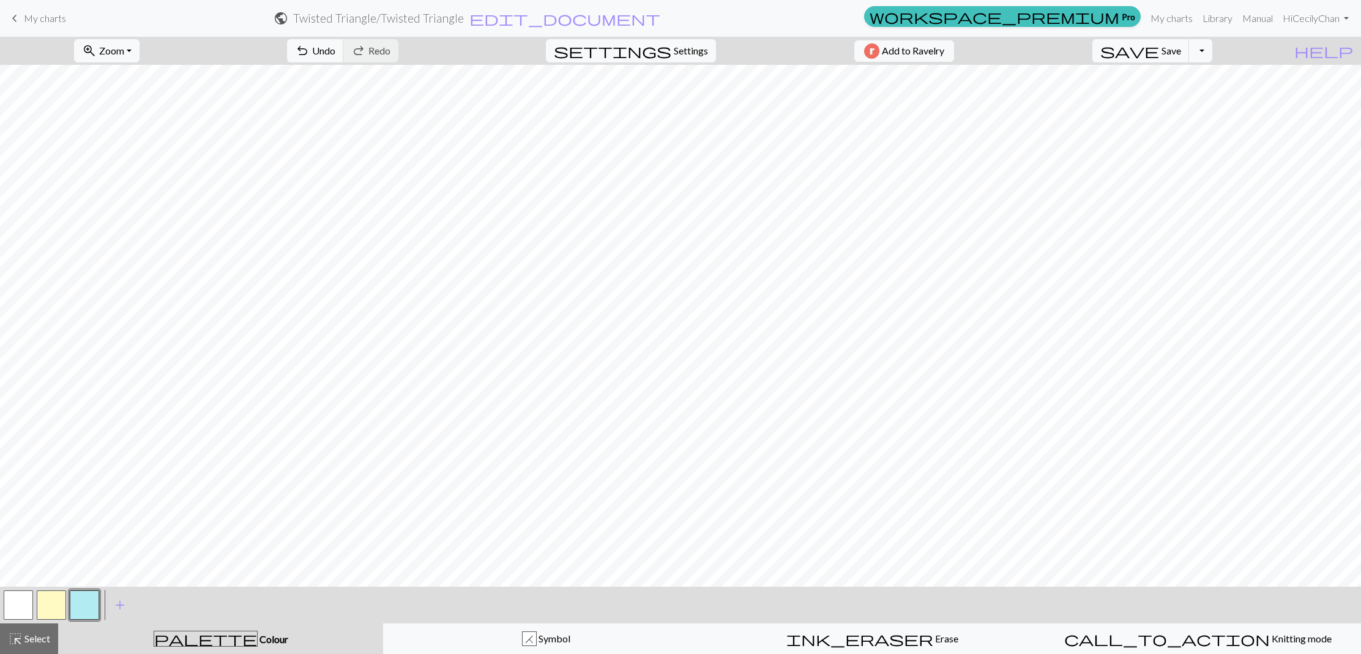
click at [88, 606] on button "button" at bounding box center [84, 605] width 29 height 29
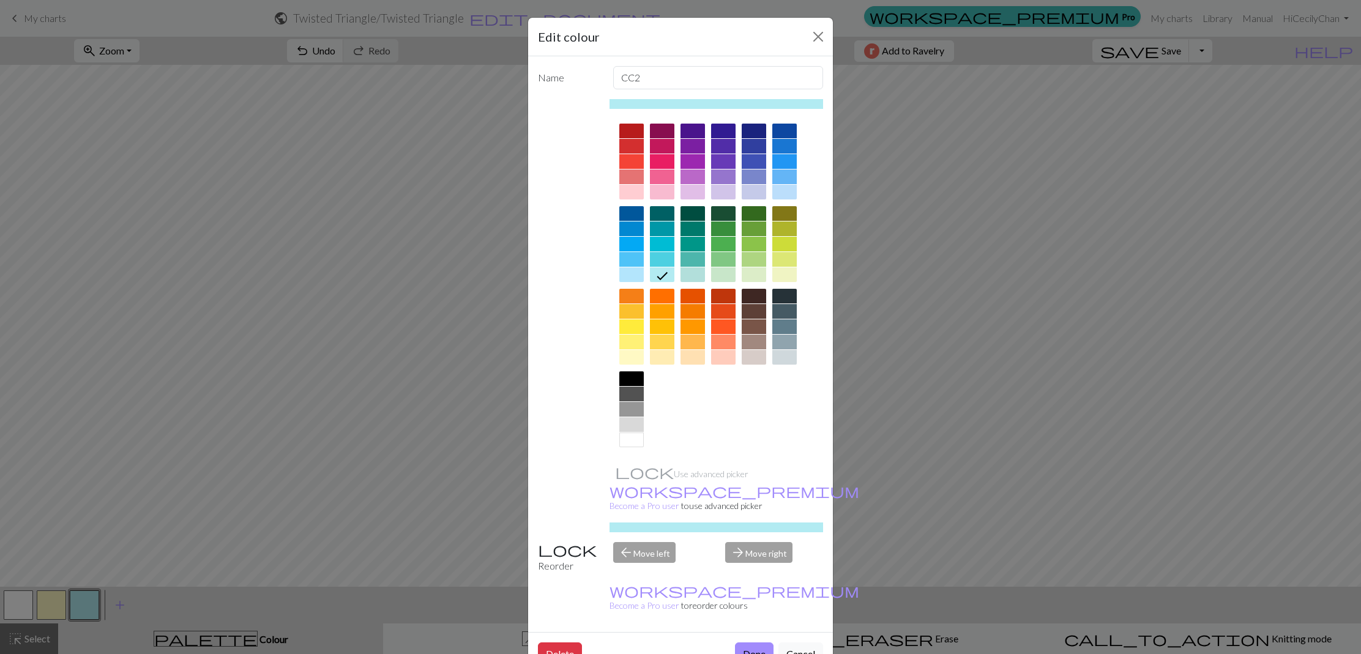
click at [402, 566] on div "Edit colour Name CC2 Use advanced picker workspace_premium Become a Pro user to…" at bounding box center [680, 327] width 1361 height 654
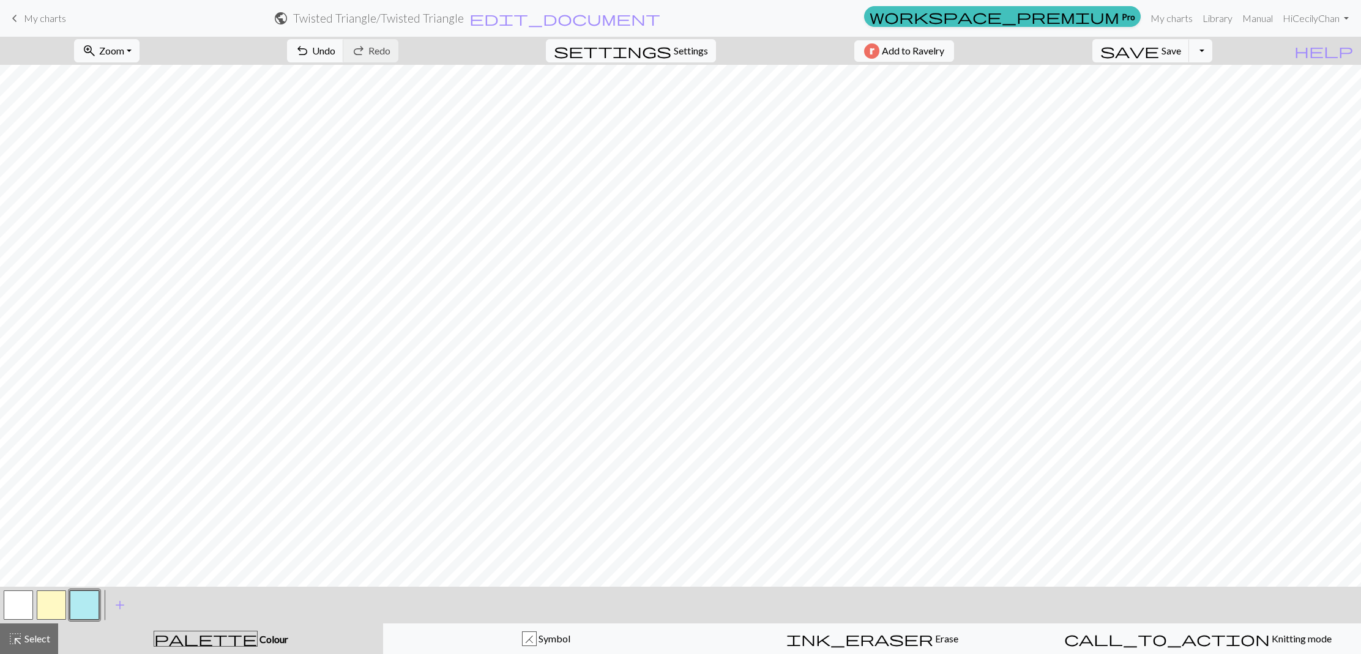
click at [10, 613] on button "button" at bounding box center [18, 605] width 29 height 29
click at [53, 608] on button "button" at bounding box center [51, 605] width 29 height 29
click at [22, 611] on button "button" at bounding box center [18, 605] width 29 height 29
click at [80, 613] on button "button" at bounding box center [84, 605] width 29 height 29
click at [1181, 53] on span "Save" at bounding box center [1172, 51] width 20 height 12
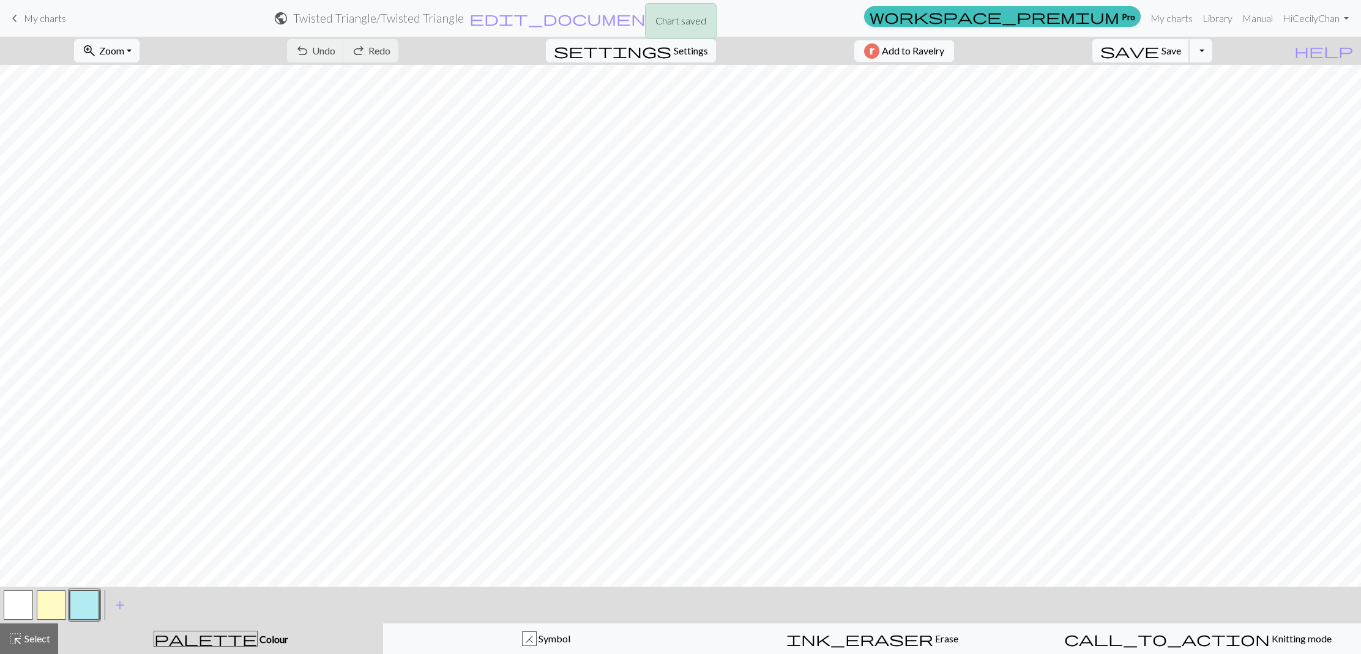
click at [1181, 51] on span "Save" at bounding box center [1172, 51] width 20 height 12
click at [1212, 51] on button "Toggle Dropdown" at bounding box center [1200, 50] width 23 height 23
click at [1187, 77] on button "file_copy Save a copy" at bounding box center [1111, 78] width 202 height 20
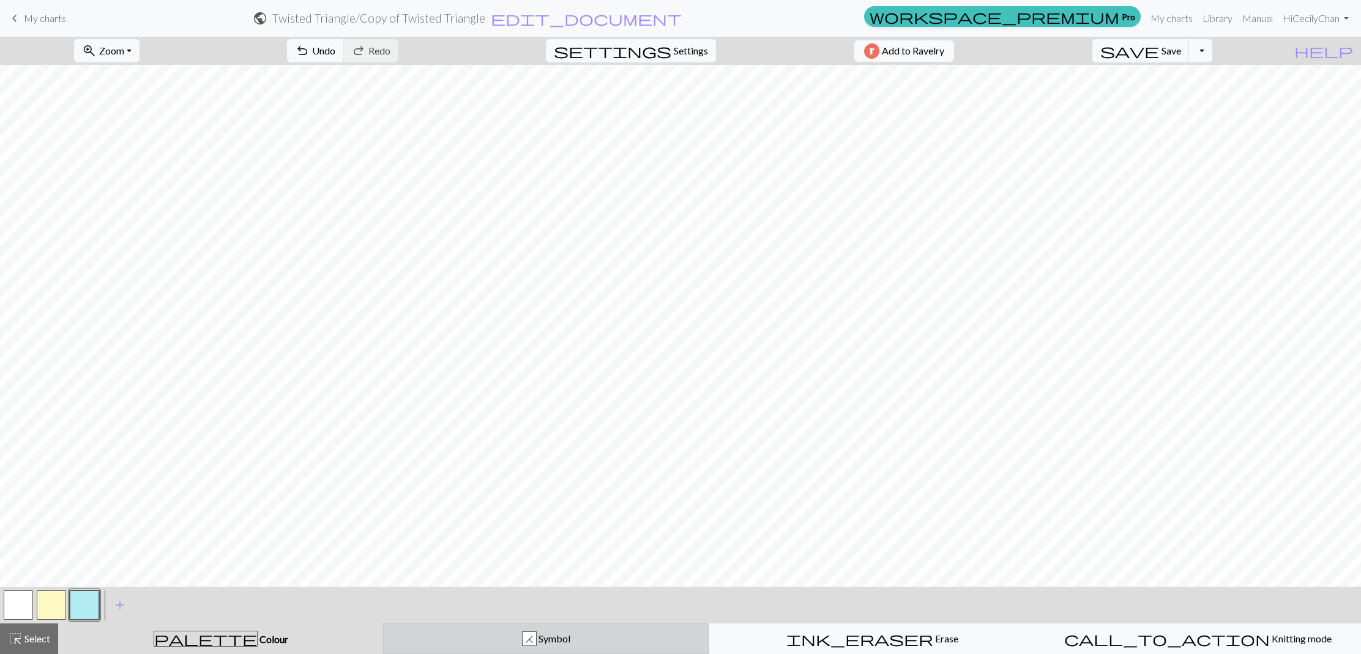
click at [444, 640] on div "H Symbol" at bounding box center [546, 639] width 310 height 15
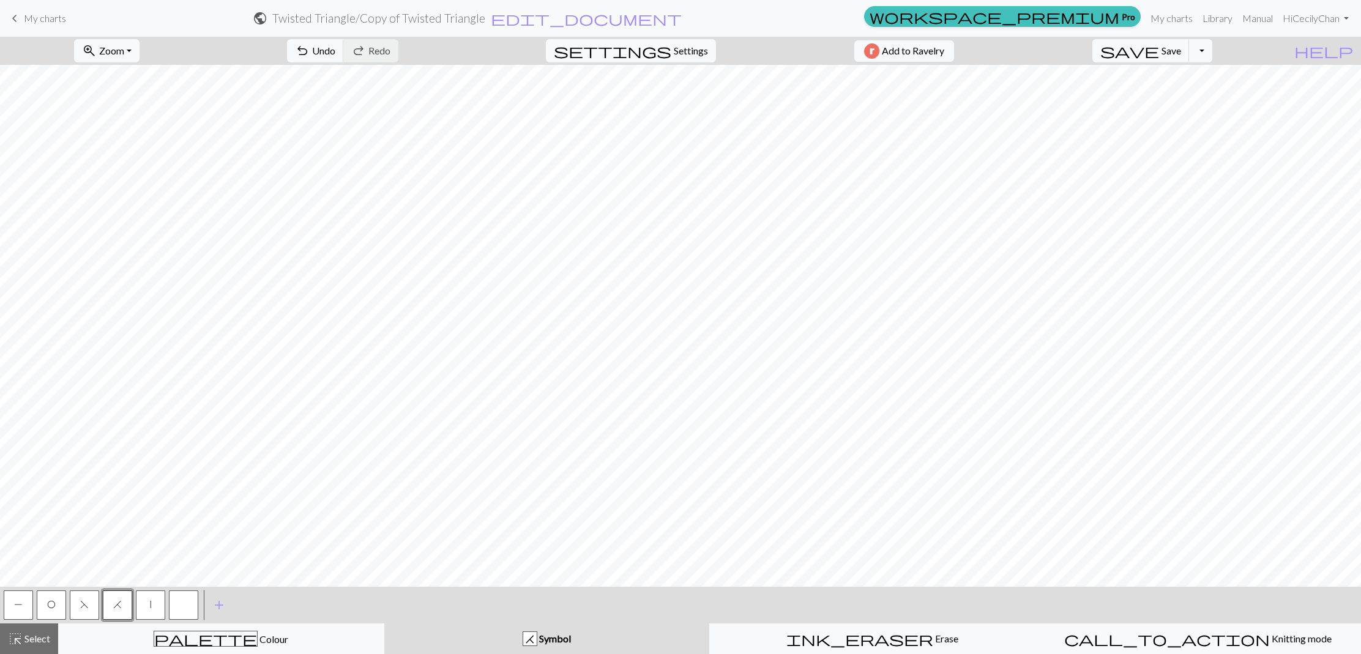
click at [283, 609] on div "< P O F H | > add Add a symbol" at bounding box center [680, 605] width 1361 height 37
click at [116, 610] on span "H" at bounding box center [117, 605] width 9 height 10
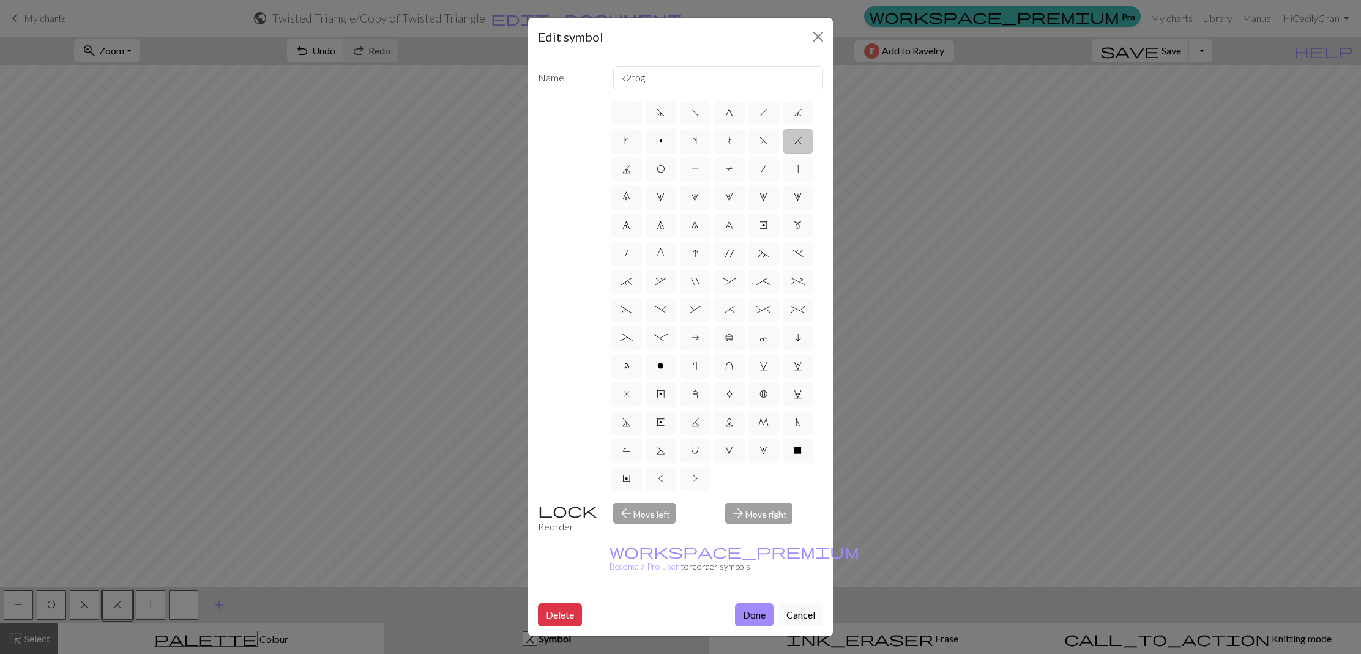
click at [454, 565] on div "Edit symbol Name k2tog d f g h j k p s t F H J O P T / | 0 1 2 3 4 5 6 7 8 9 e …" at bounding box center [680, 327] width 1361 height 654
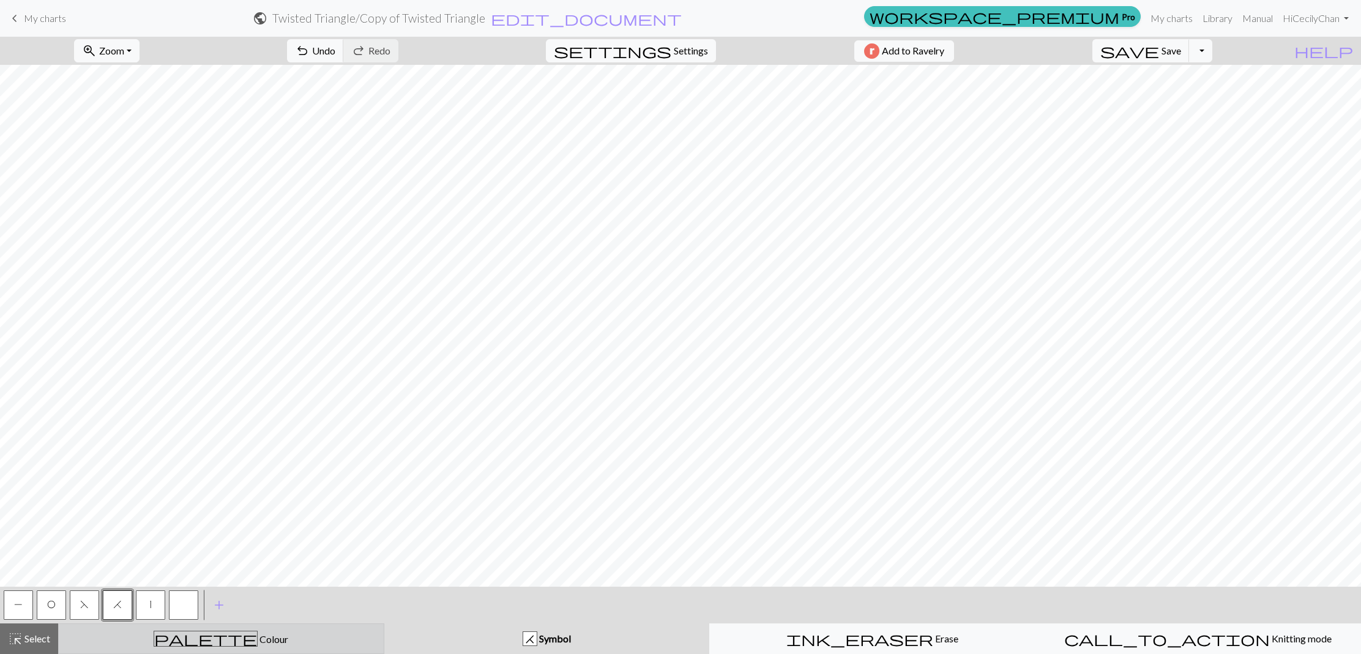
click at [114, 645] on div "palette Colour Colour" at bounding box center [221, 639] width 310 height 16
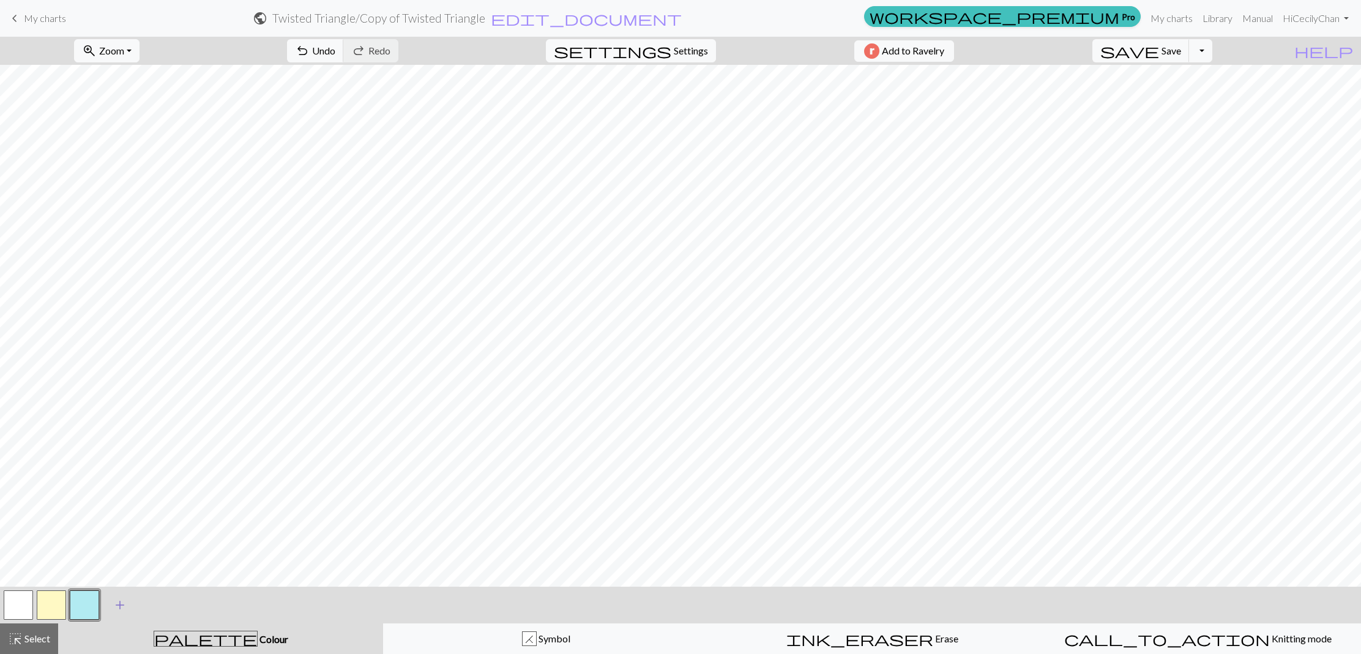
click at [121, 605] on span "add" at bounding box center [120, 605] width 15 height 17
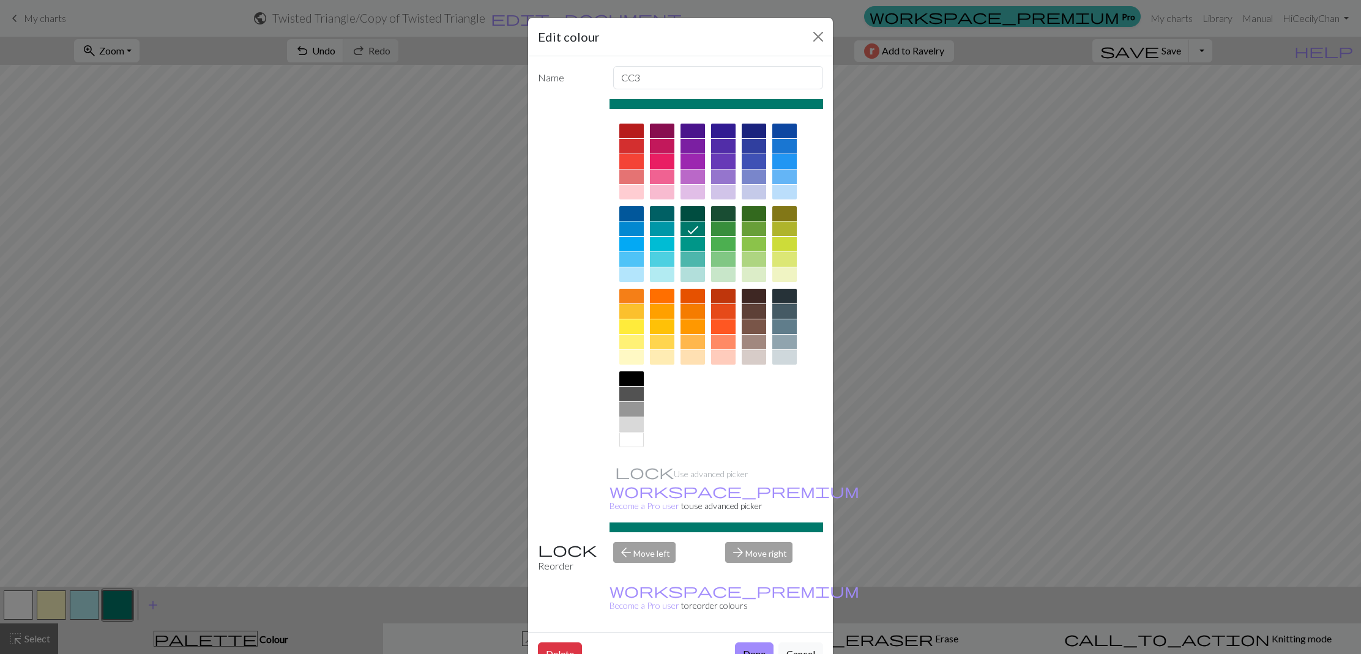
click at [695, 326] on div at bounding box center [693, 326] width 24 height 15
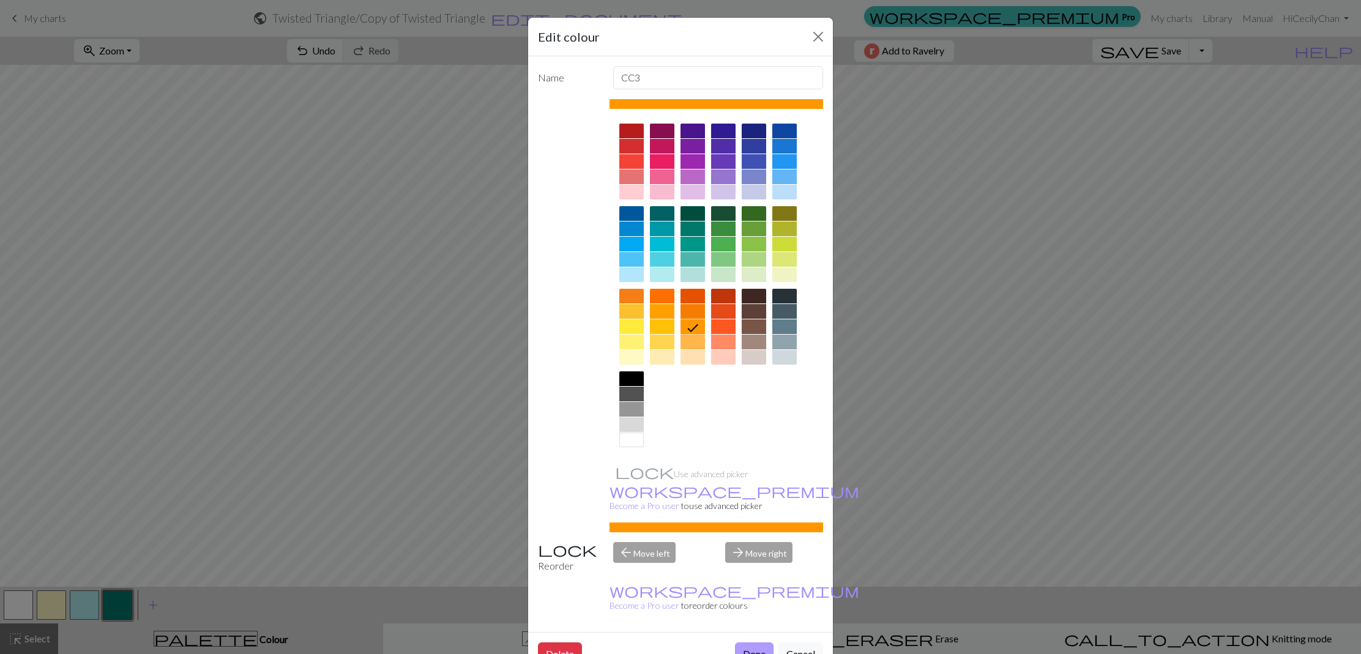
click at [752, 643] on button "Done" at bounding box center [754, 654] width 39 height 23
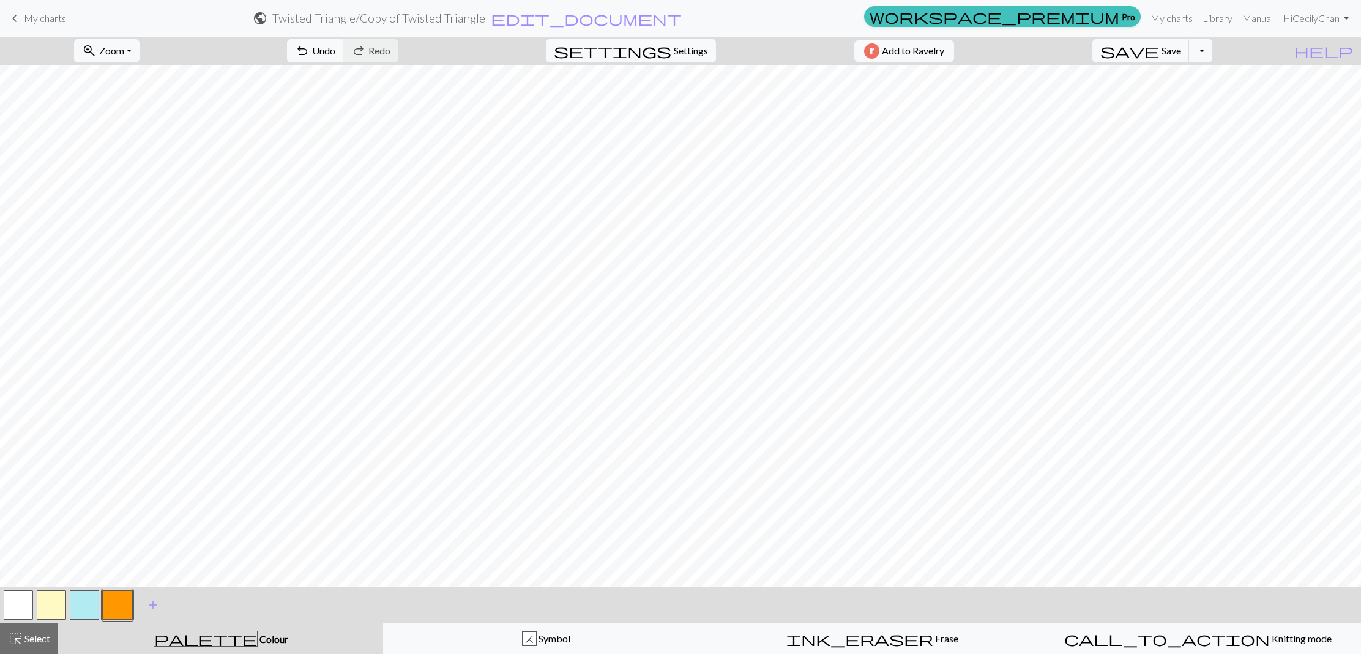
click at [118, 608] on button "button" at bounding box center [117, 605] width 29 height 29
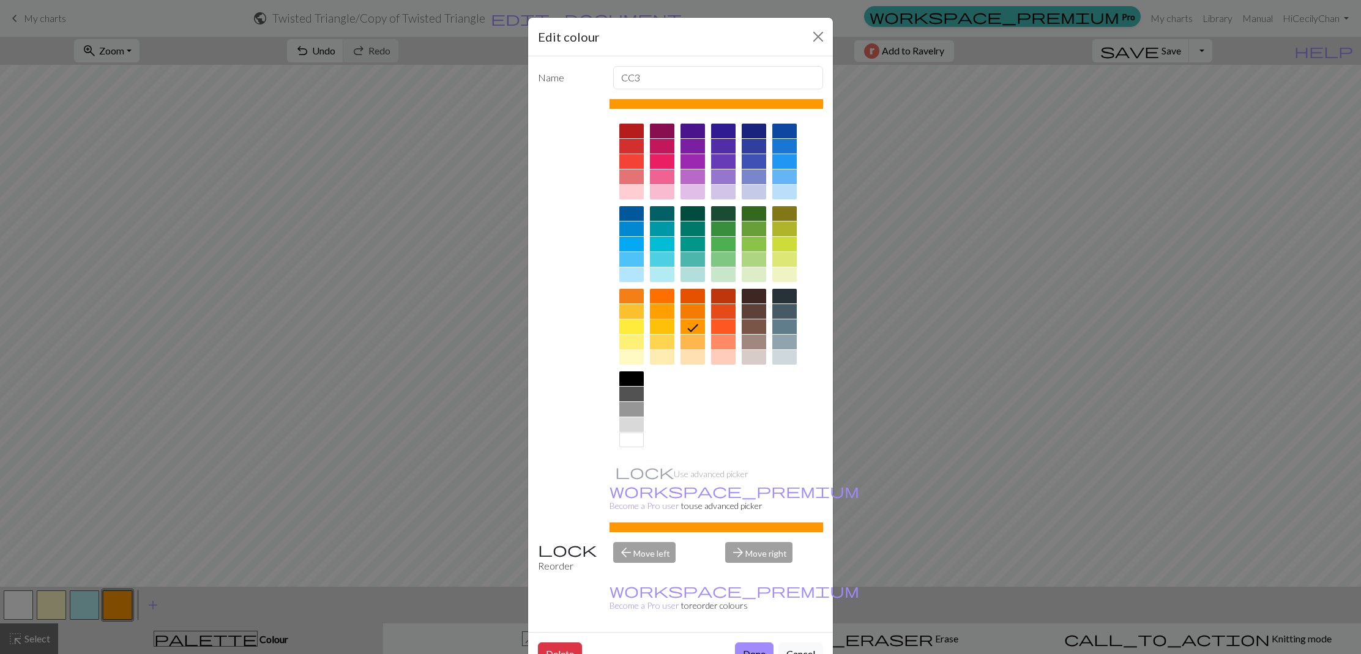
click at [668, 312] on div at bounding box center [662, 311] width 24 height 15
click at [756, 643] on button "Done" at bounding box center [754, 654] width 39 height 23
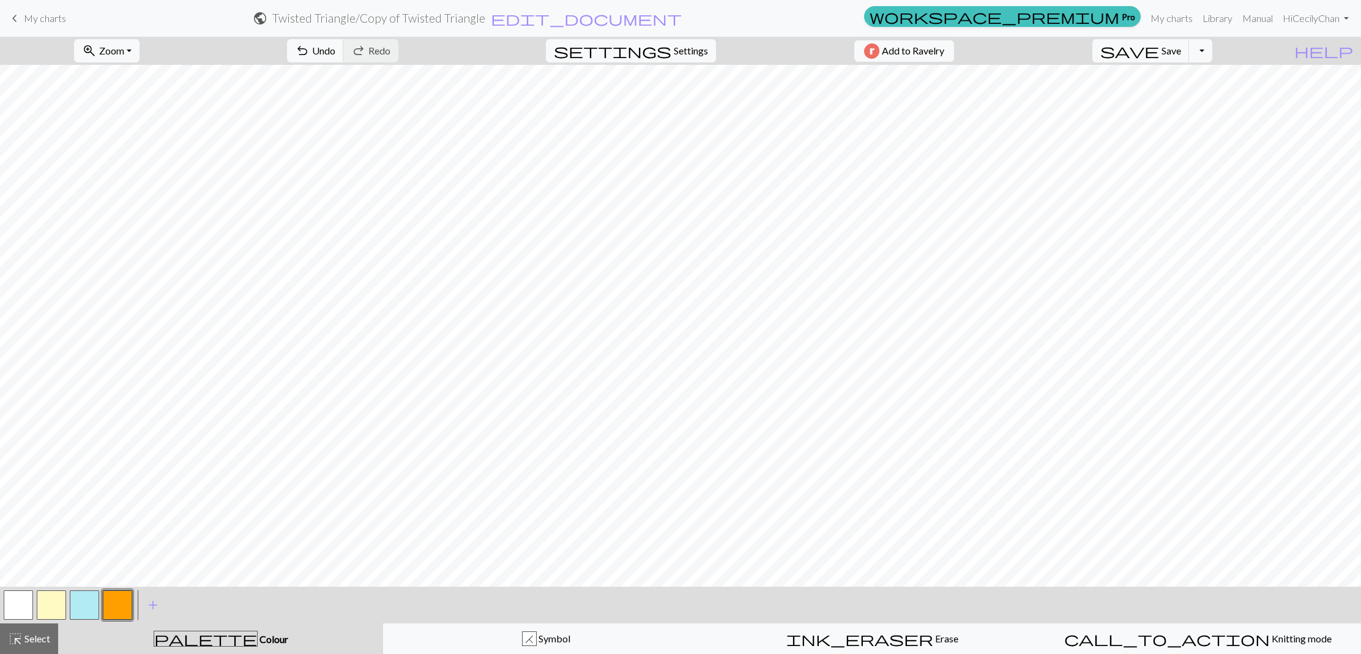
click at [118, 599] on button "button" at bounding box center [117, 605] width 29 height 29
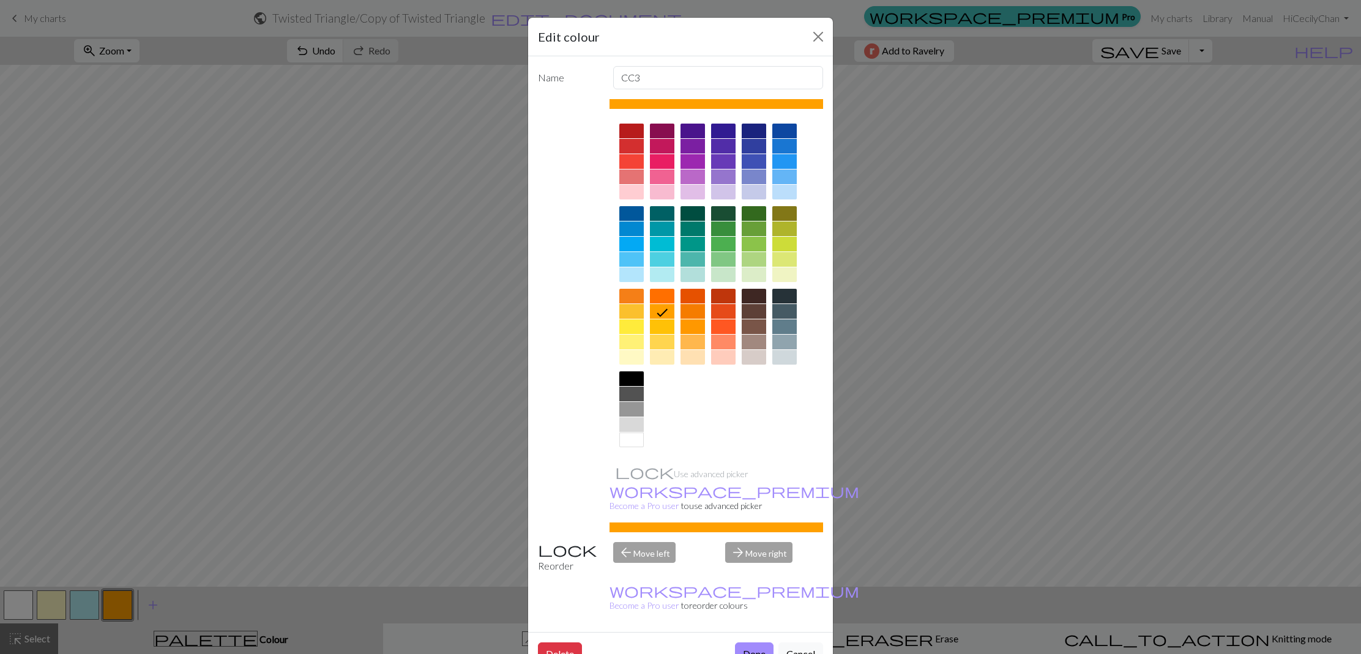
click at [627, 312] on div at bounding box center [631, 311] width 24 height 15
click at [748, 643] on button "Done" at bounding box center [754, 654] width 39 height 23
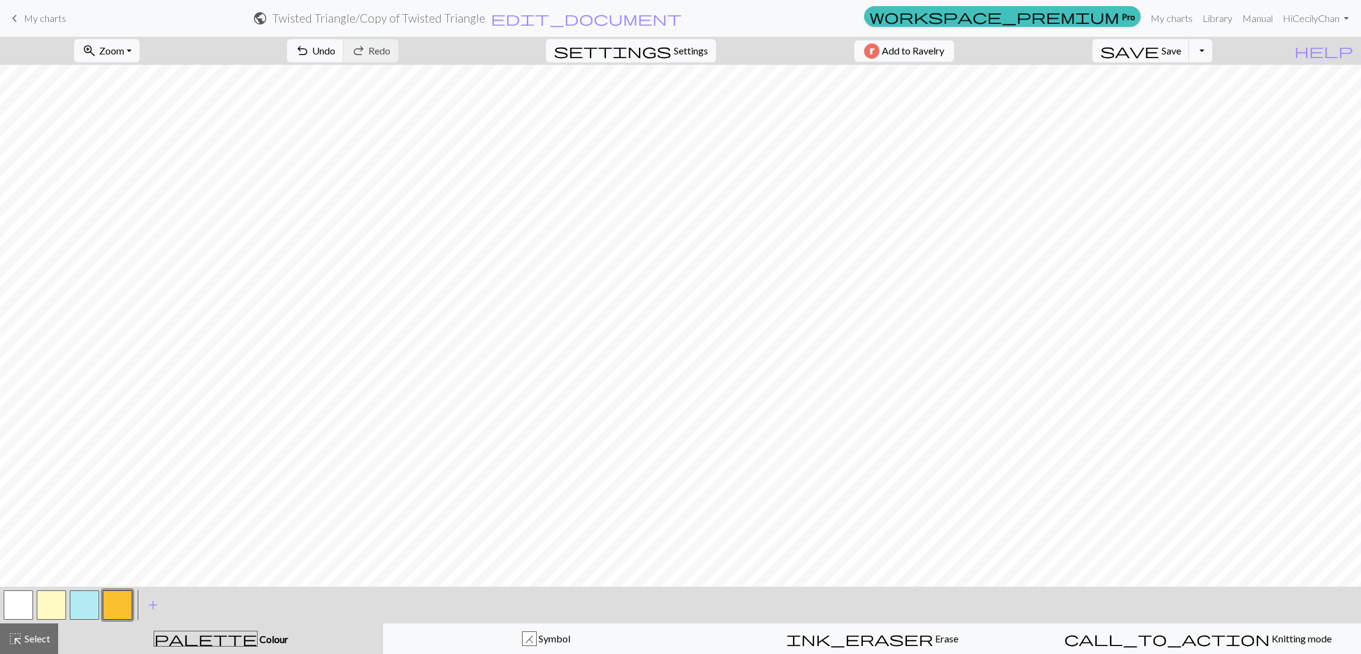
click at [118, 603] on button "button" at bounding box center [117, 605] width 29 height 29
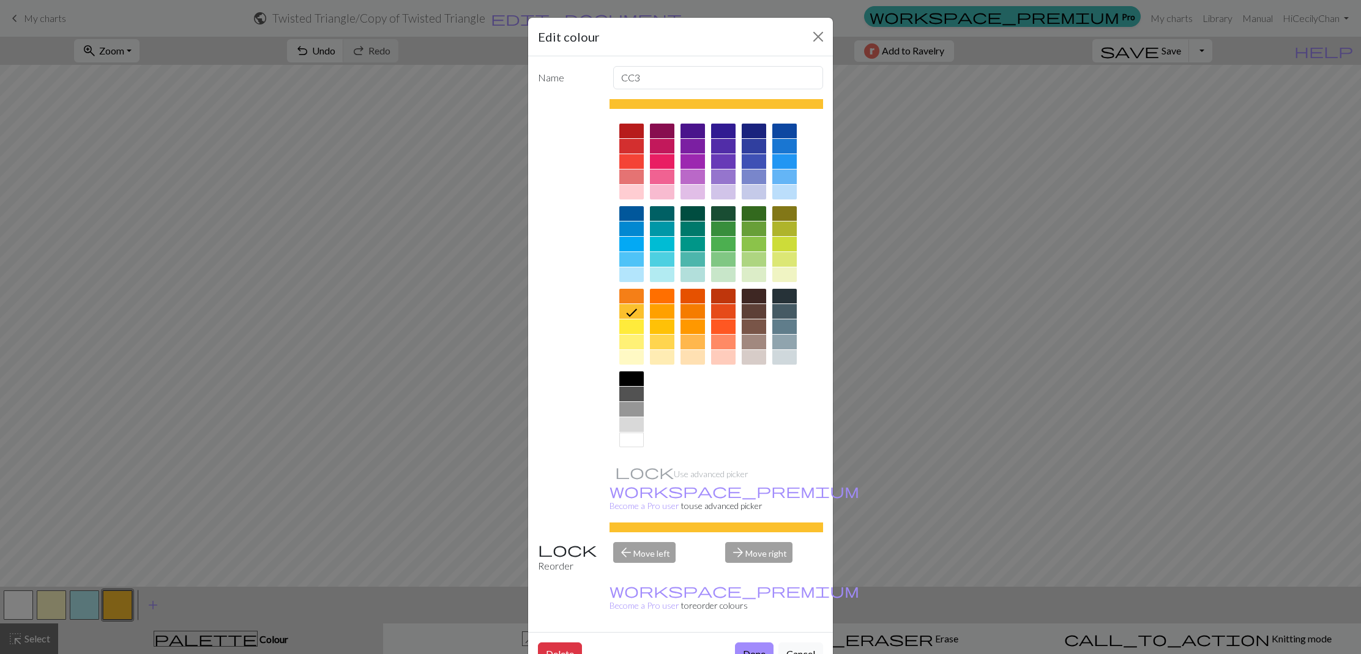
click at [345, 514] on div "Edit colour Name CC3 Use advanced picker workspace_premium Become a Pro user to…" at bounding box center [680, 327] width 1361 height 654
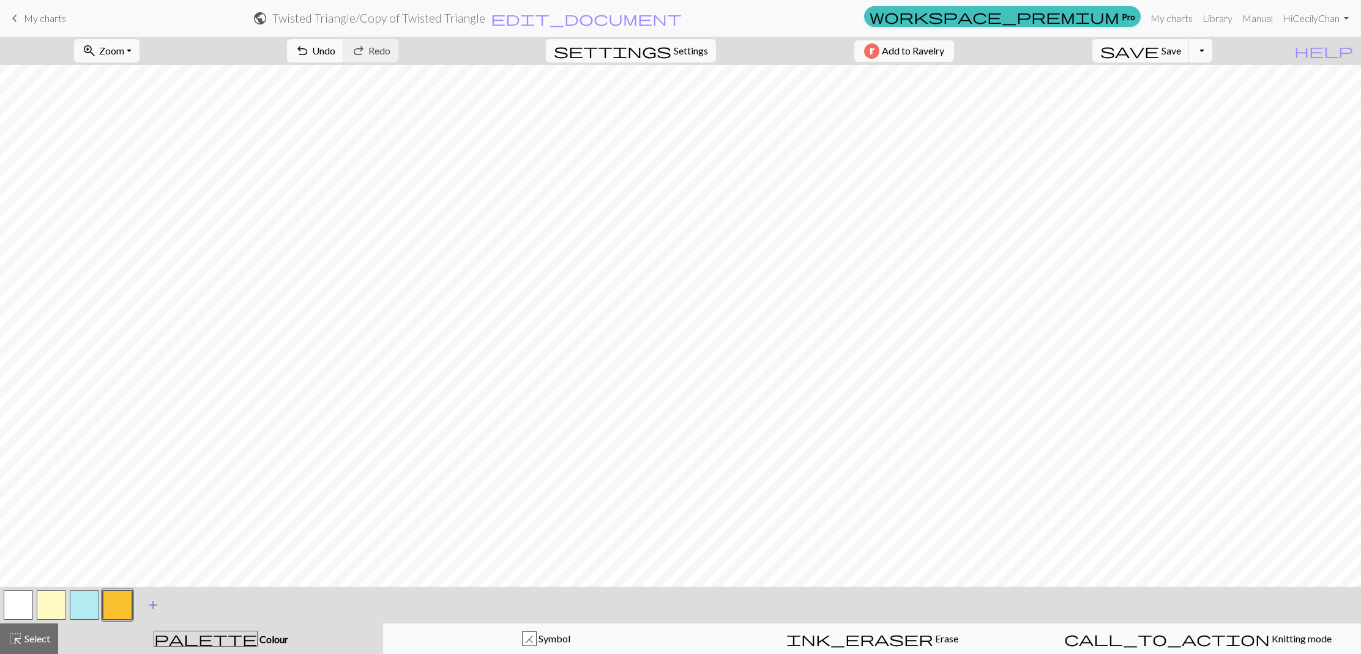
click at [154, 607] on span "add" at bounding box center [153, 605] width 15 height 17
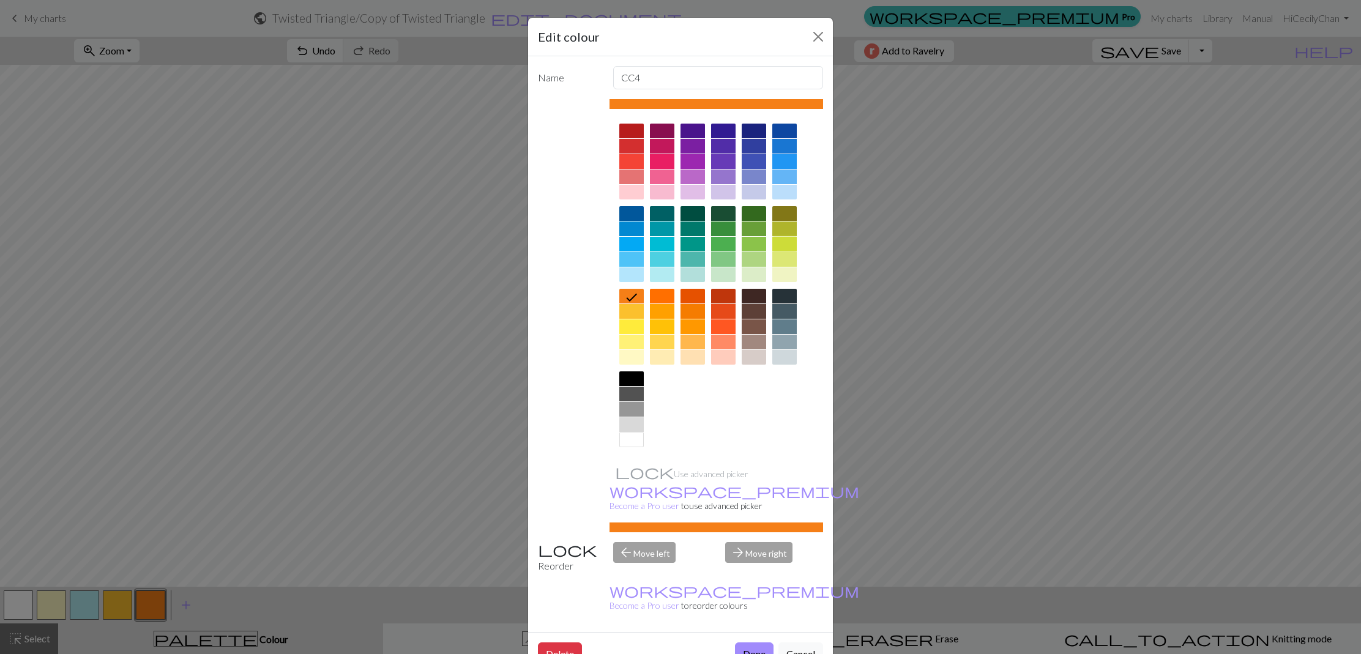
click at [788, 238] on div at bounding box center [784, 244] width 24 height 15
click at [799, 643] on button "Cancel" at bounding box center [801, 654] width 45 height 23
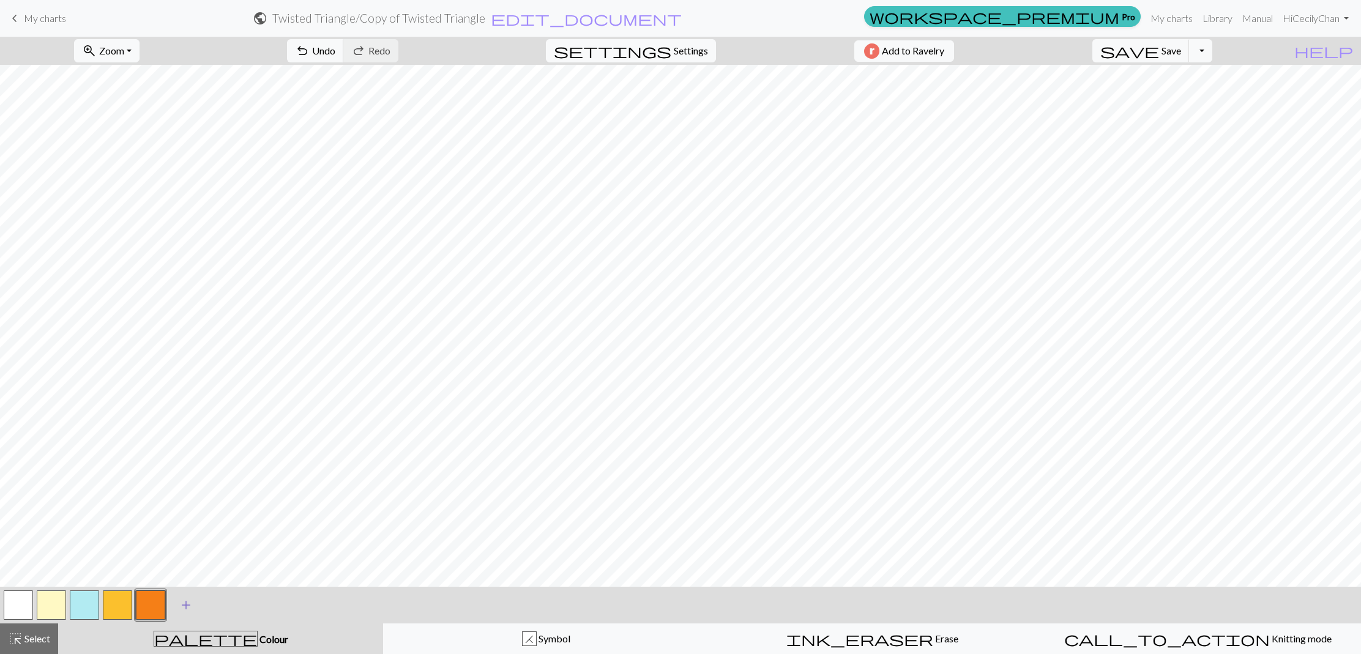
click at [190, 603] on span "add" at bounding box center [186, 605] width 15 height 17
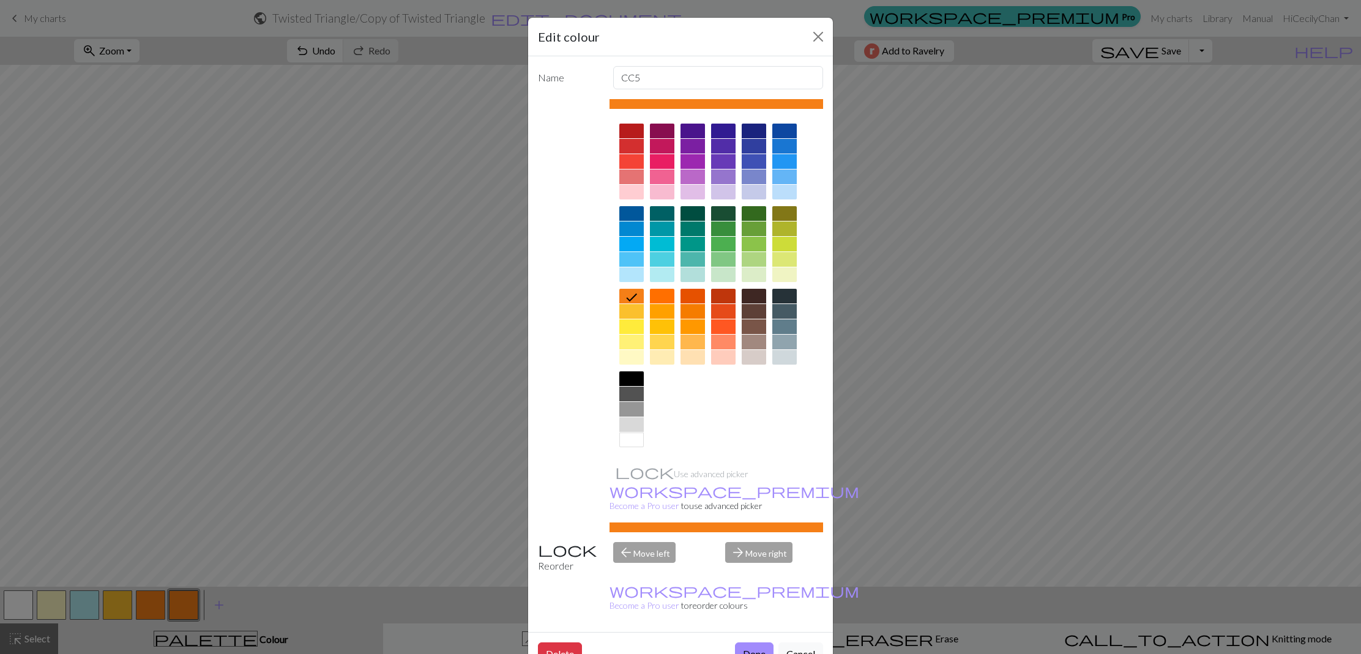
click at [788, 237] on div at bounding box center [784, 244] width 24 height 15
click at [753, 643] on button "Done" at bounding box center [754, 654] width 39 height 23
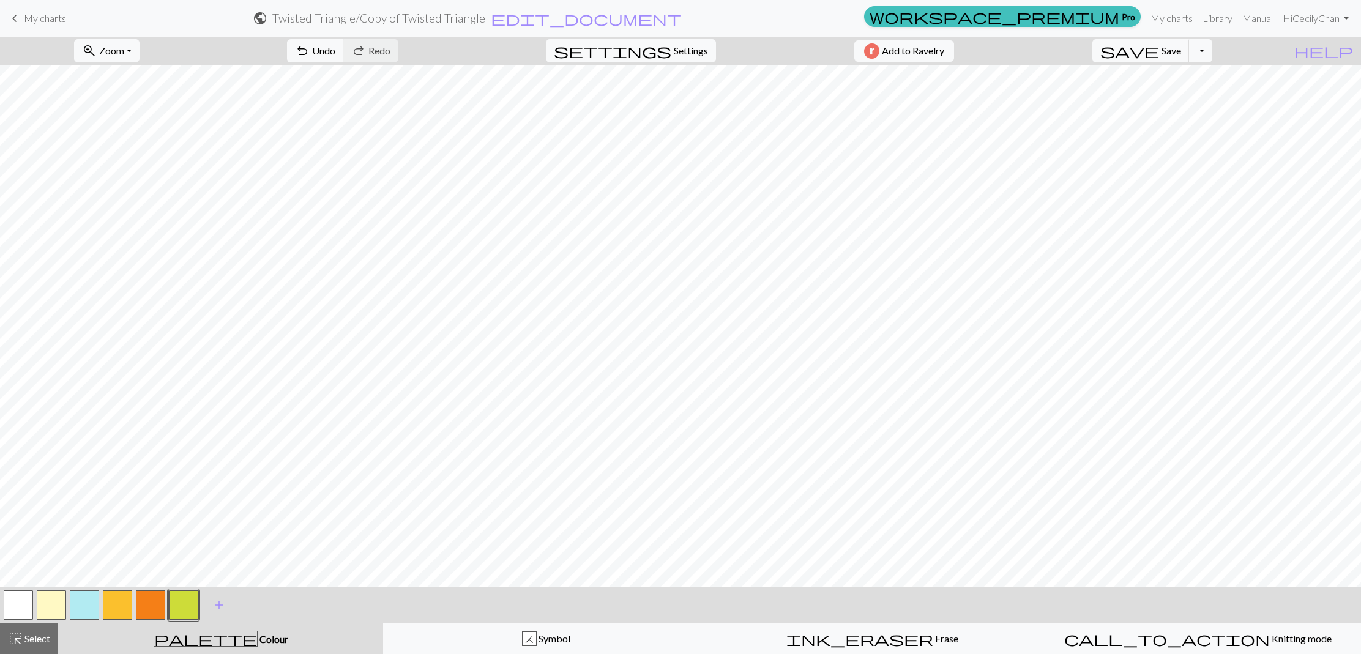
click at [124, 600] on button "button" at bounding box center [117, 605] width 29 height 29
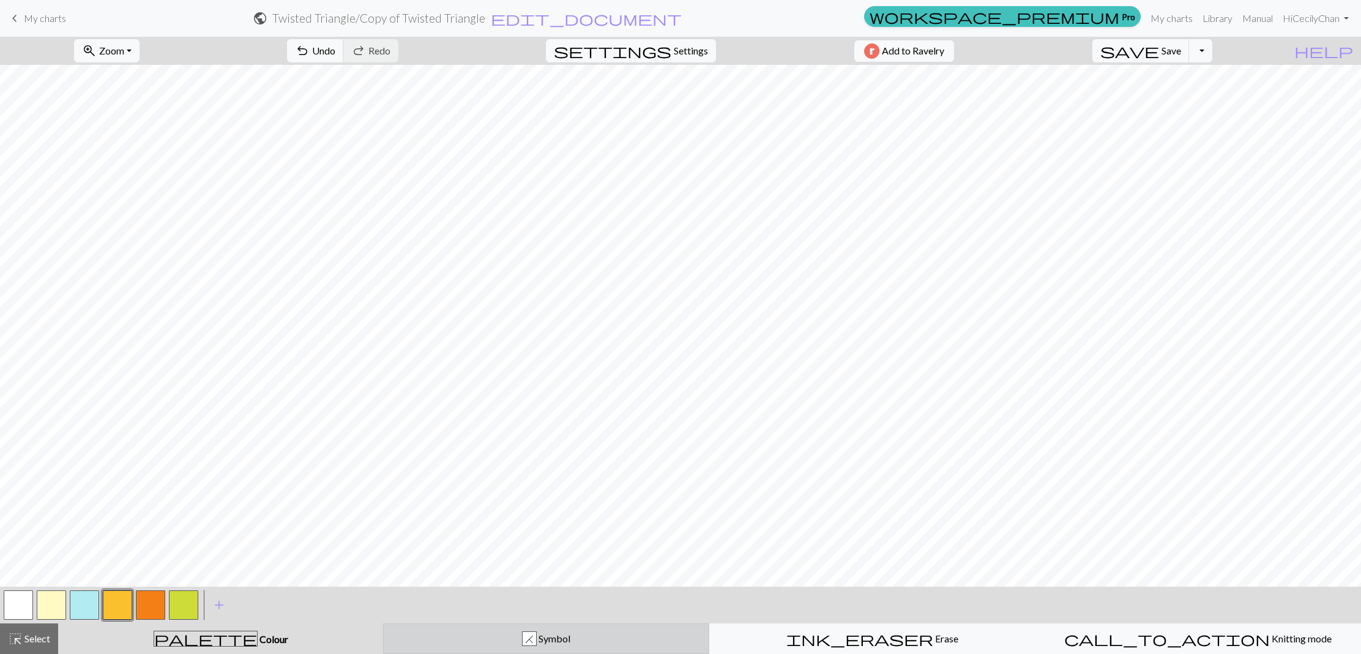
click at [496, 643] on div "H Symbol" at bounding box center [546, 639] width 310 height 15
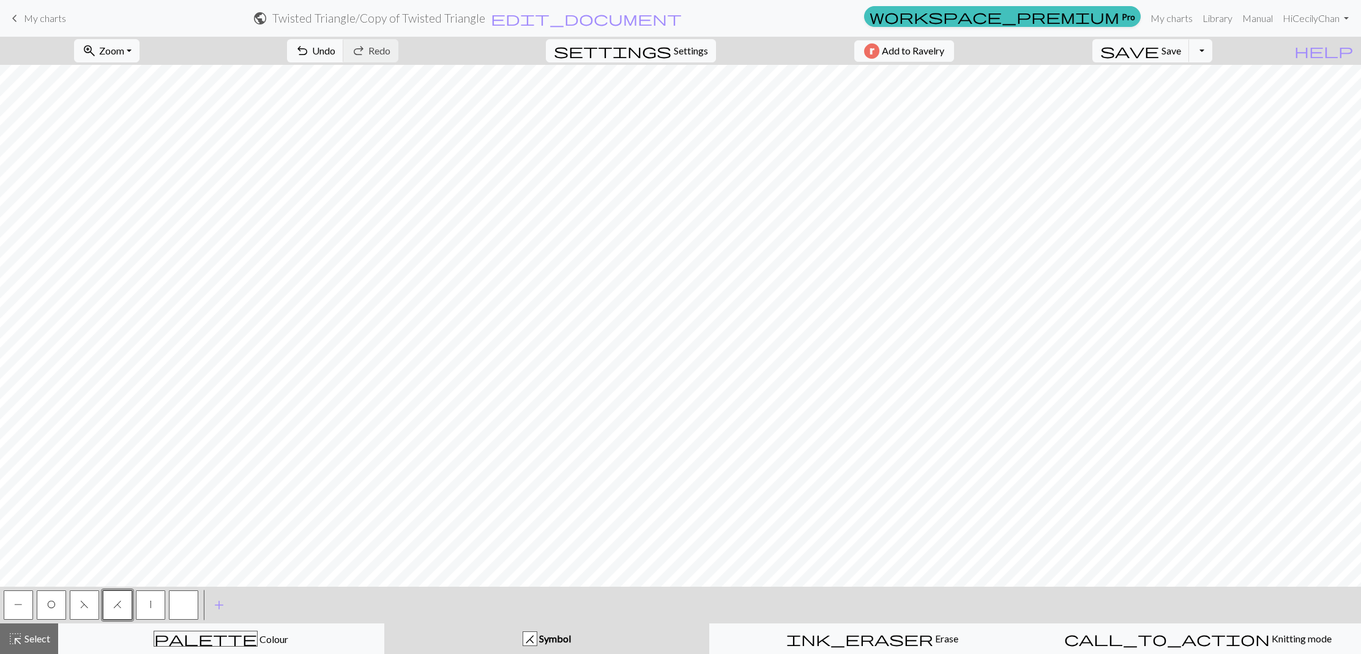
click at [180, 606] on button "button" at bounding box center [183, 605] width 29 height 29
click at [1212, 53] on button "Toggle Dropdown" at bounding box center [1200, 50] width 23 height 23
click at [1190, 56] on button "save Save Save" at bounding box center [1140, 50] width 97 height 23
click at [1181, 53] on span "Save" at bounding box center [1172, 51] width 20 height 12
click at [28, 18] on span "My charts" at bounding box center [45, 18] width 42 height 12
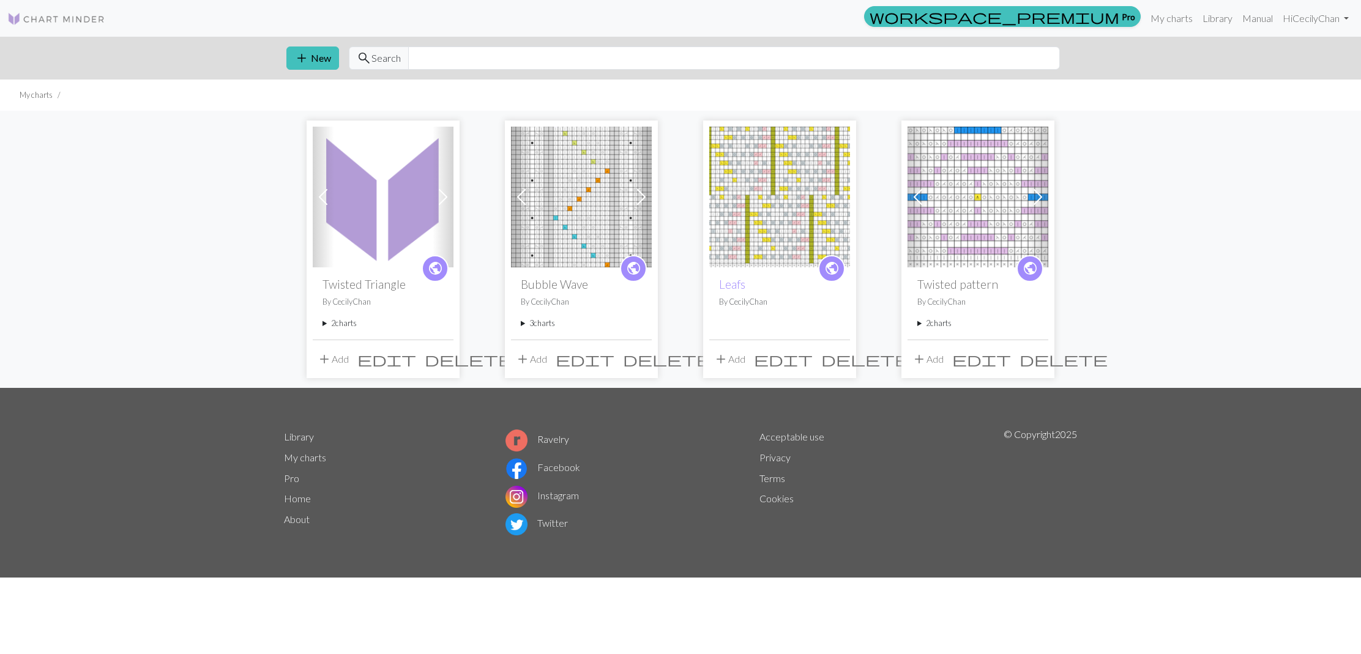
click at [367, 231] on img at bounding box center [383, 197] width 141 height 141
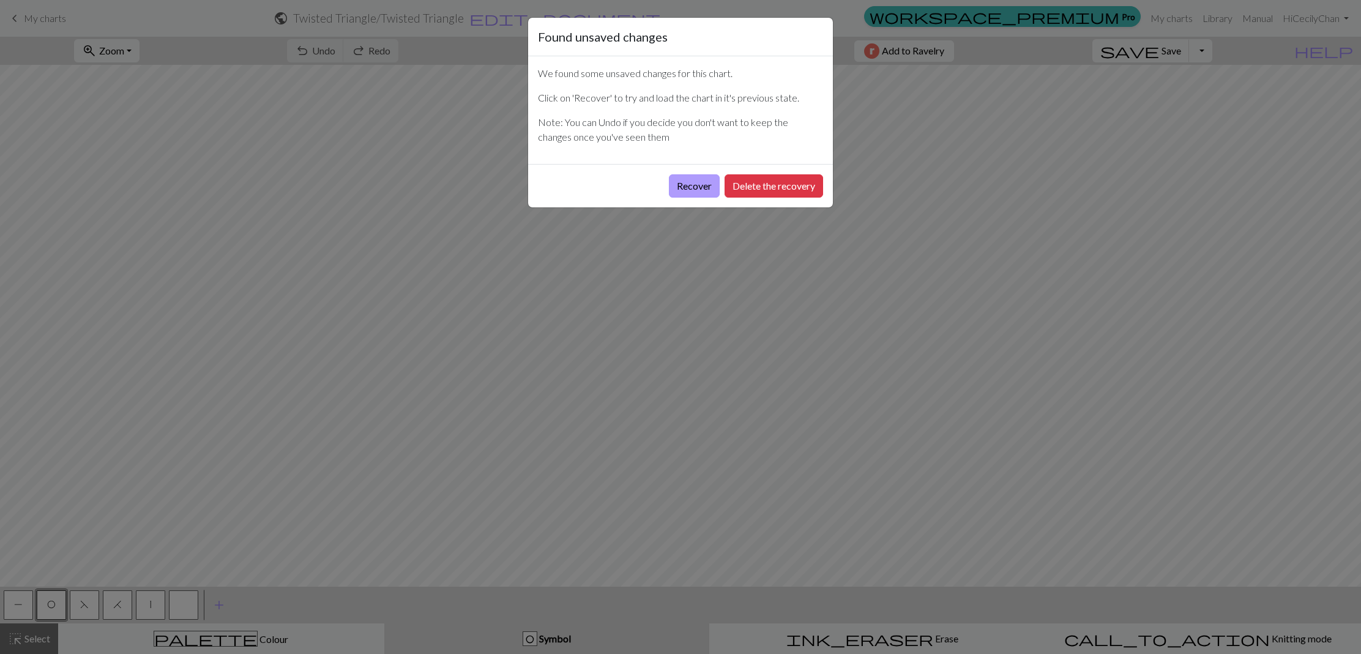
click at [688, 187] on button "Recover" at bounding box center [694, 185] width 51 height 23
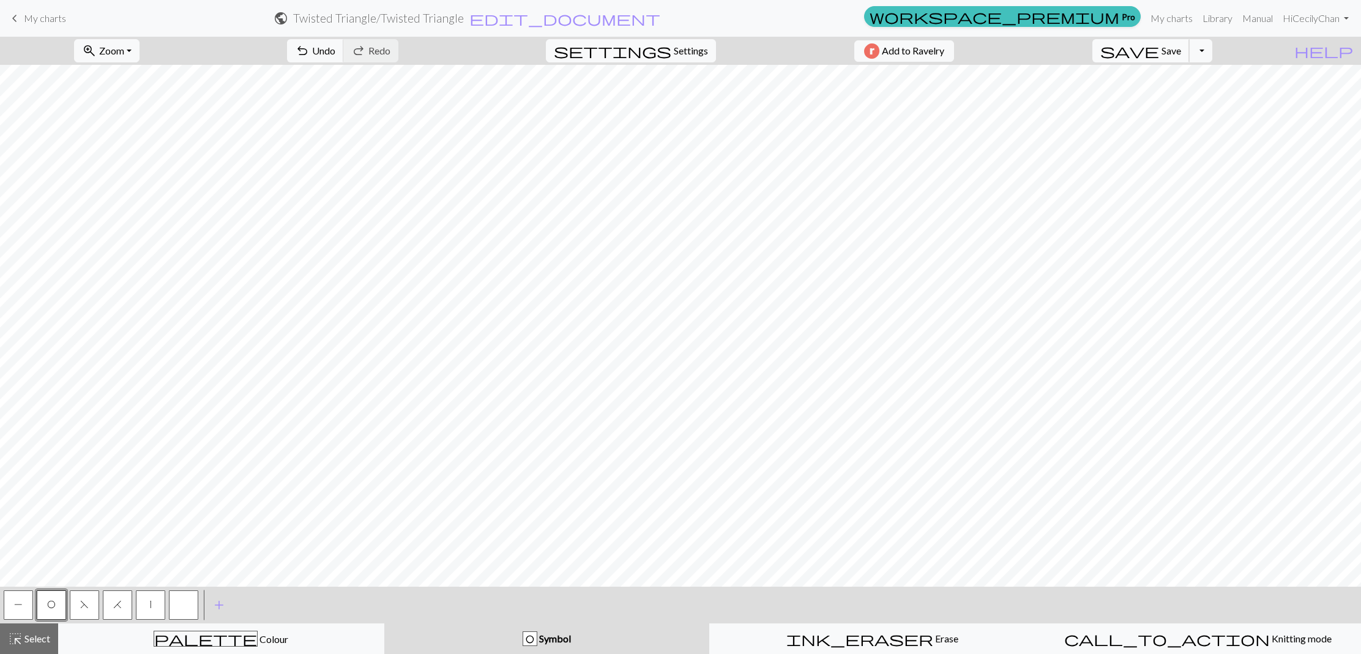
click at [1181, 54] on span "Save" at bounding box center [1172, 51] width 20 height 12
click at [45, 17] on span "My charts" at bounding box center [45, 18] width 42 height 12
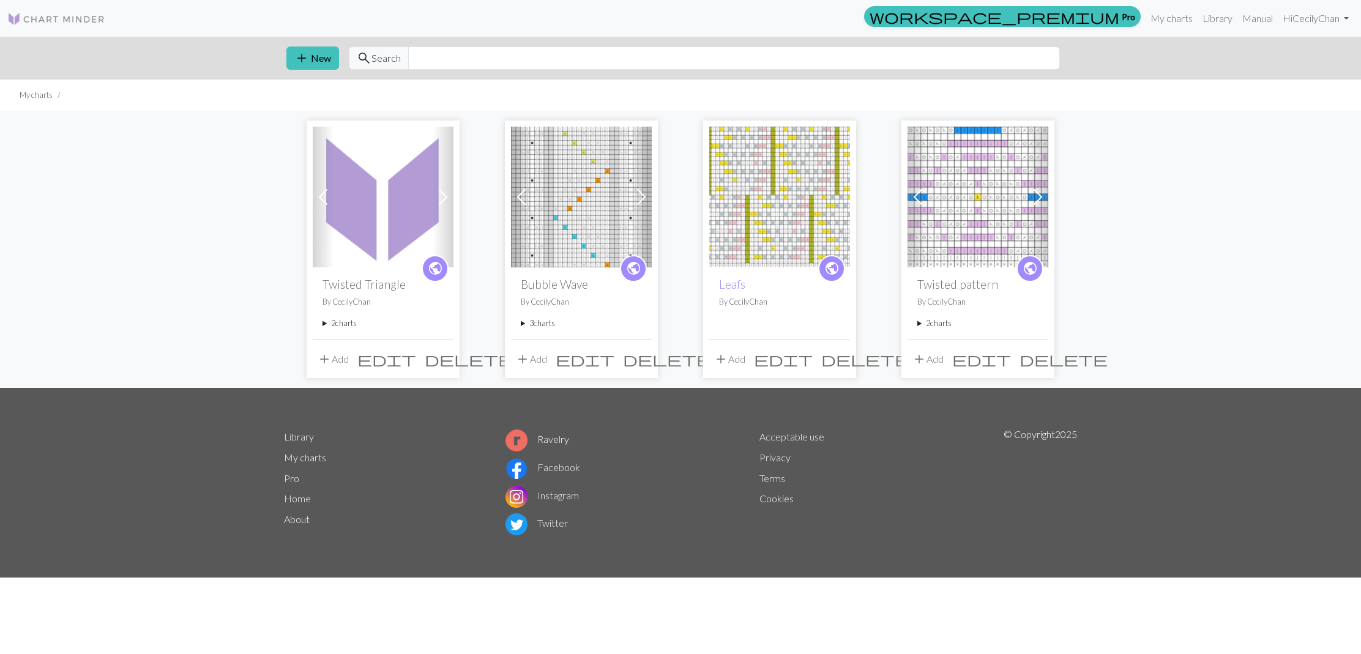
click at [362, 255] on img at bounding box center [383, 197] width 141 height 141
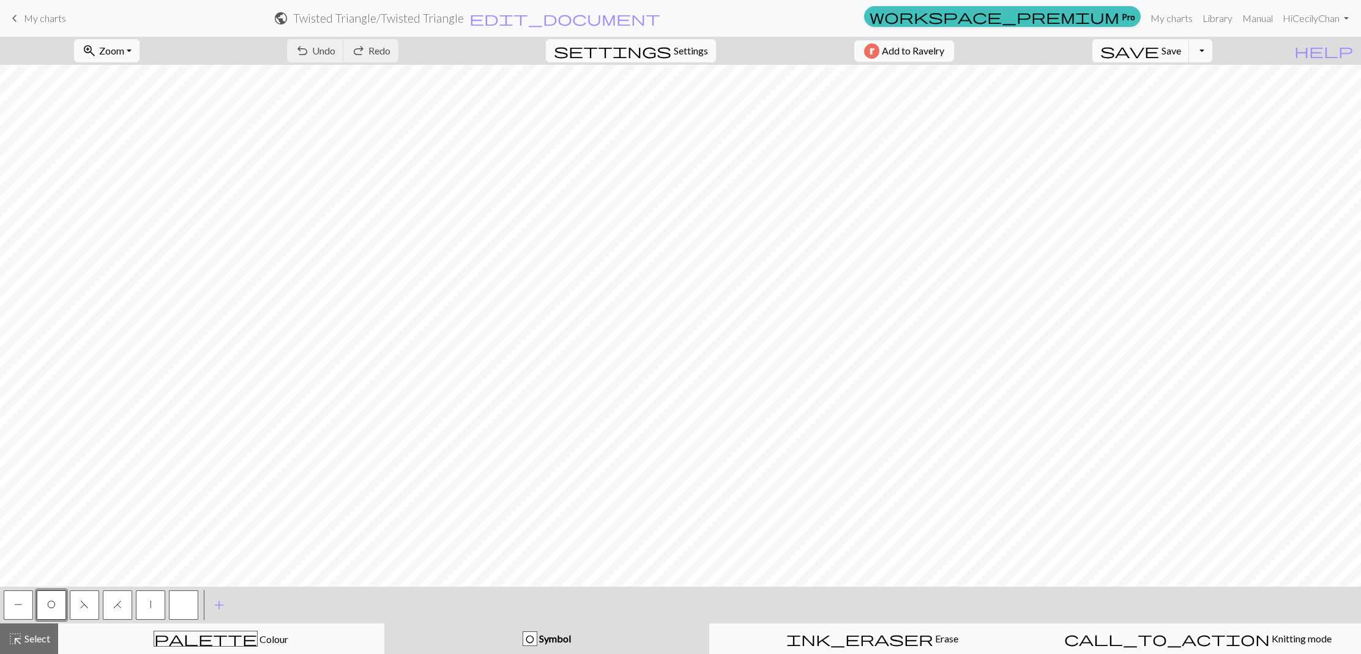
click at [26, 20] on span "My charts" at bounding box center [45, 18] width 42 height 12
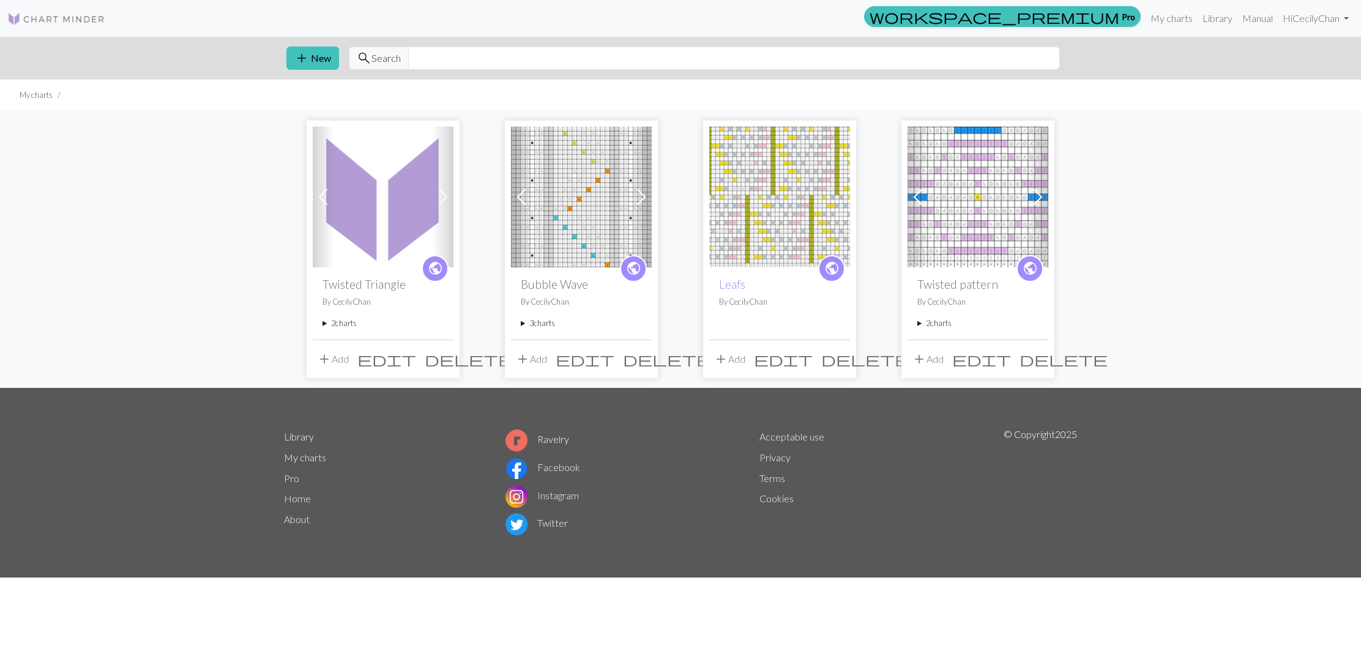
click at [340, 323] on summary "2 charts" at bounding box center [383, 324] width 121 height 12
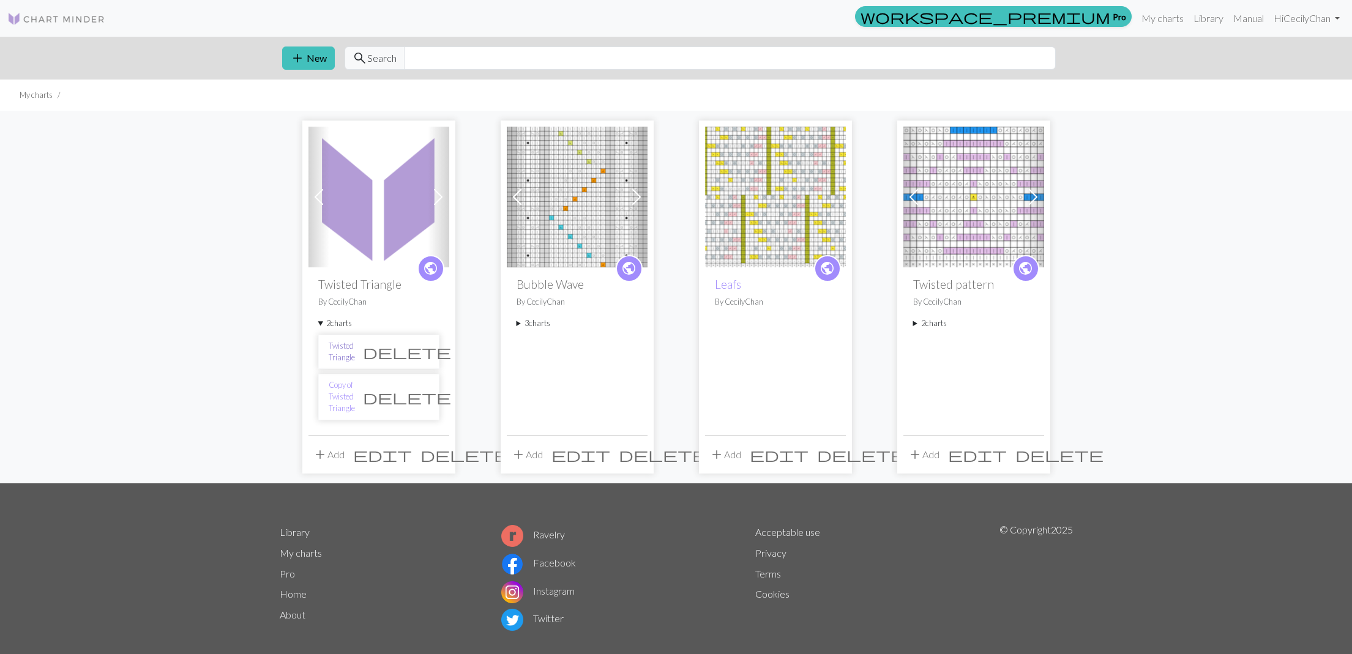
click at [355, 352] on link "Twisted Triangle" at bounding box center [342, 351] width 26 height 23
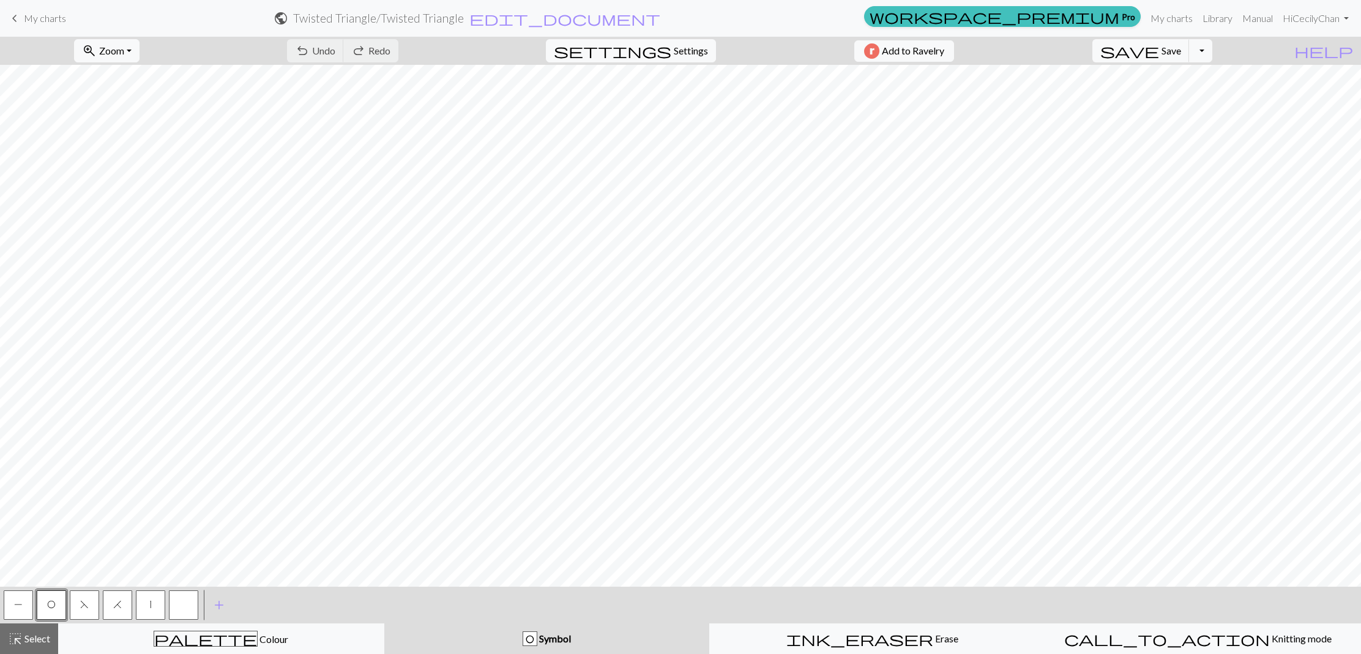
click at [19, 21] on span "keyboard_arrow_left" at bounding box center [14, 18] width 15 height 17
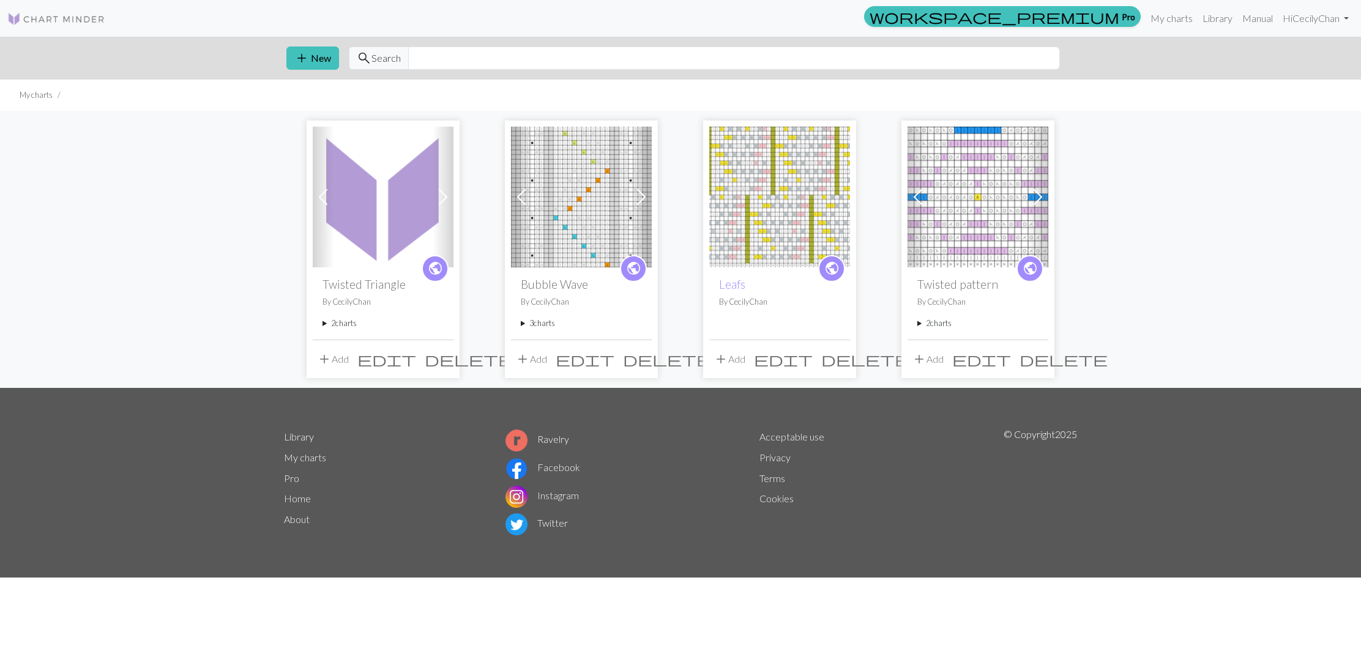
click at [347, 326] on summary "2 charts" at bounding box center [383, 324] width 121 height 12
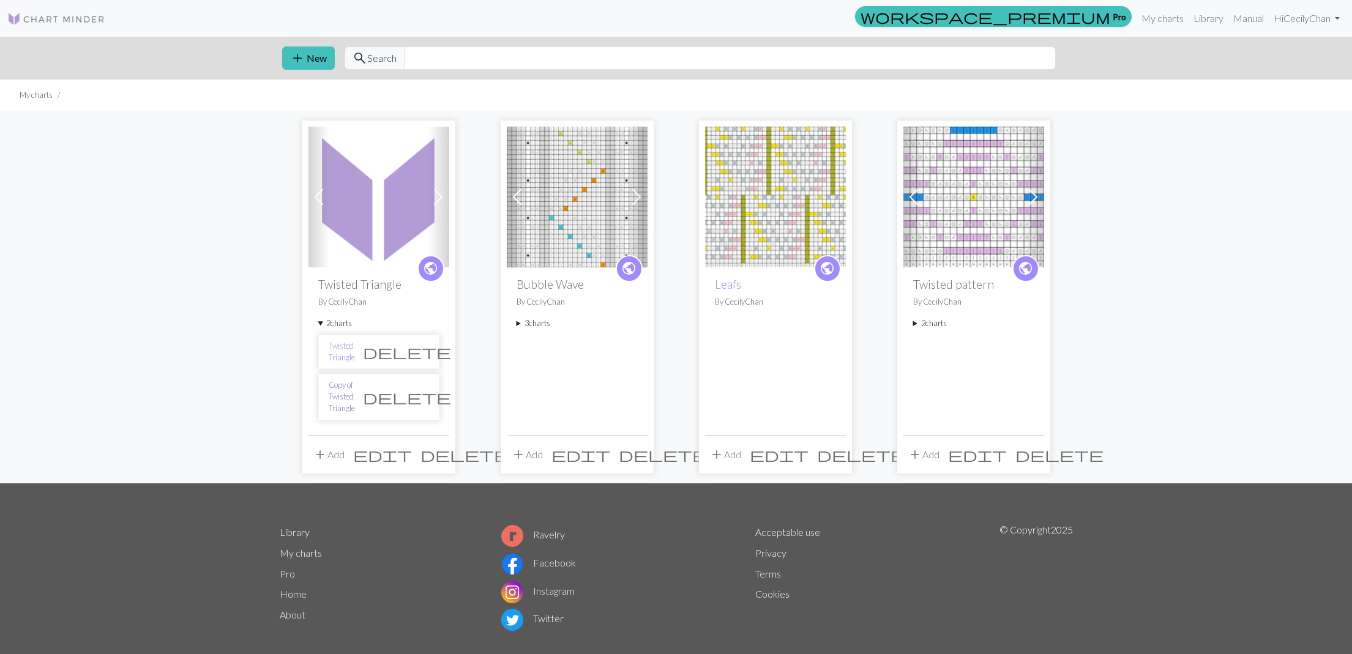
click at [348, 389] on link "Copy of Twisted Triangle" at bounding box center [342, 396] width 26 height 35
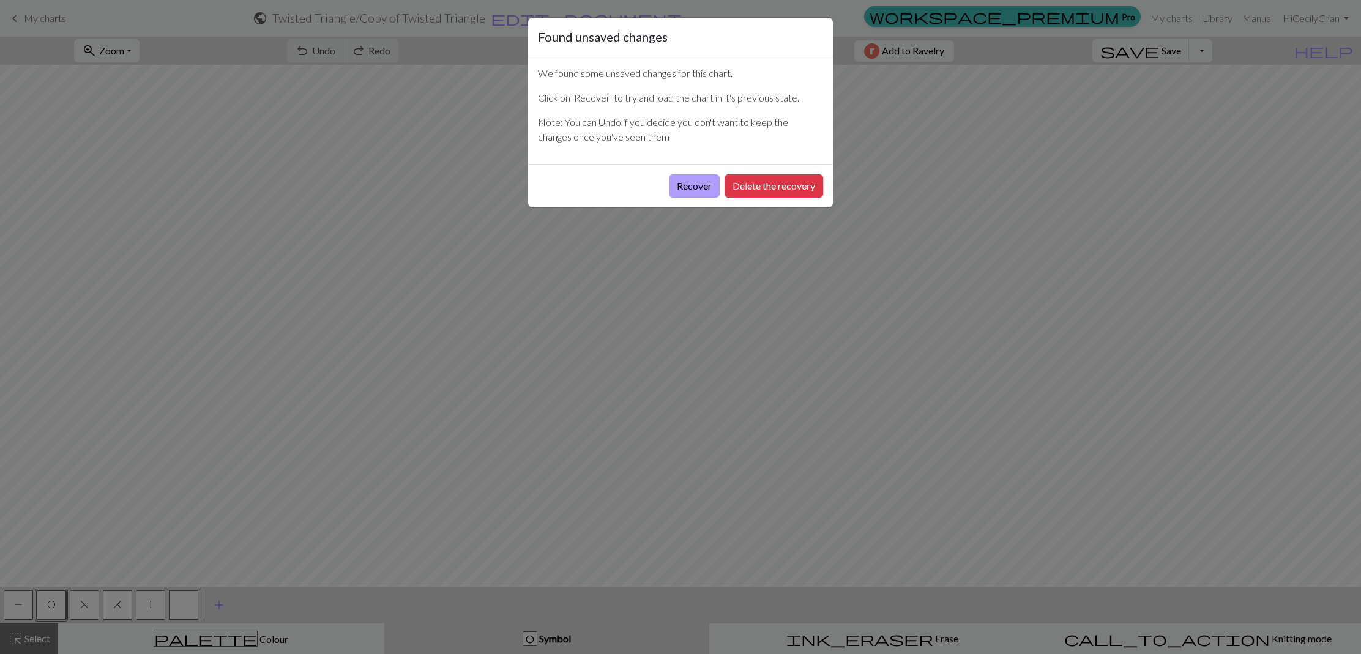
click at [690, 186] on button "Recover" at bounding box center [694, 185] width 51 height 23
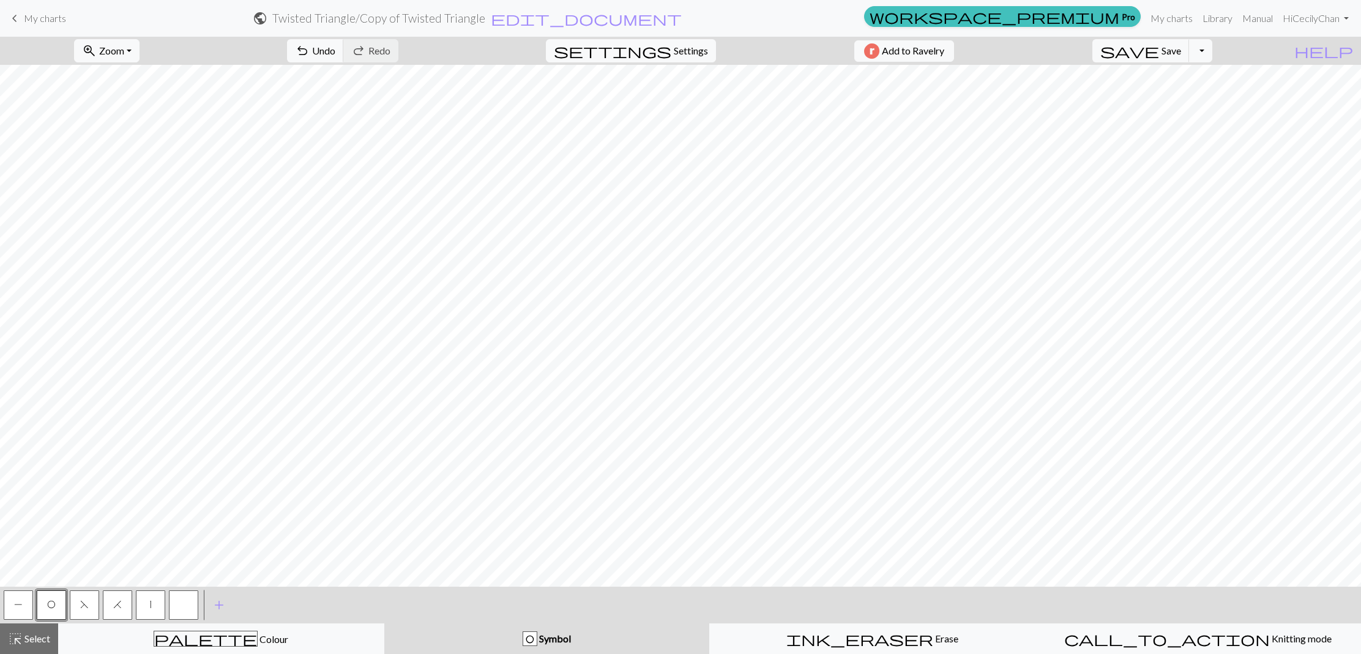
click at [184, 603] on button "button" at bounding box center [183, 605] width 29 height 29
click at [22, 605] on span "P" at bounding box center [18, 605] width 9 height 10
click at [183, 603] on button "button" at bounding box center [183, 605] width 29 height 29
click at [154, 610] on button "|" at bounding box center [150, 605] width 29 height 29
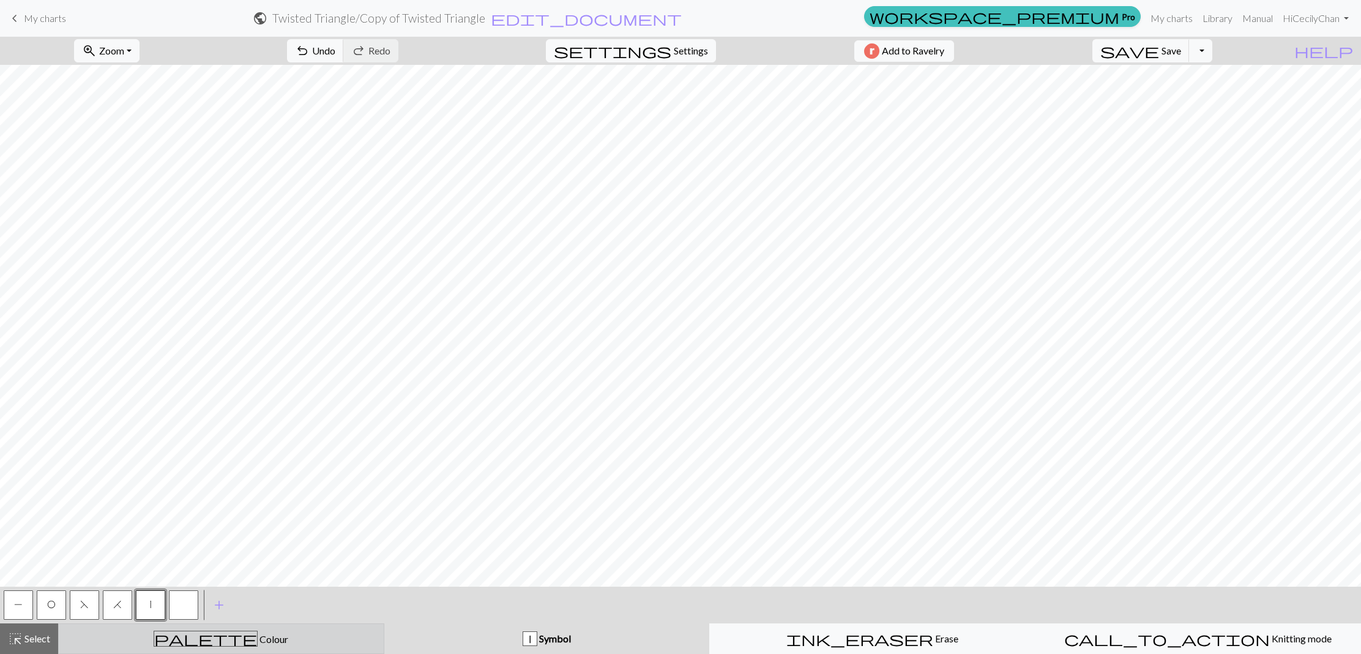
click at [140, 644] on div "palette Colour Colour" at bounding box center [221, 639] width 310 height 16
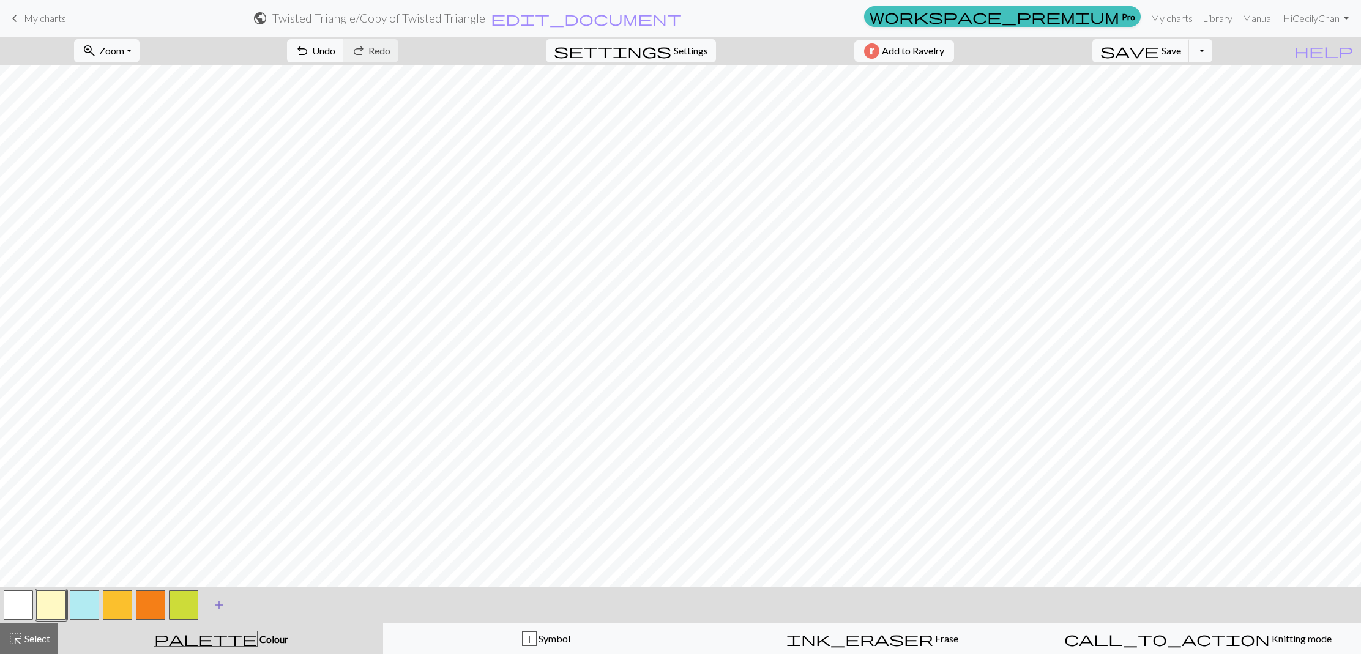
click at [225, 604] on span "add" at bounding box center [219, 605] width 15 height 17
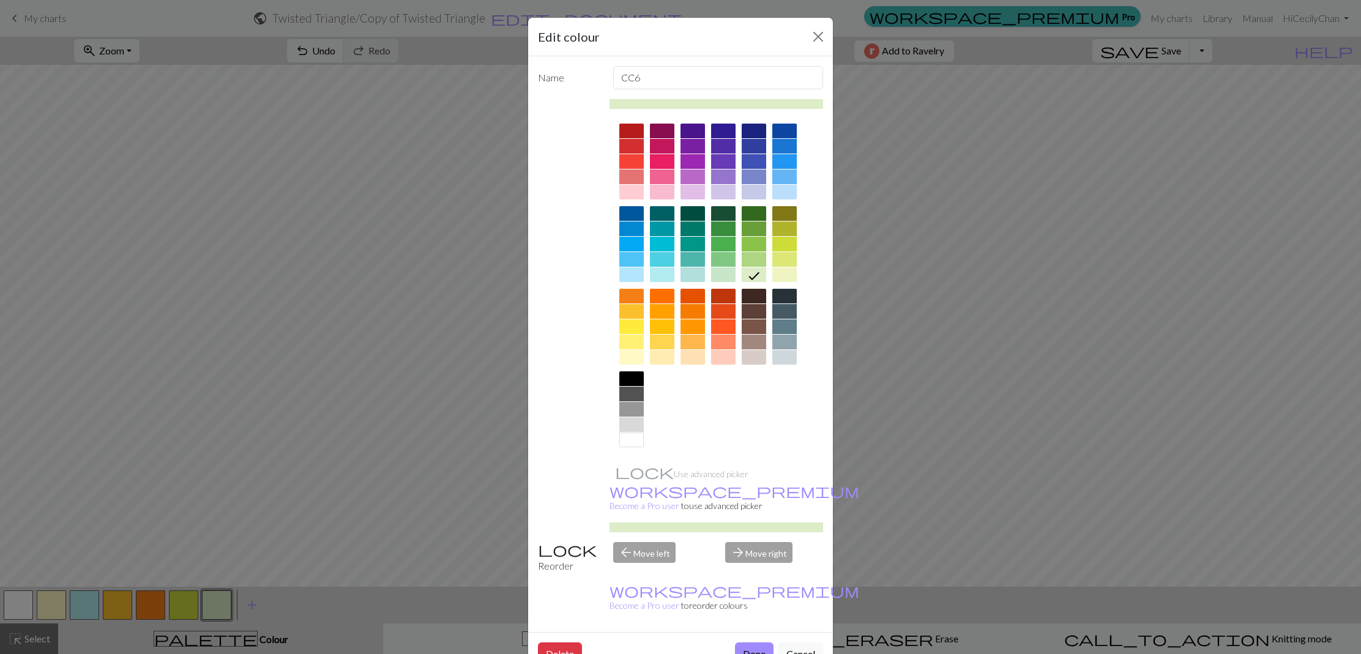
click at [692, 190] on div at bounding box center [693, 192] width 24 height 15
click at [756, 643] on button "Done" at bounding box center [754, 654] width 39 height 23
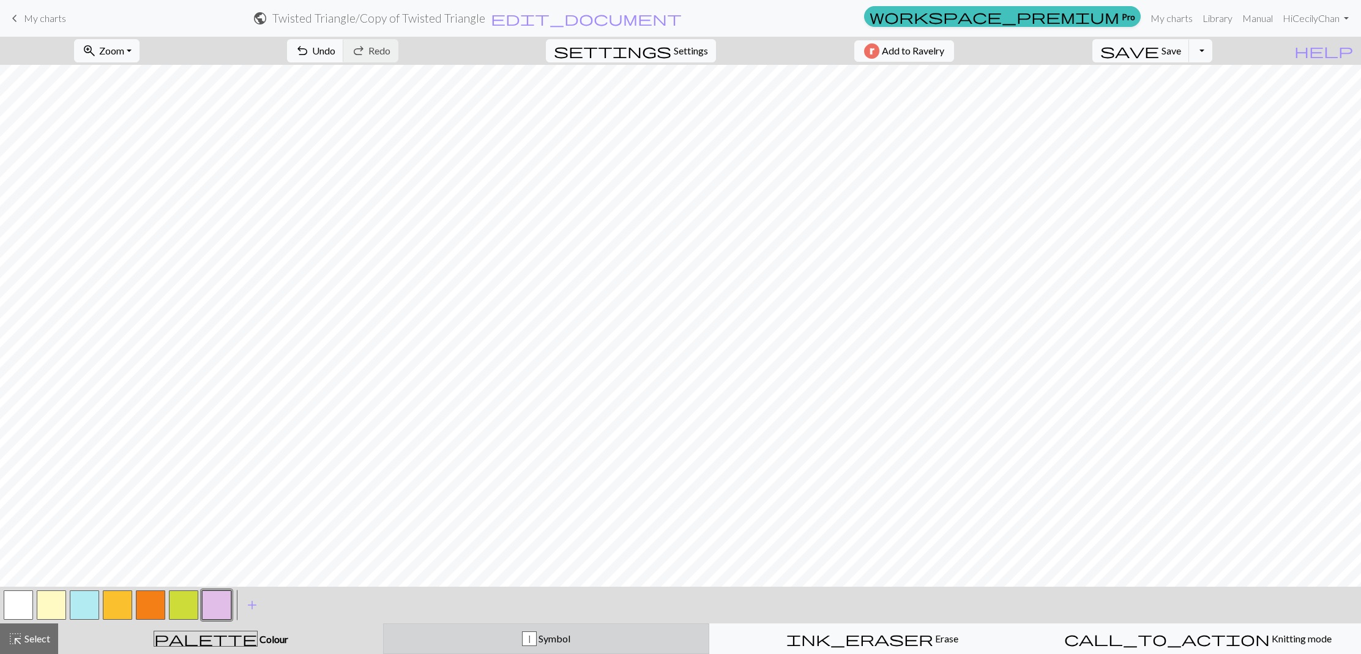
drag, startPoint x: 434, startPoint y: 641, endPoint x: 390, endPoint y: 628, distance: 45.5
click at [434, 641] on div "| Symbol" at bounding box center [546, 639] width 310 height 15
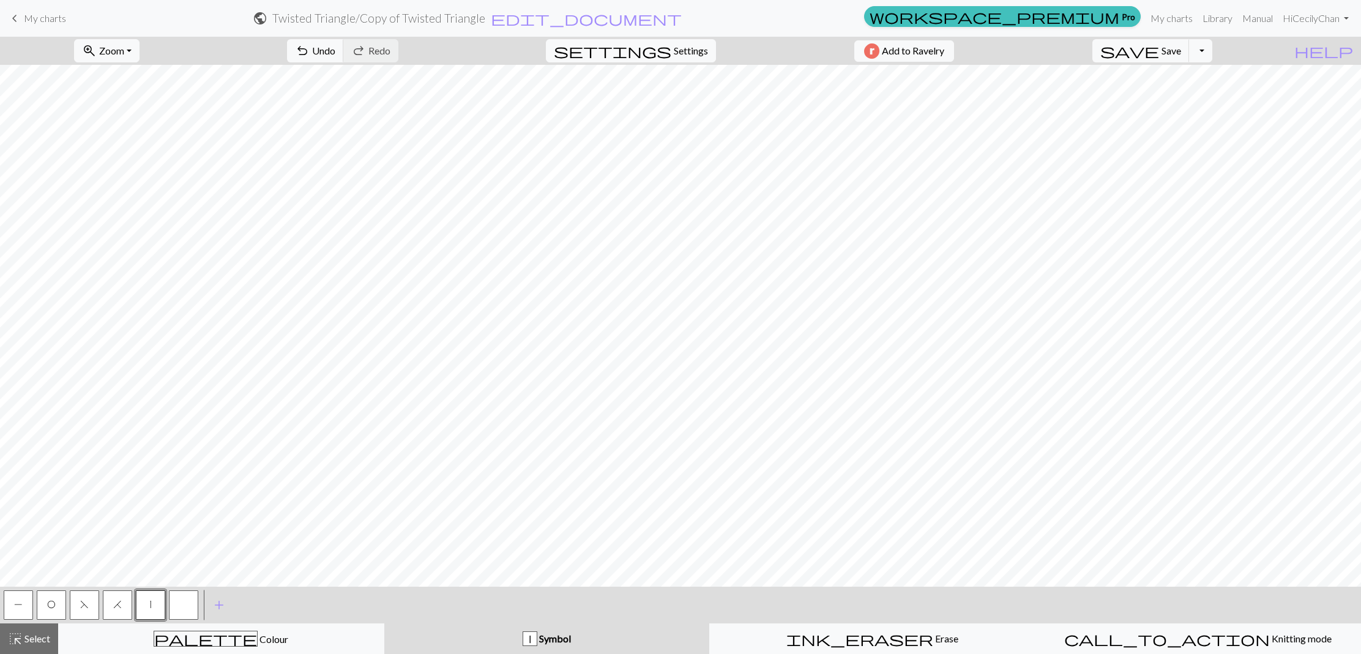
click at [181, 610] on button "button" at bounding box center [183, 605] width 29 height 29
click at [18, 606] on span "P" at bounding box center [18, 605] width 9 height 10
click at [1181, 53] on span "Save" at bounding box center [1172, 51] width 20 height 12
click at [51, 18] on div "Chart saved" at bounding box center [680, 24] width 1361 height 48
click at [31, 17] on span "My charts" at bounding box center [45, 18] width 42 height 12
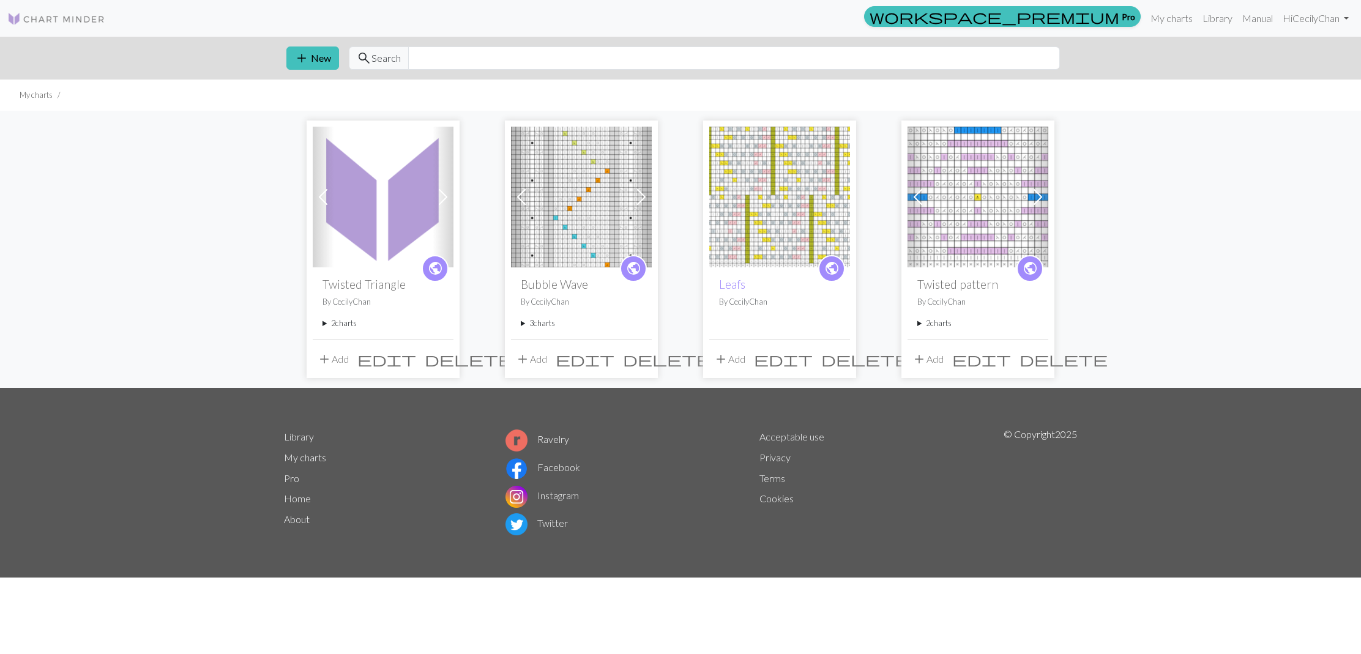
click at [347, 320] on summary "2 charts" at bounding box center [383, 324] width 121 height 12
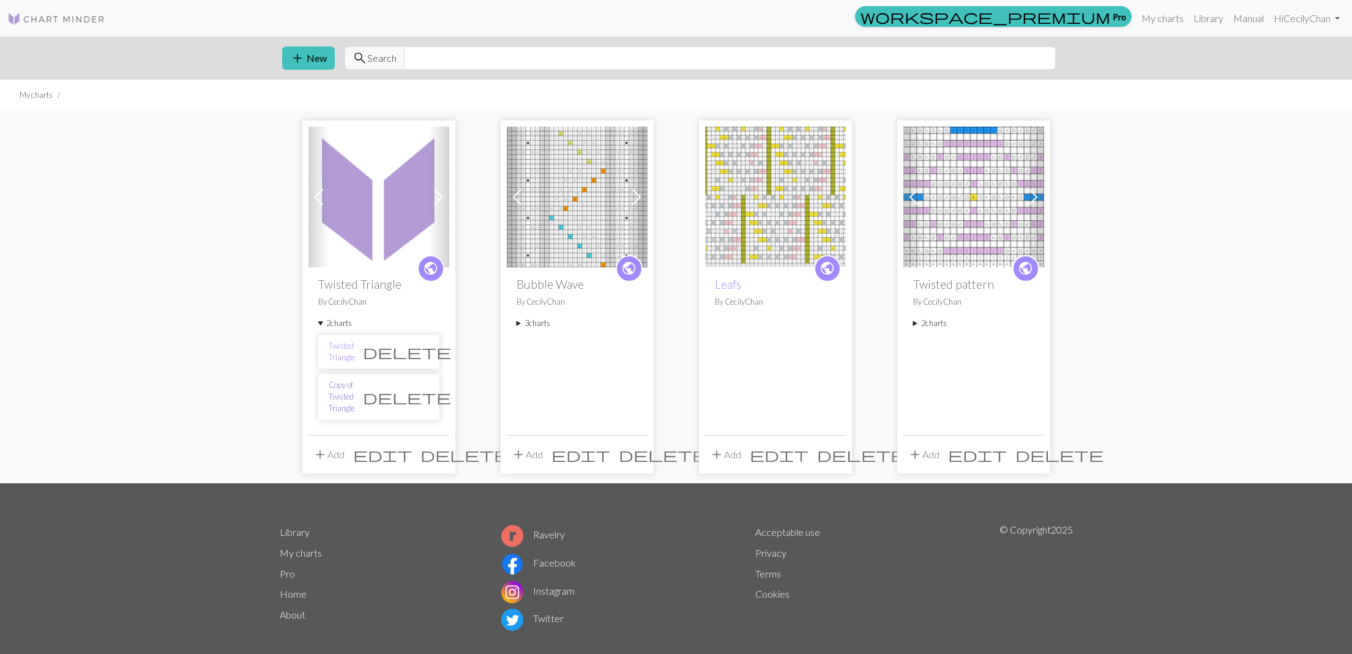
click at [355, 395] on link "Copy of Twisted Triangle" at bounding box center [342, 396] width 26 height 35
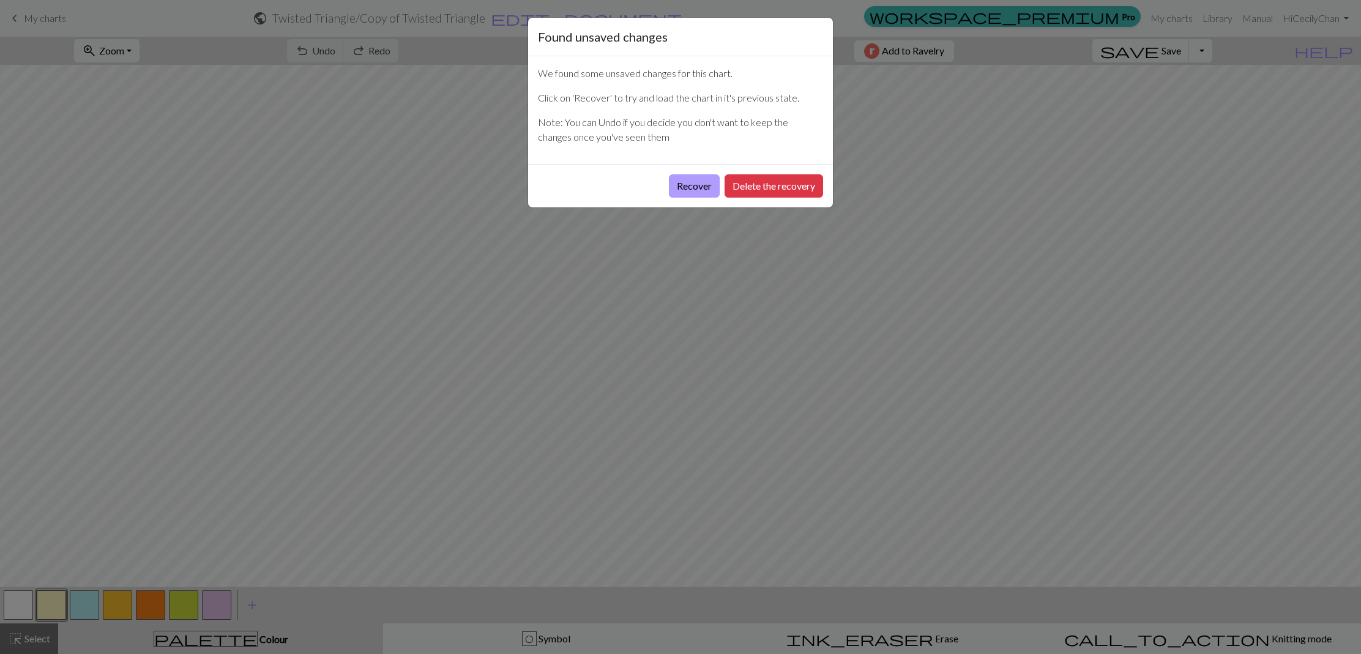
click at [678, 186] on button "Recover" at bounding box center [694, 185] width 51 height 23
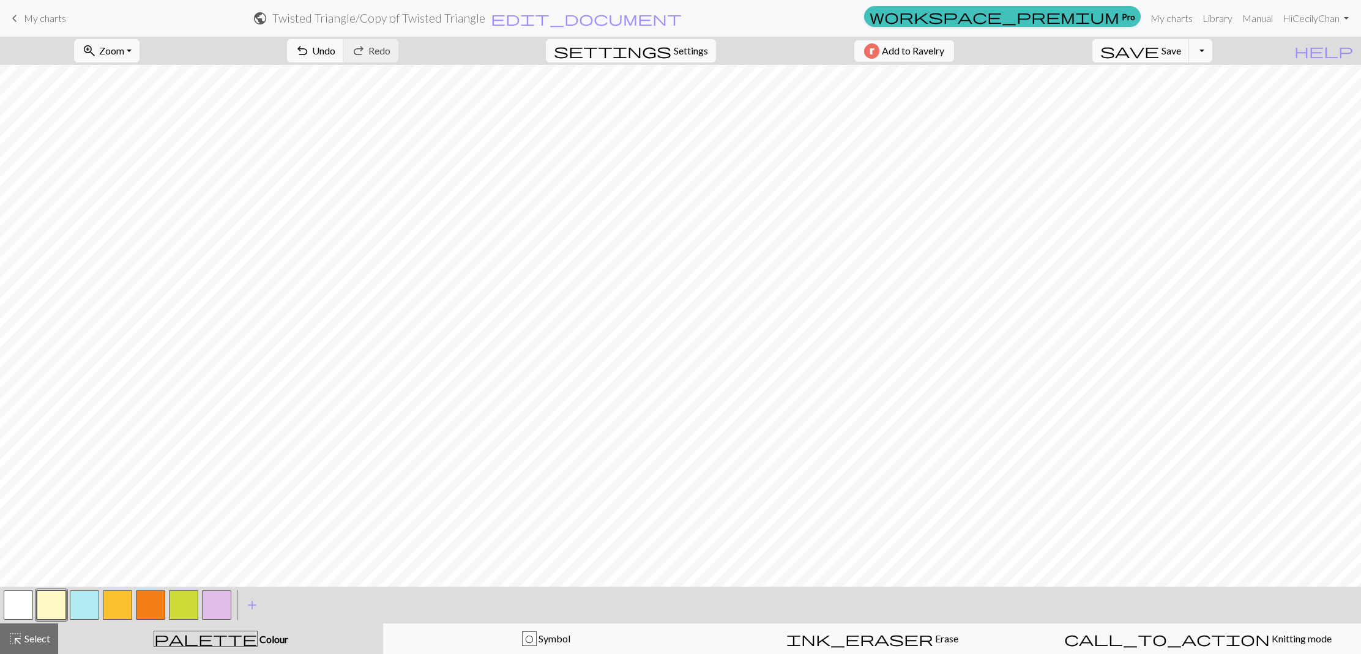
click at [42, 17] on span "My charts" at bounding box center [45, 18] width 42 height 12
click at [1181, 50] on span "Save" at bounding box center [1172, 51] width 20 height 12
click at [43, 19] on span "My charts" at bounding box center [45, 18] width 42 height 12
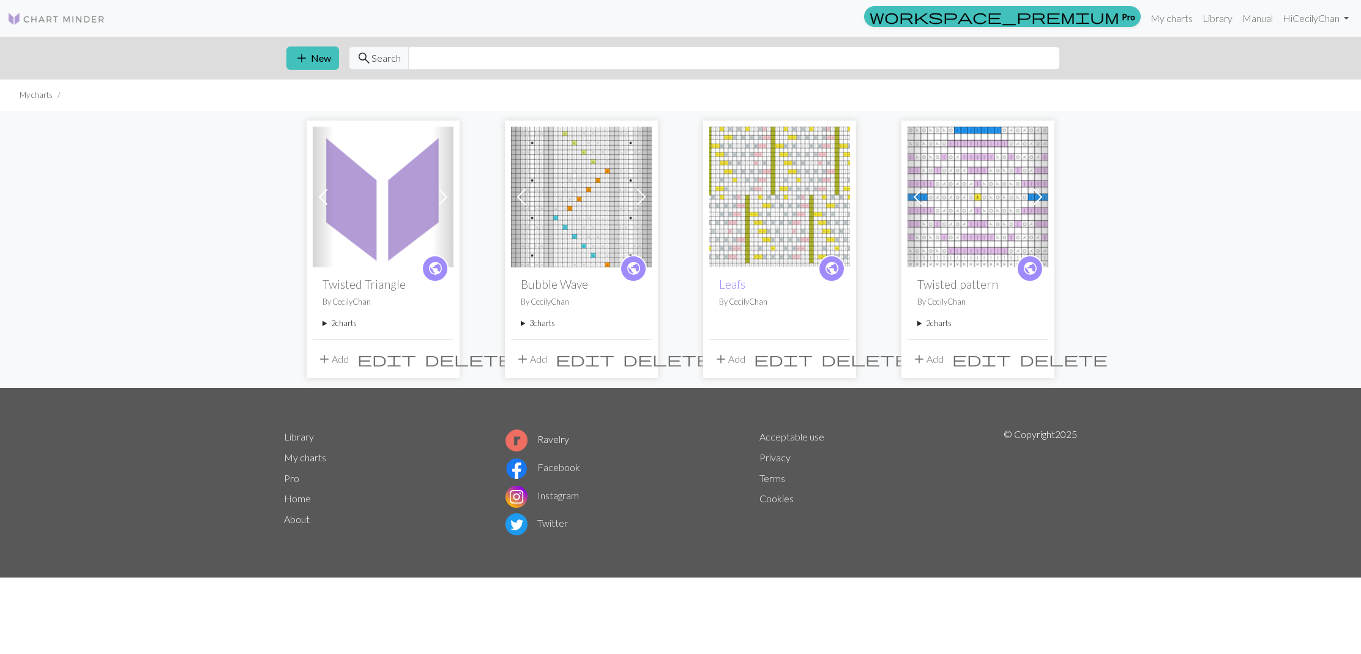
click at [342, 327] on summary "2 charts" at bounding box center [383, 324] width 121 height 12
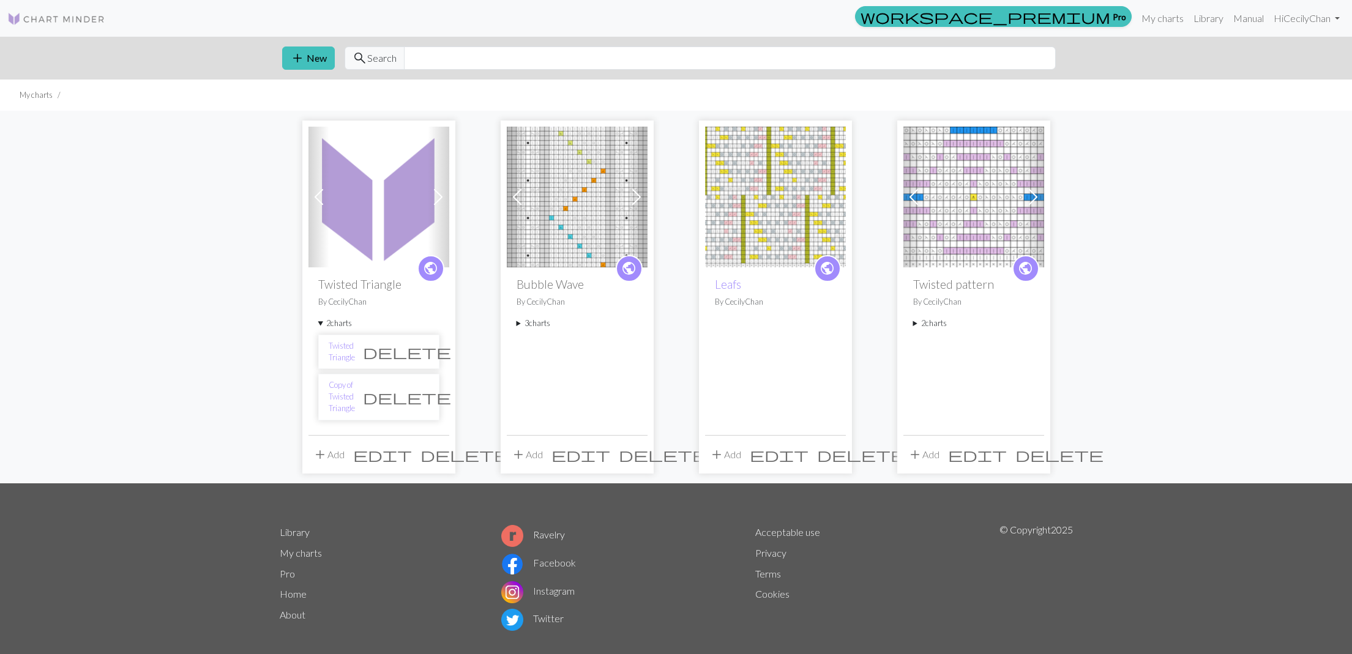
click at [421, 351] on span "delete" at bounding box center [407, 351] width 88 height 17
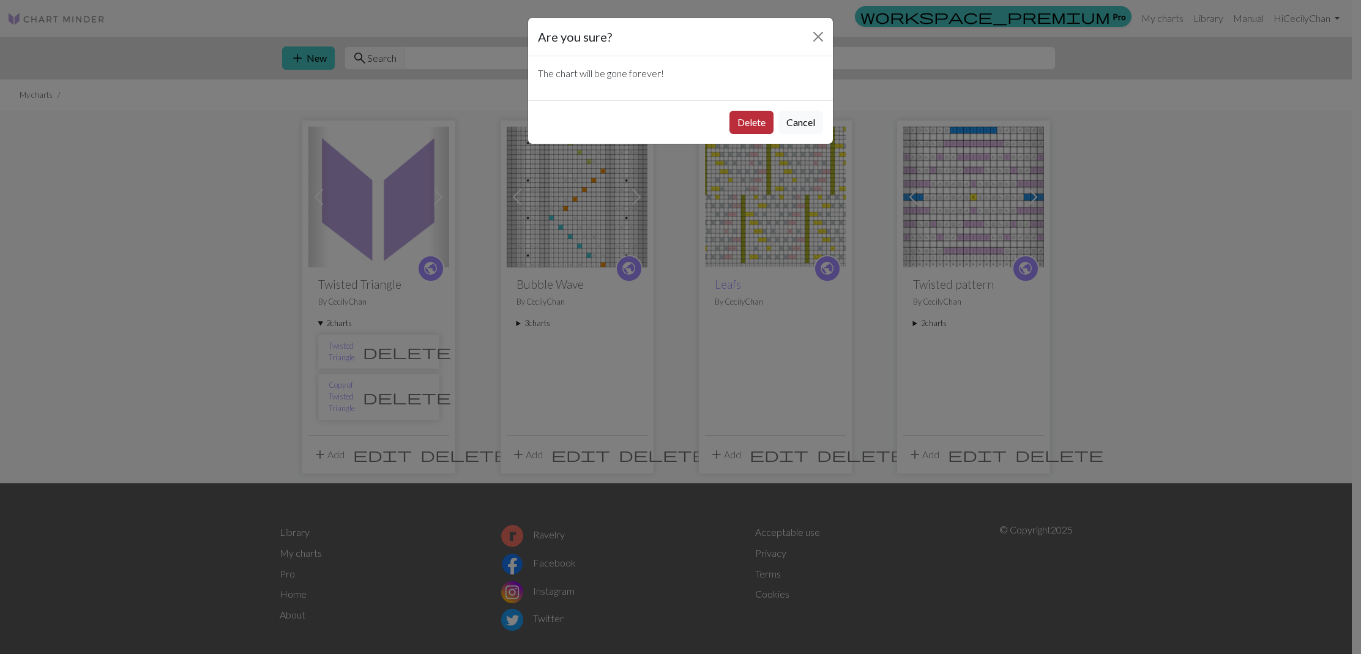
click at [753, 127] on button "Delete" at bounding box center [752, 122] width 44 height 23
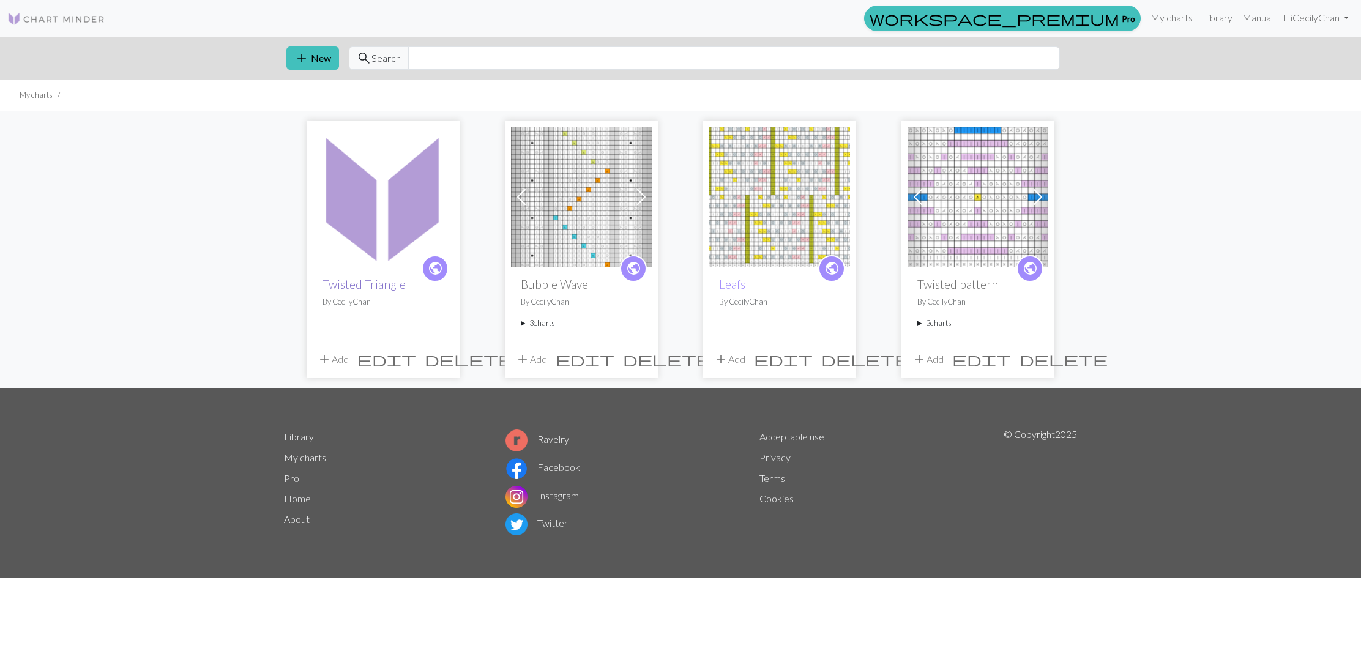
click at [367, 284] on link "Twisted Triangle" at bounding box center [364, 284] width 83 height 14
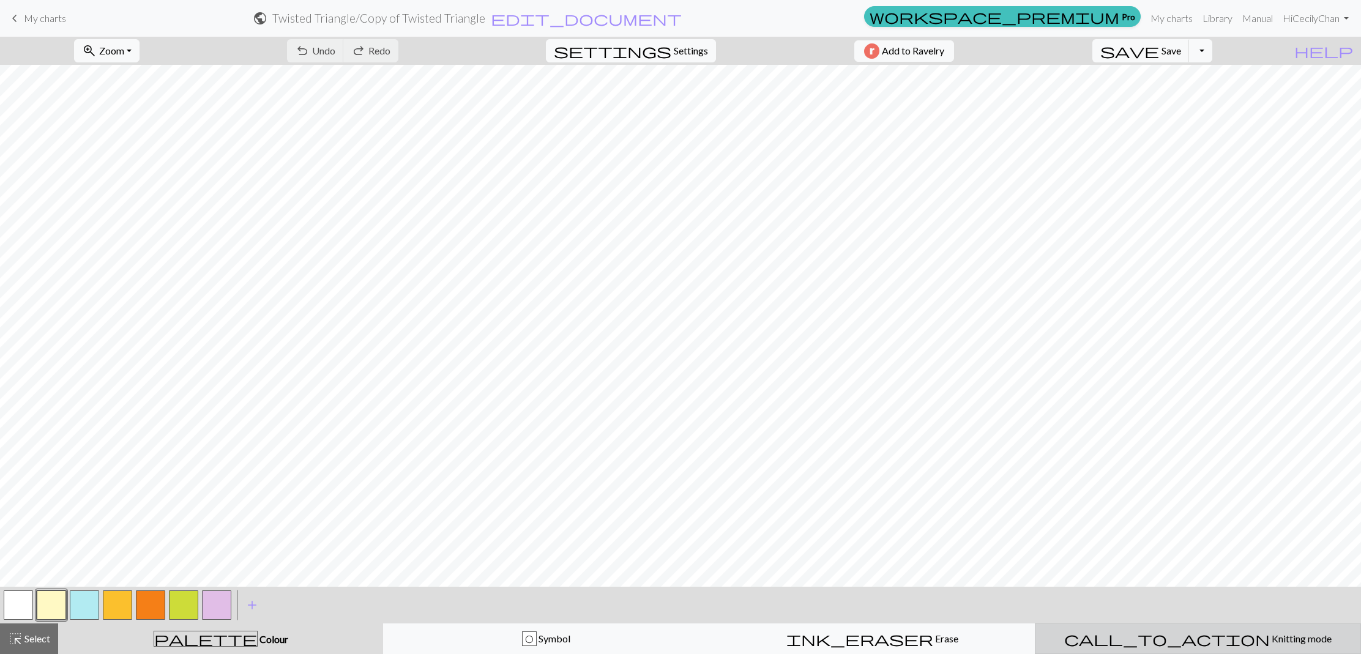
click at [1167, 643] on span "call_to_action" at bounding box center [1167, 638] width 206 height 17
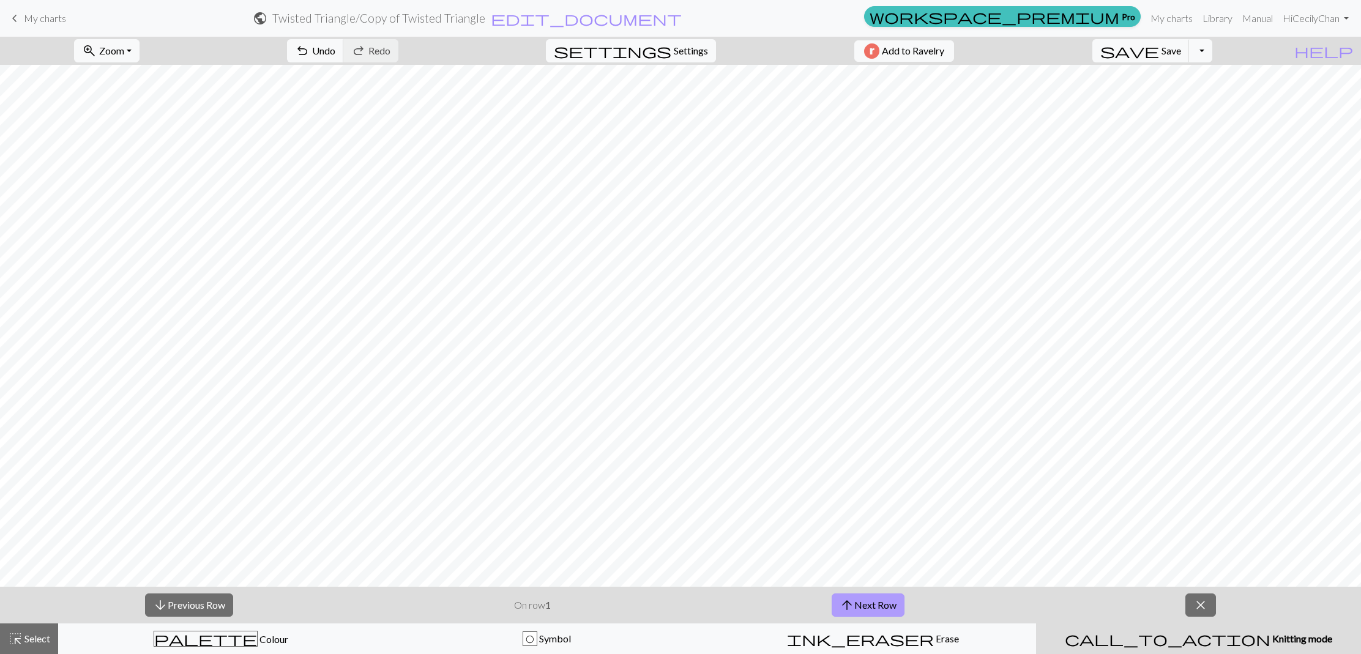
click at [872, 611] on button "arrow_upward Next Row" at bounding box center [868, 605] width 73 height 23
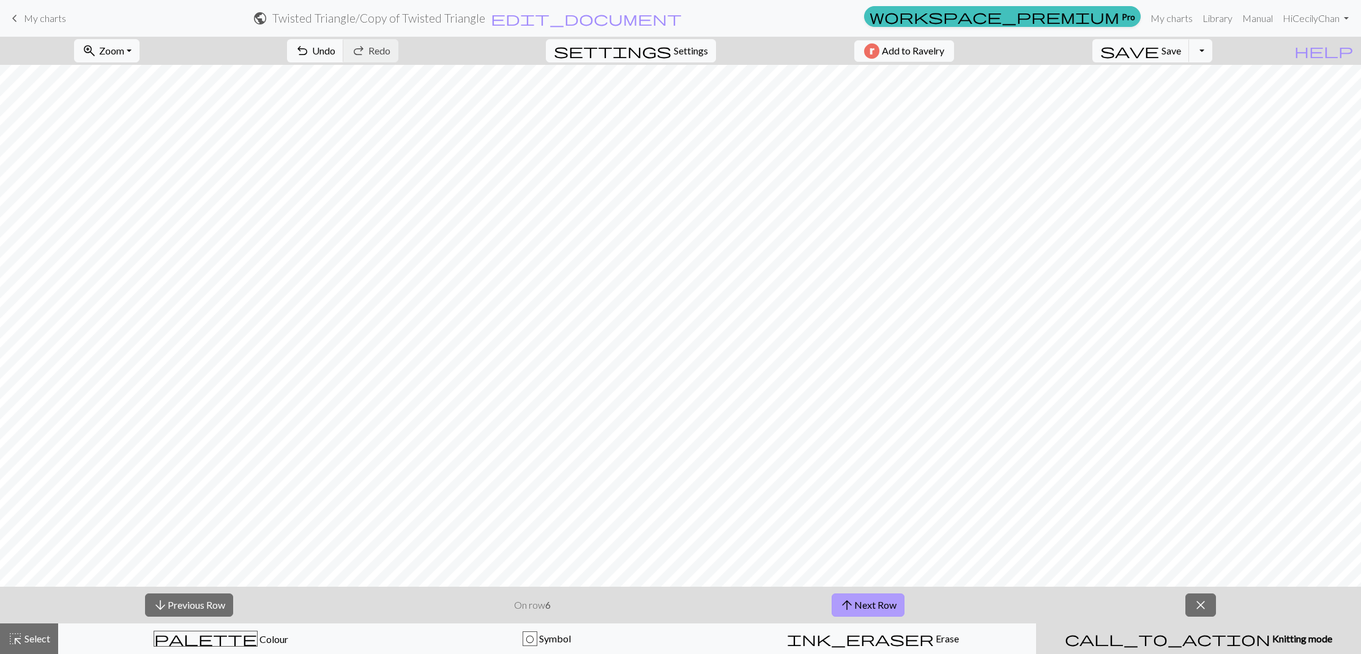
click at [872, 611] on button "arrow_upward Next Row" at bounding box center [868, 605] width 73 height 23
click at [1181, 51] on span "Save" at bounding box center [1172, 51] width 20 height 12
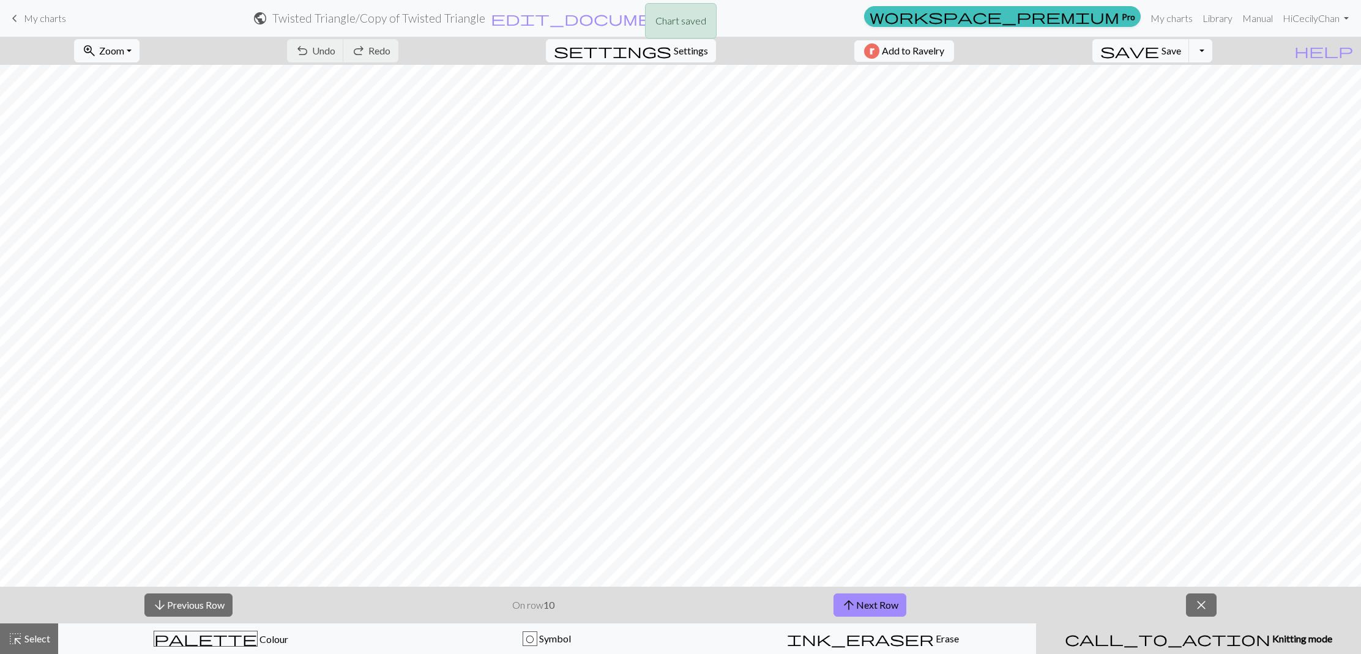
click at [26, 19] on div "Chart saved" at bounding box center [680, 24] width 1361 height 48
click at [32, 18] on span "My charts" at bounding box center [45, 18] width 42 height 12
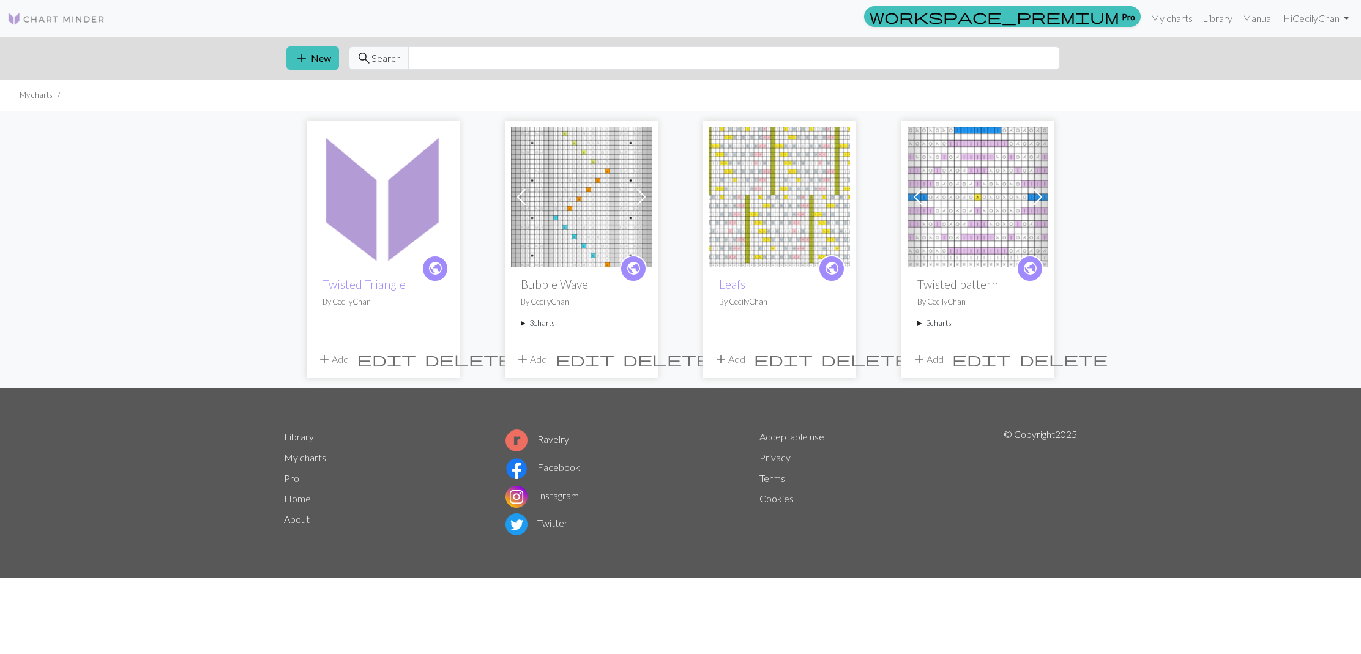
click at [431, 266] on span "public" at bounding box center [435, 268] width 15 height 19
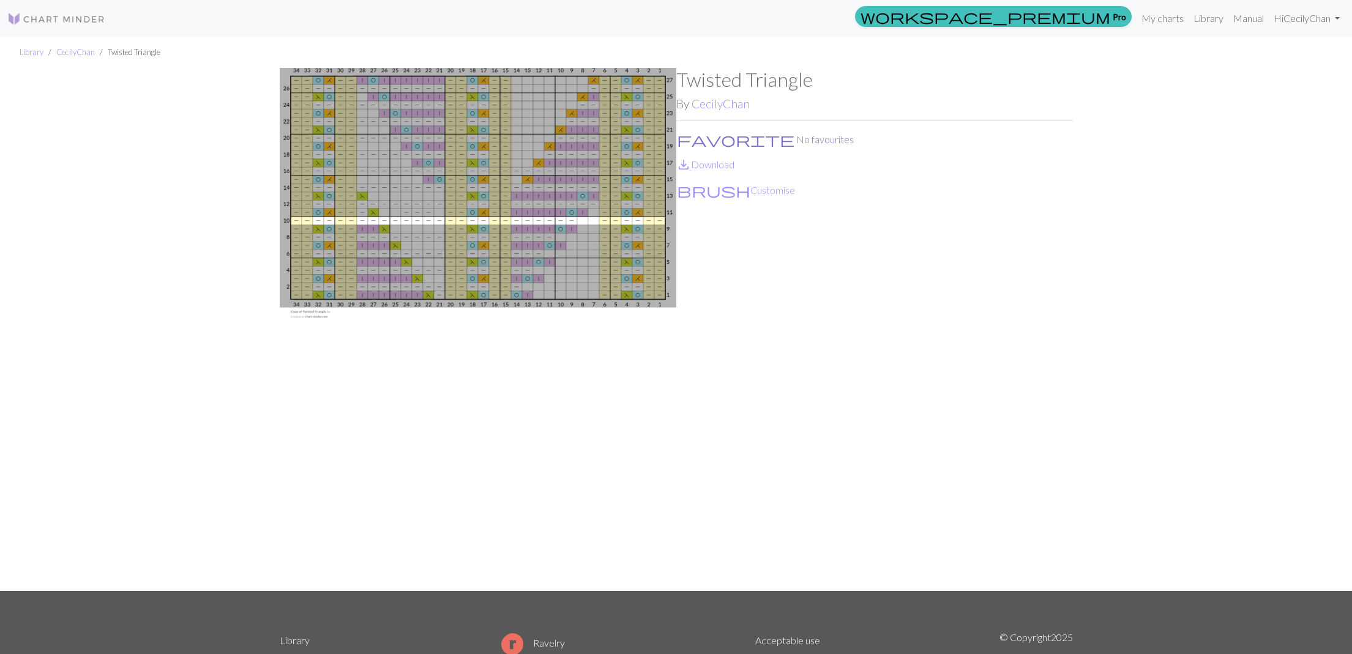
click at [684, 138] on span "favorite" at bounding box center [736, 139] width 118 height 17
click at [711, 139] on button "favorite No favourites" at bounding box center [765, 140] width 178 height 16
click at [714, 141] on button "favorite No favourites" at bounding box center [765, 140] width 178 height 16
click at [1168, 18] on link "My charts" at bounding box center [1163, 18] width 52 height 24
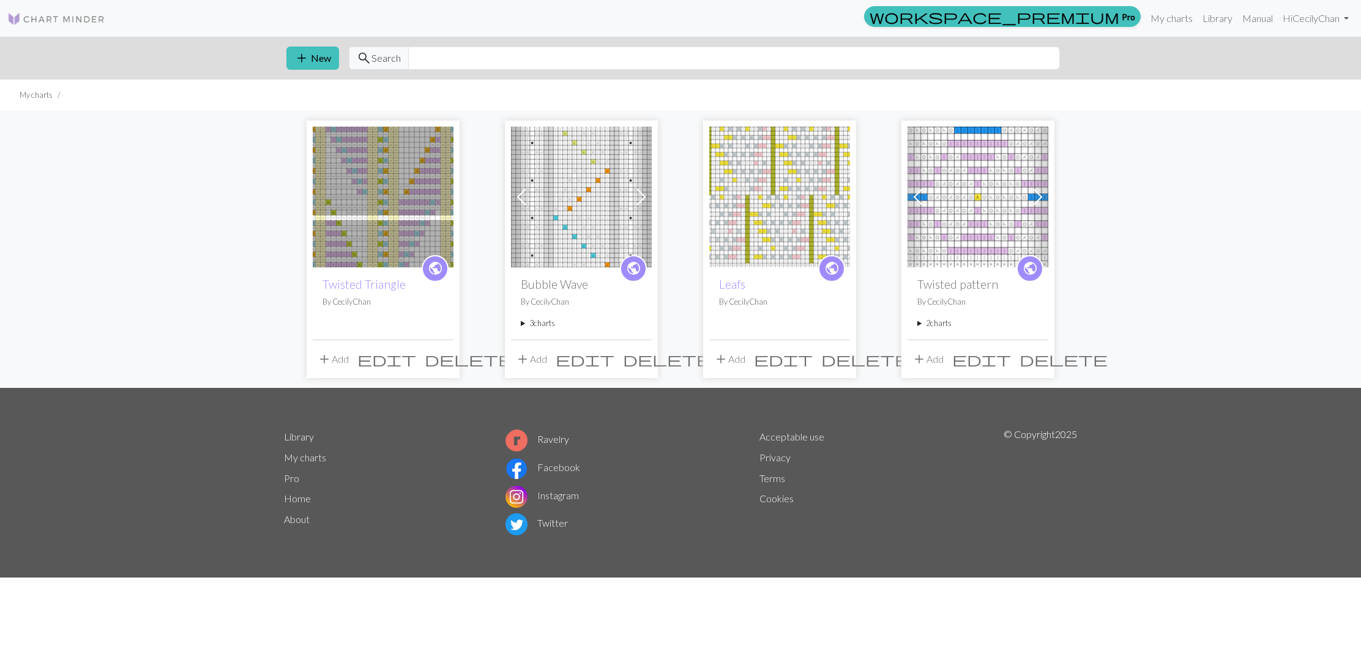
click at [422, 330] on div "public Twisted Triangle By CecilyChan" at bounding box center [383, 303] width 141 height 72
click at [992, 204] on img at bounding box center [978, 197] width 141 height 141
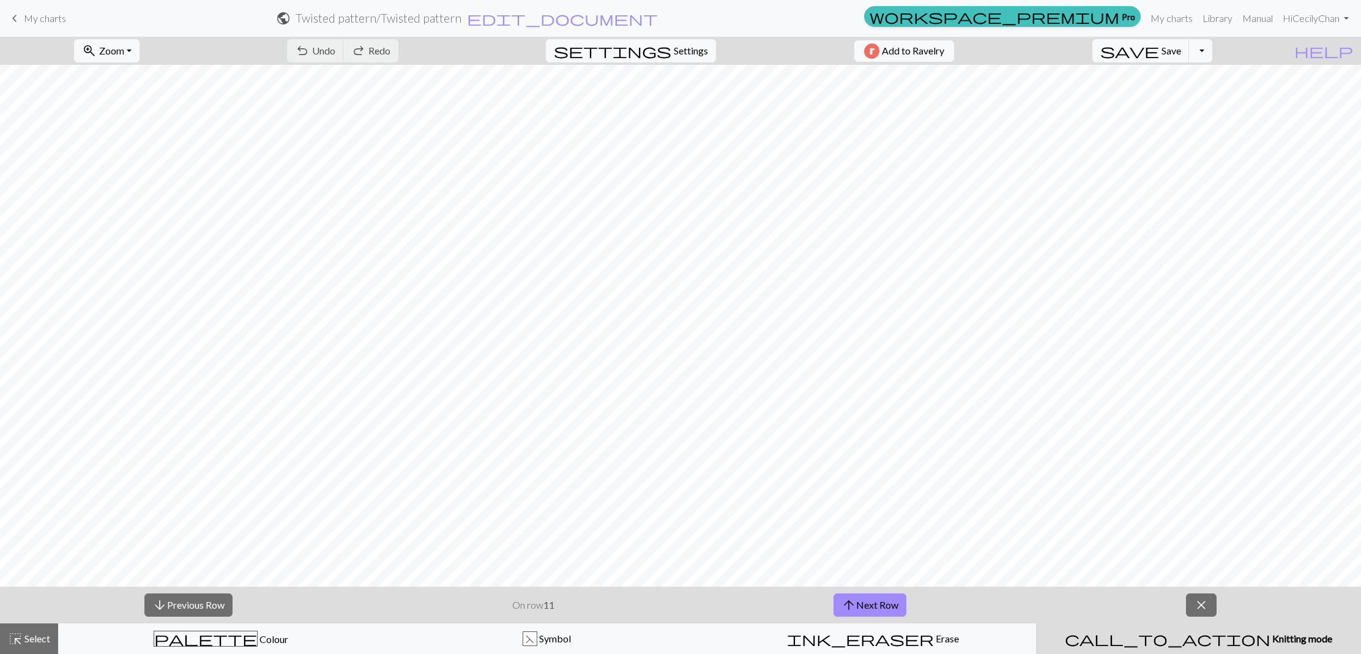
click at [37, 21] on span "My charts" at bounding box center [45, 18] width 42 height 12
